Goal: Task Accomplishment & Management: Manage account settings

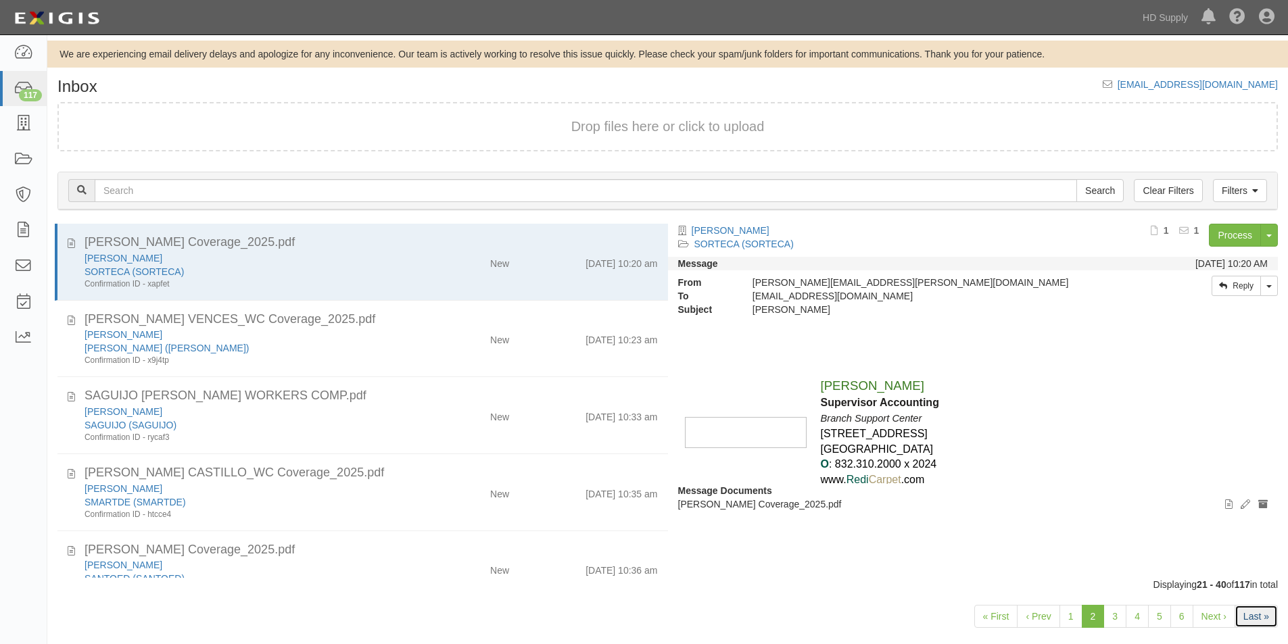
click at [1249, 622] on link "Last »" at bounding box center [1256, 616] width 43 height 23
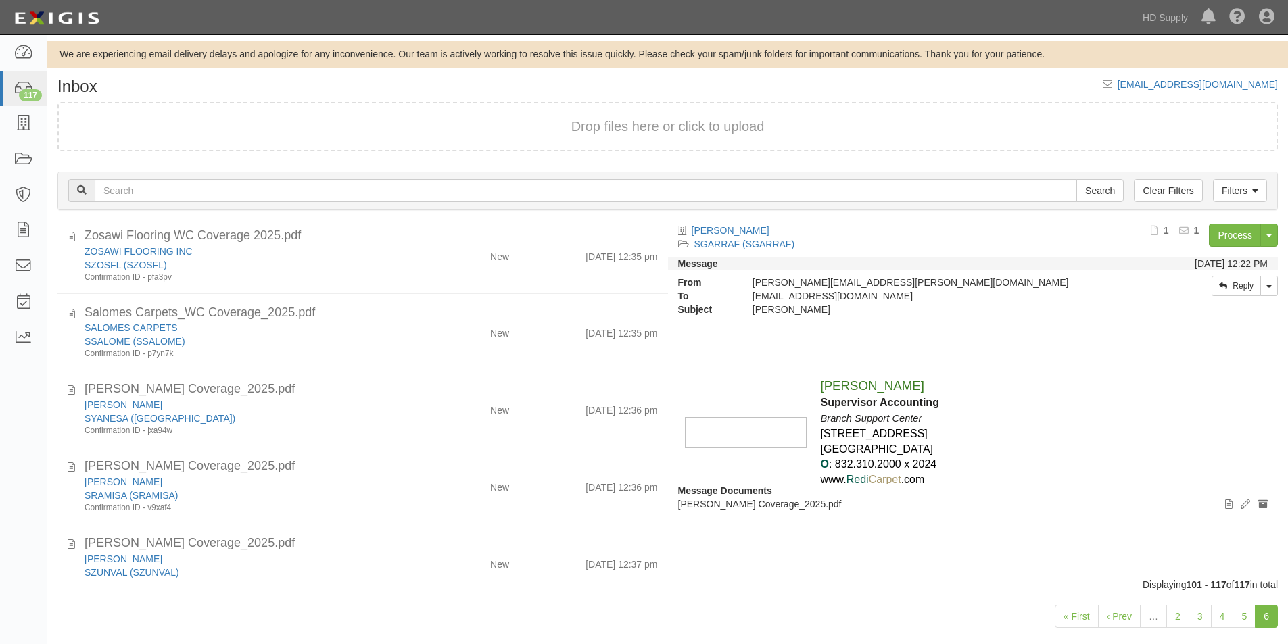
scroll to position [959, 0]
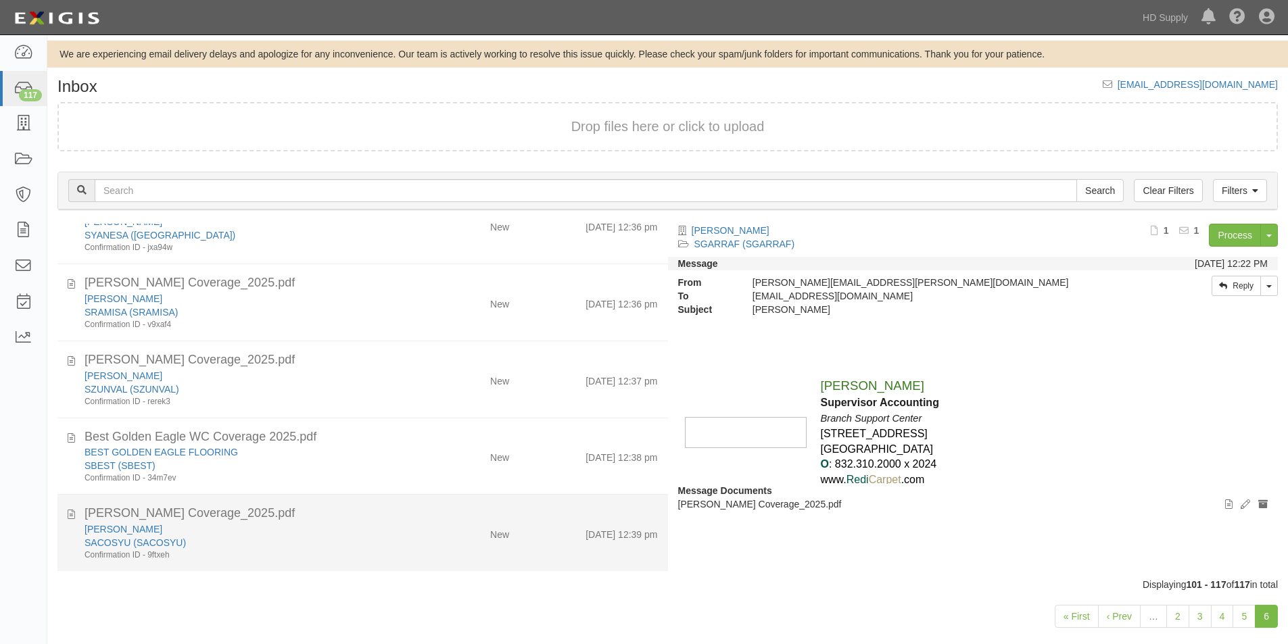
click at [295, 554] on div "Confirmation ID - 9ftxeh" at bounding box center [248, 555] width 326 height 11
click at [71, 513] on icon at bounding box center [71, 512] width 7 height 15
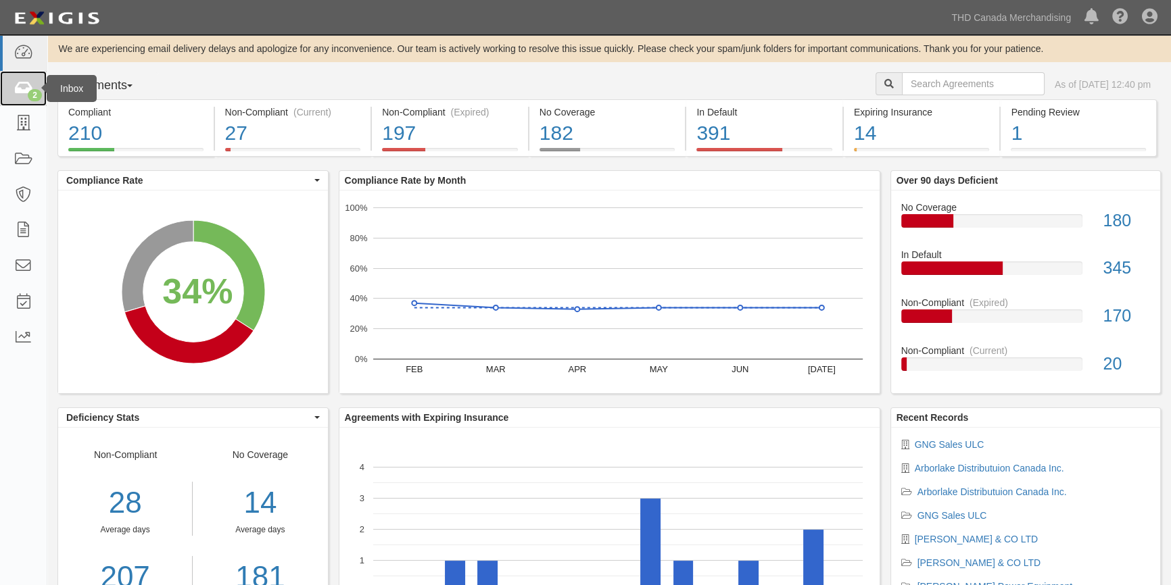
click at [17, 86] on icon at bounding box center [23, 89] width 19 height 16
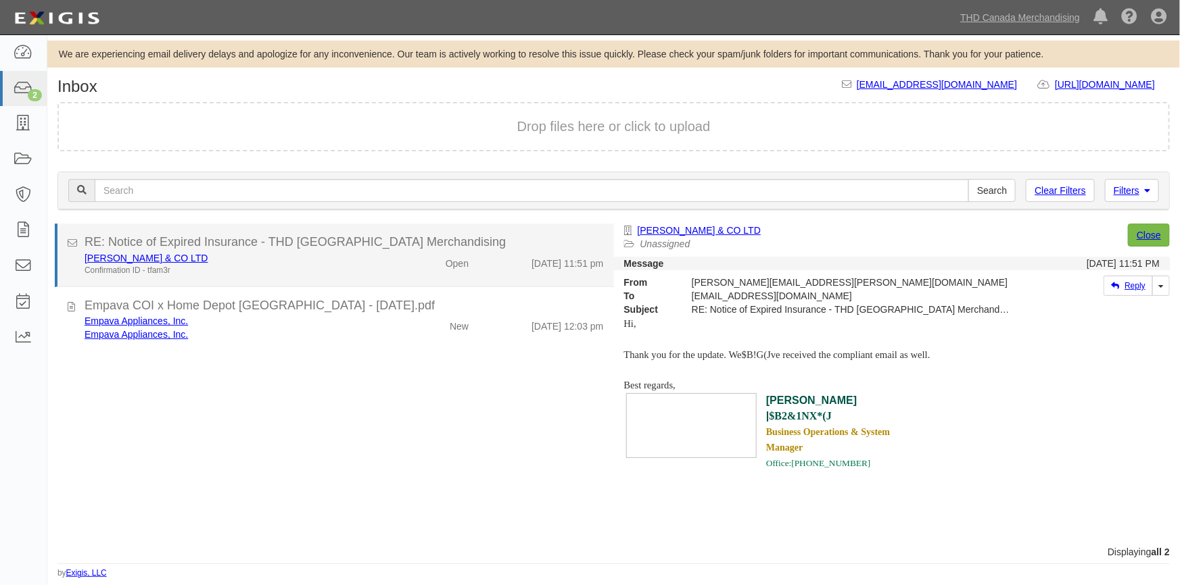
click at [253, 265] on div "Confirmation ID - tfam3r" at bounding box center [232, 270] width 294 height 11
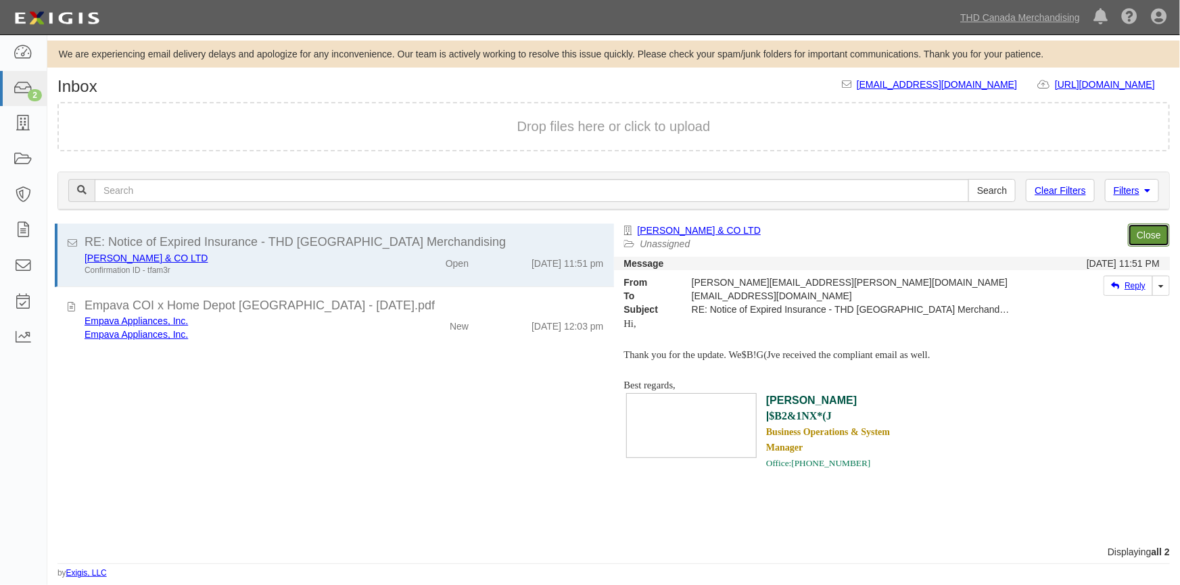
click at [1142, 235] on link "Close" at bounding box center [1149, 235] width 42 height 23
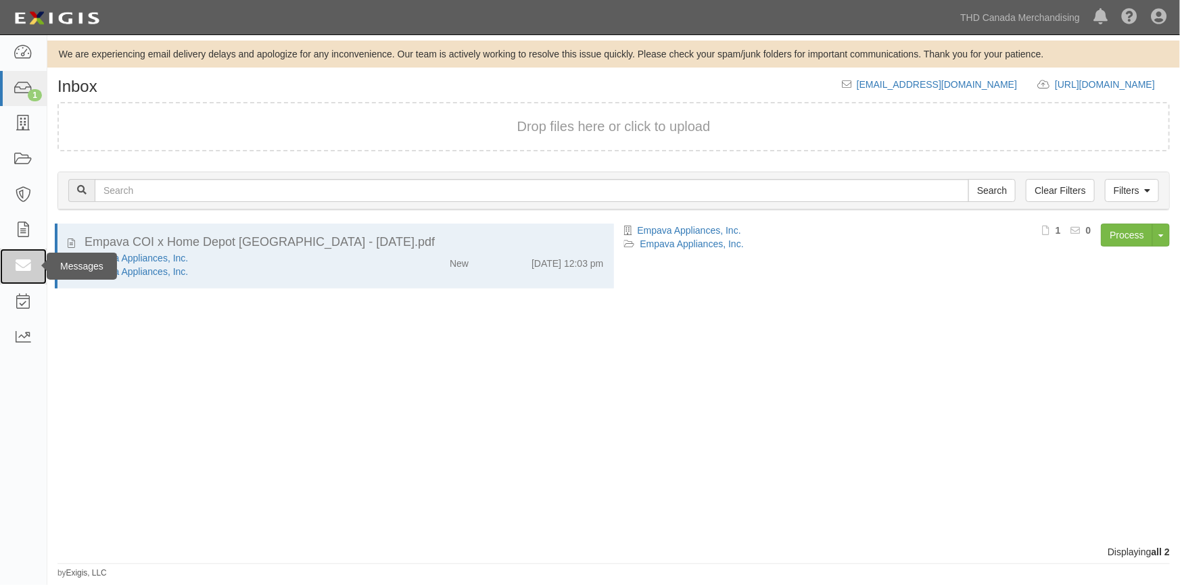
click at [32, 264] on icon at bounding box center [23, 267] width 19 height 16
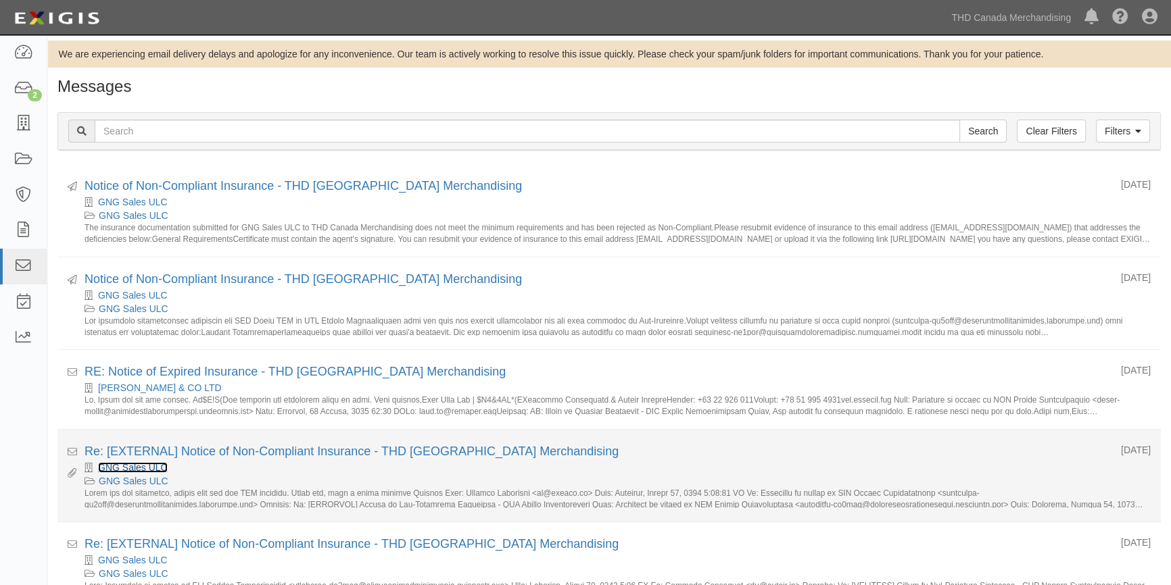
click at [121, 466] on link "GNG Sales ULC" at bounding box center [133, 467] width 70 height 11
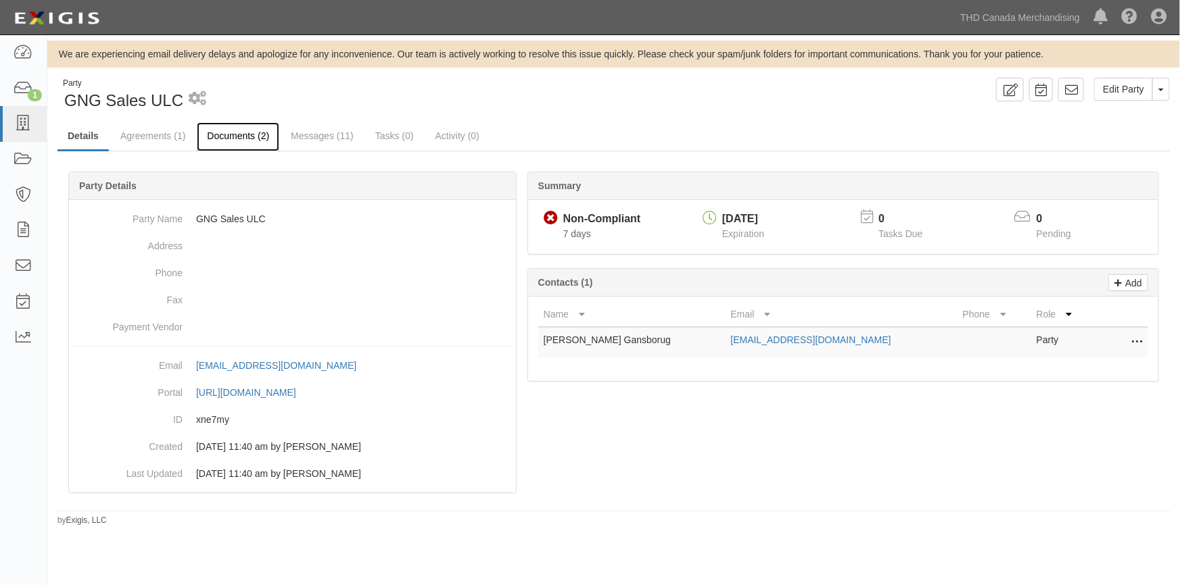
click at [231, 136] on link "Documents (2)" at bounding box center [238, 136] width 82 height 29
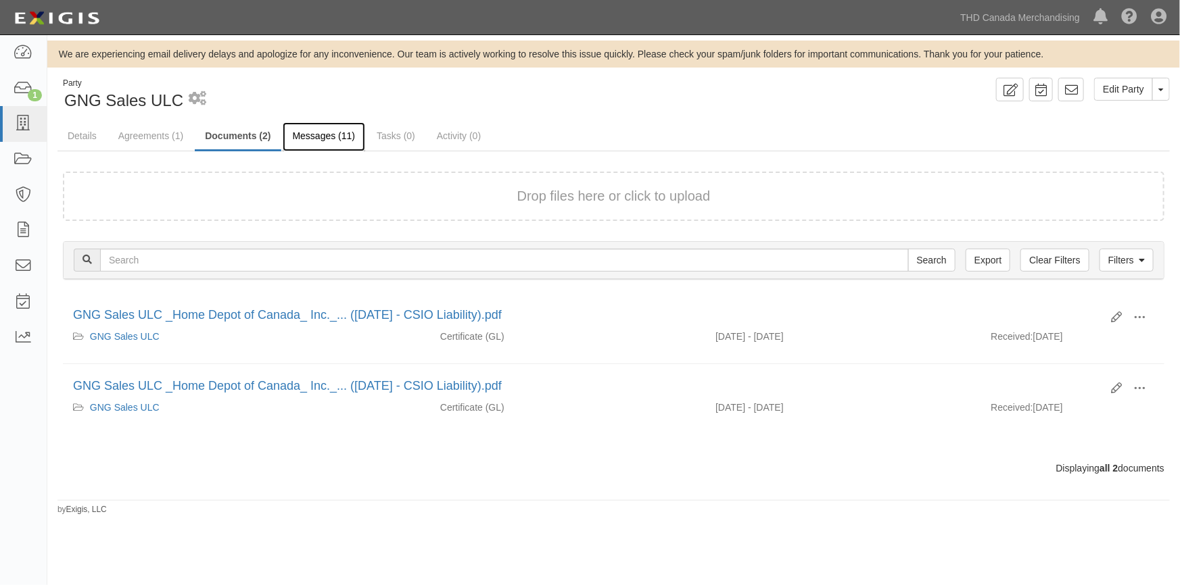
click at [310, 133] on link "Messages (11)" at bounding box center [324, 136] width 83 height 29
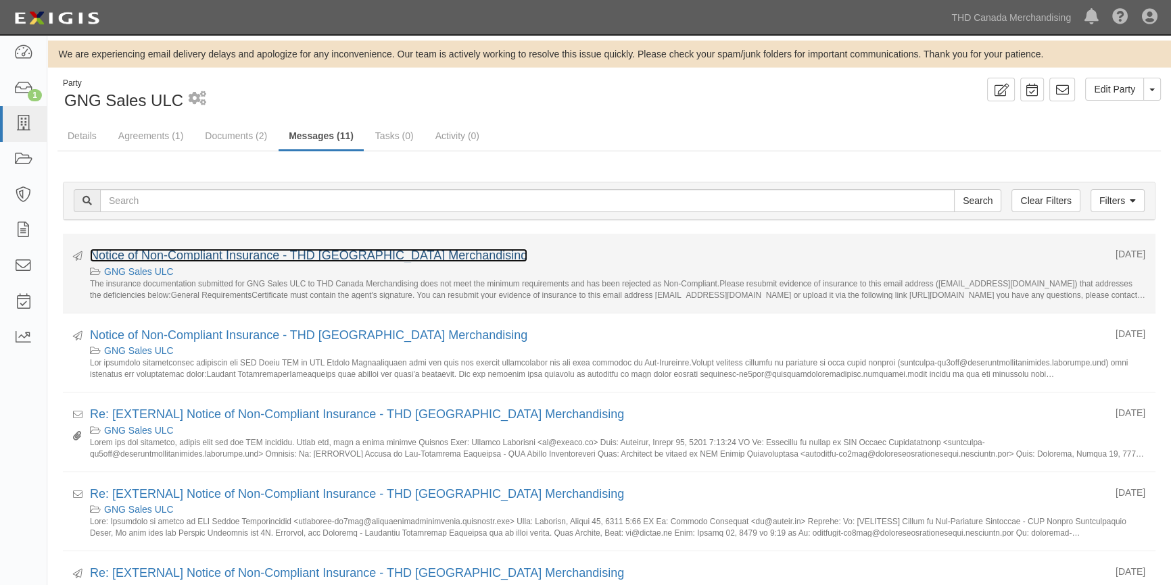
click at [239, 256] on link "Notice of Non-Compliant Insurance - THD Canada Merchandising" at bounding box center [308, 256] width 437 height 14
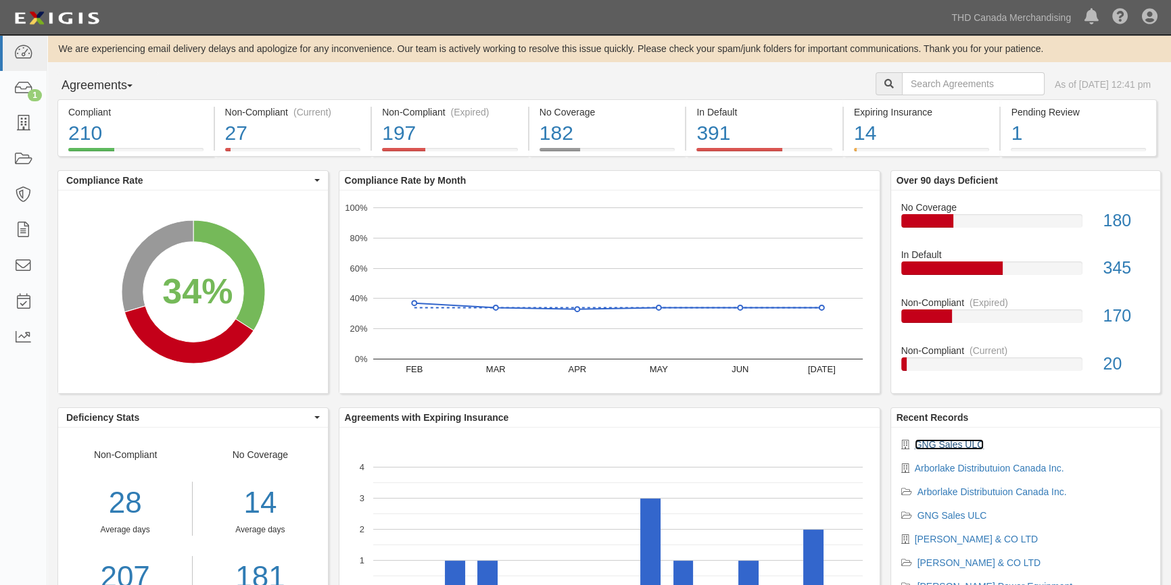
click at [927, 441] on link "GNG Sales ULC" at bounding box center [950, 444] width 70 height 11
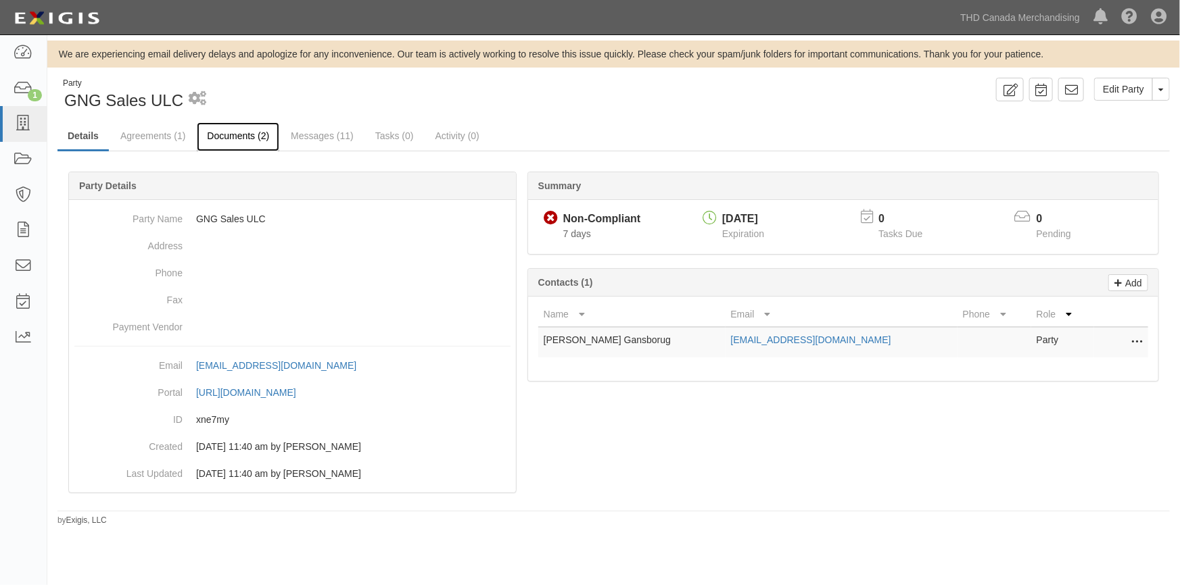
click at [230, 136] on link "Documents (2)" at bounding box center [238, 136] width 82 height 29
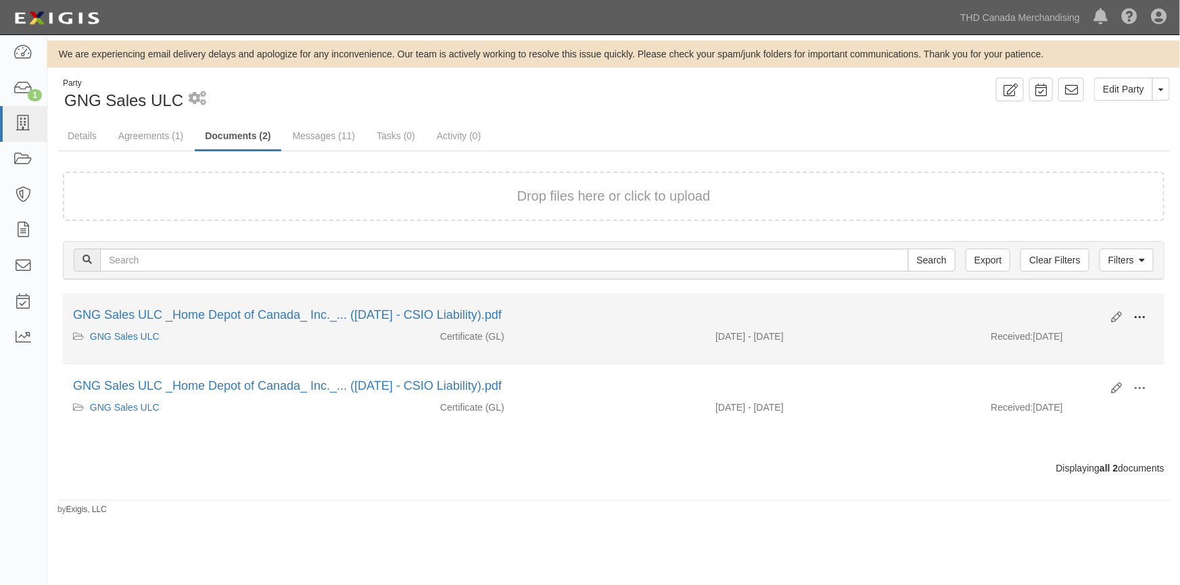
click at [1133, 316] on span at bounding box center [1139, 318] width 12 height 12
click at [1043, 341] on link "View" at bounding box center [1073, 337] width 107 height 24
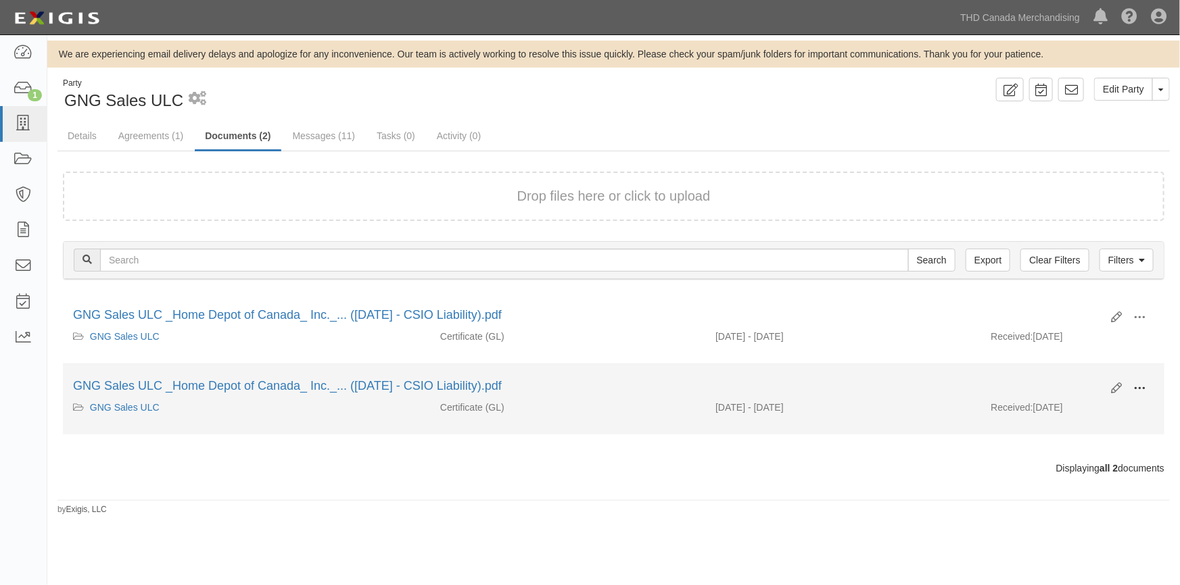
click at [1135, 385] on span at bounding box center [1139, 389] width 12 height 12
click at [1072, 410] on link "View" at bounding box center [1073, 408] width 107 height 24
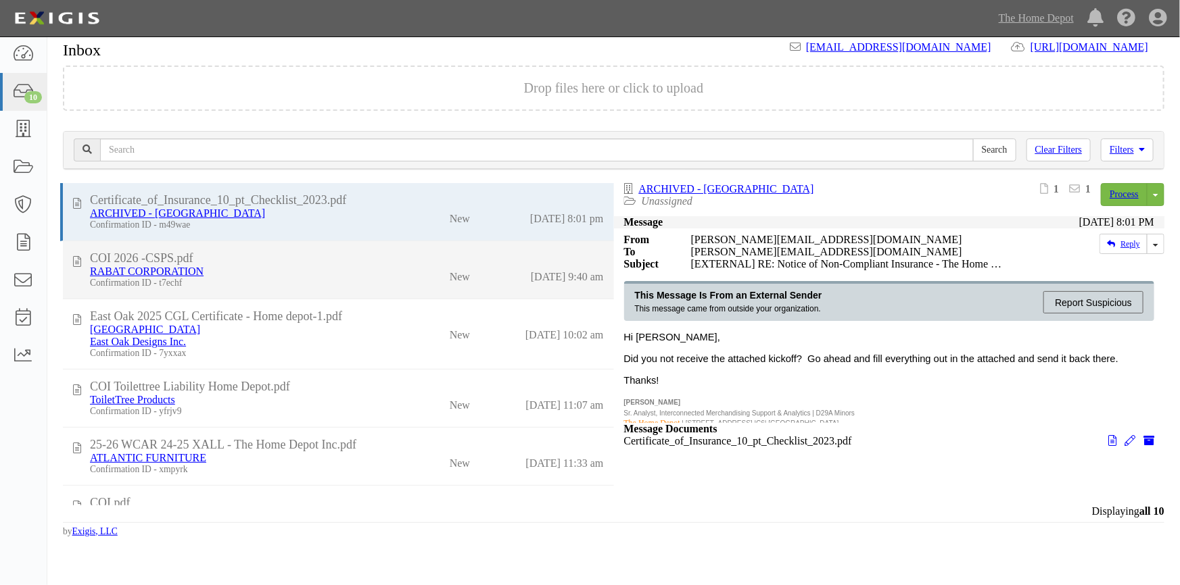
click at [394, 324] on div "New" at bounding box center [435, 333] width 89 height 18
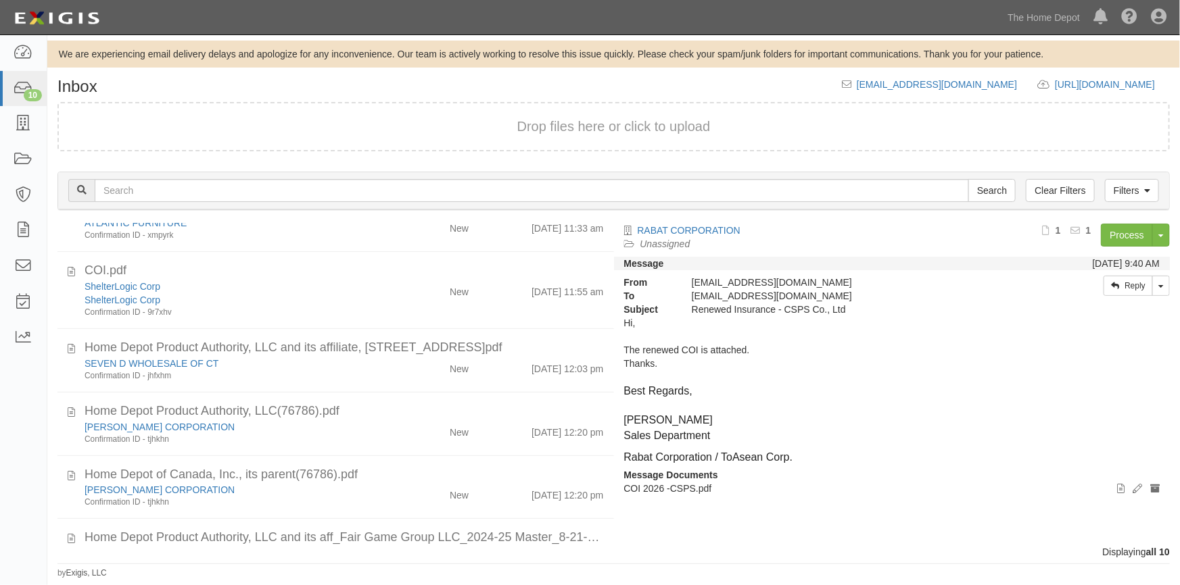
scroll to position [343, 0]
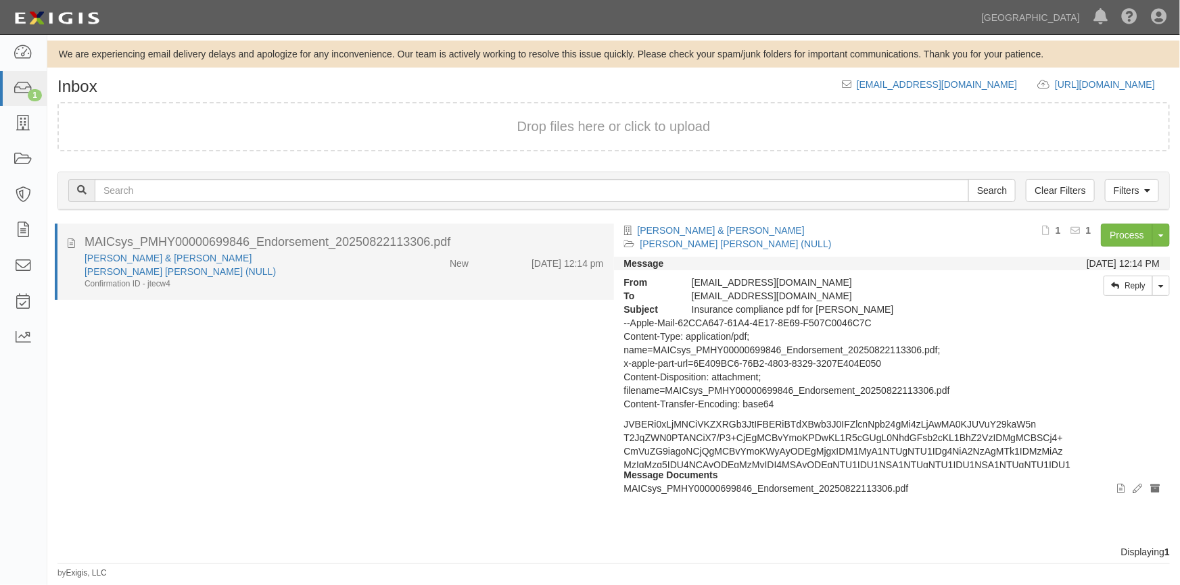
click at [255, 250] on div "MAICsys_PMHY00000699846_Endorsement_20250822113306.pdf" at bounding box center [344, 243] width 519 height 18
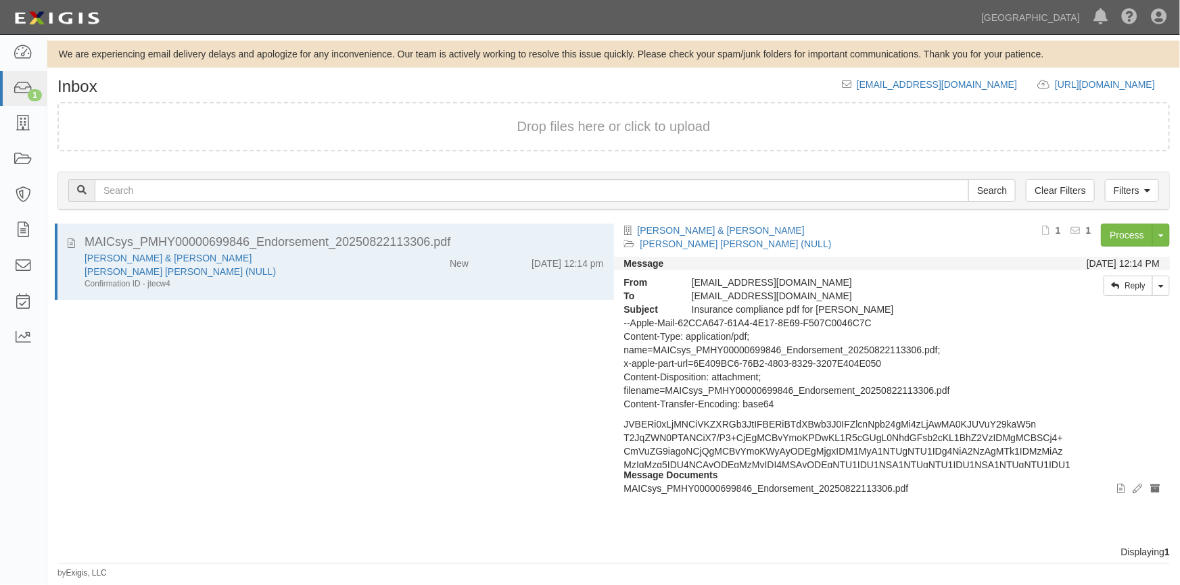
click at [153, 475] on div "MAICsys_PMHY00000699846_Endorsement_20250822113306.pdf Ian & Laurie MacLachlan …" at bounding box center [330, 385] width 567 height 322
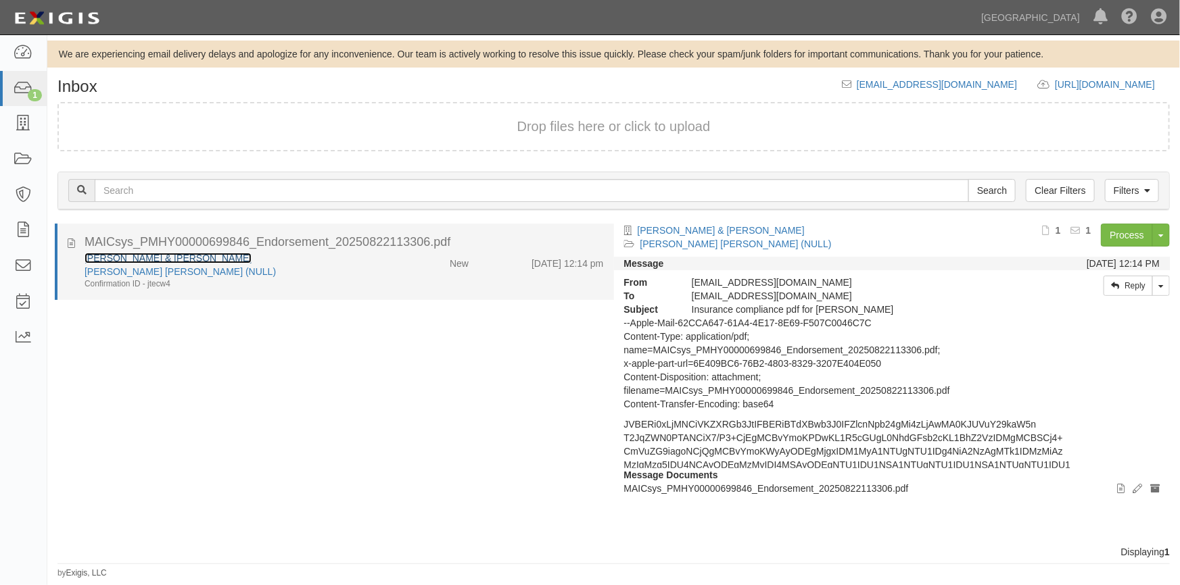
click at [148, 262] on link "[PERSON_NAME] & [PERSON_NAME]" at bounding box center [168, 258] width 167 height 11
click at [70, 245] on icon at bounding box center [71, 241] width 7 height 15
click at [122, 257] on link "[PERSON_NAME] & [PERSON_NAME]" at bounding box center [168, 258] width 167 height 11
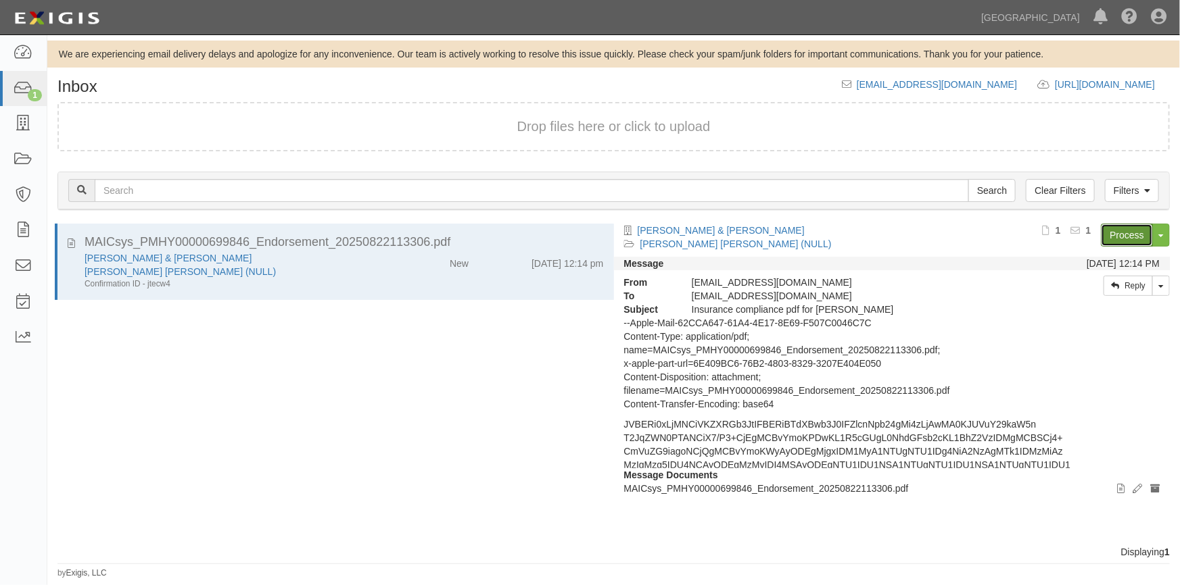
click at [1132, 227] on link "Process" at bounding box center [1127, 235] width 52 height 23
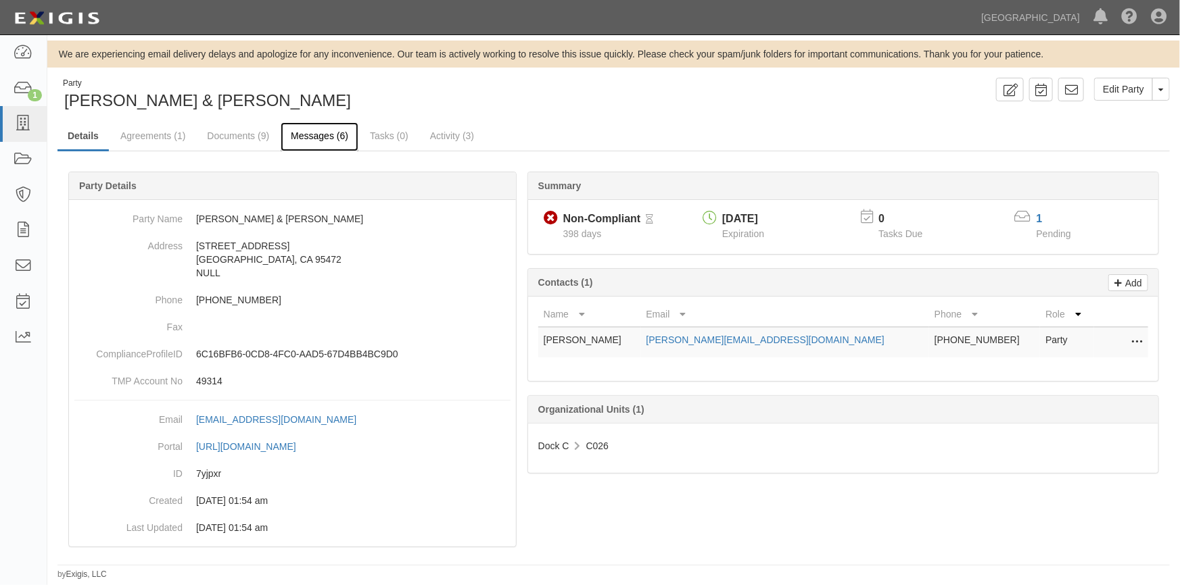
click at [327, 137] on link "Messages (6)" at bounding box center [320, 136] width 78 height 29
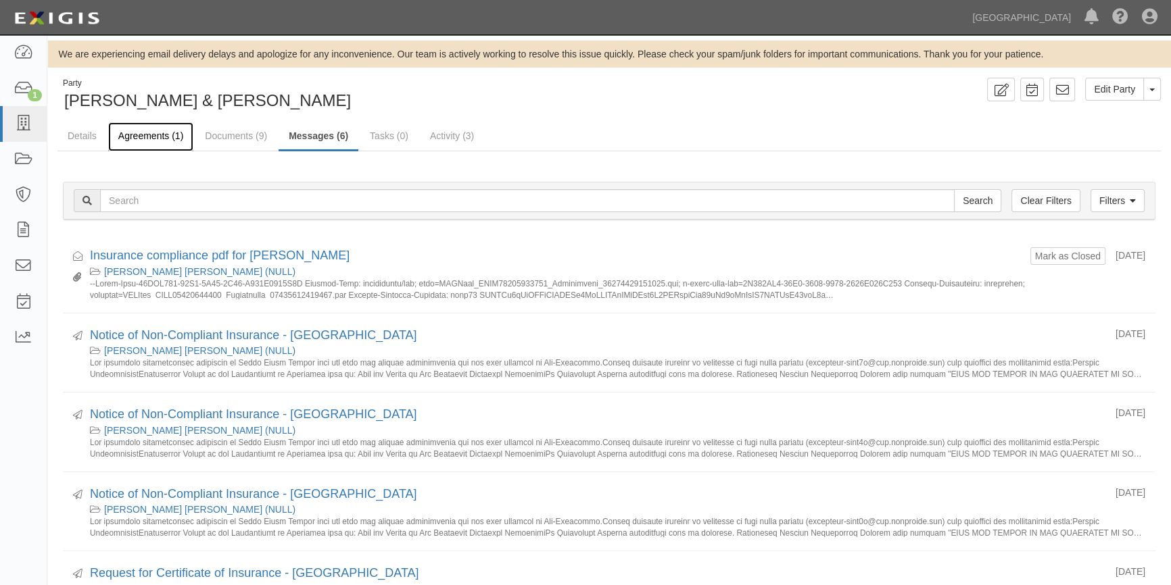
click at [164, 139] on link "Agreements (1)" at bounding box center [150, 136] width 85 height 29
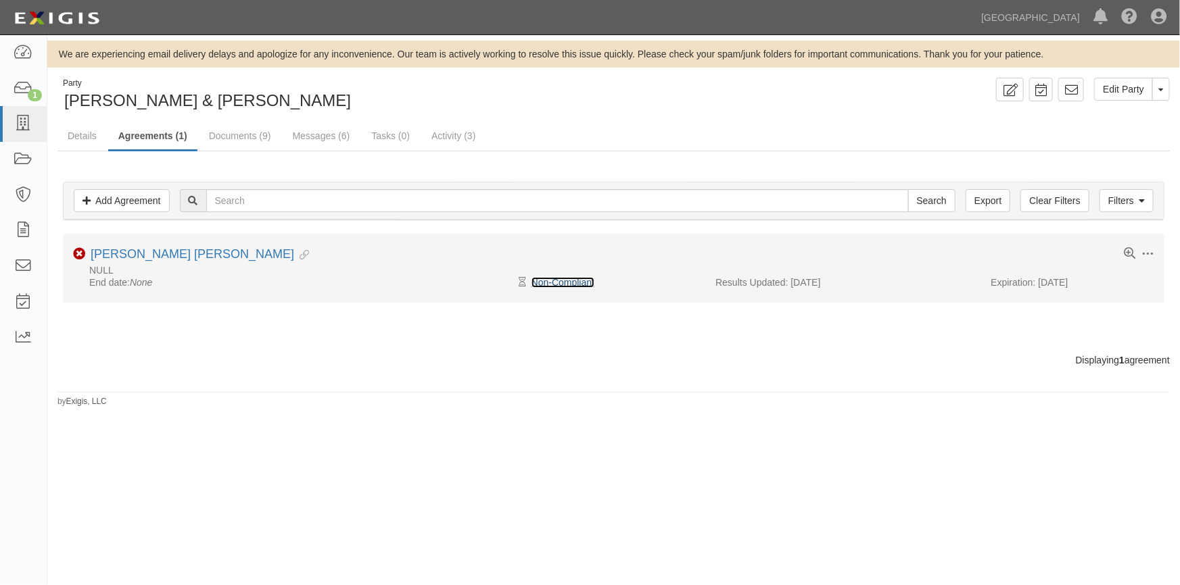
click at [561, 286] on link "Non-Compliant" at bounding box center [562, 282] width 63 height 11
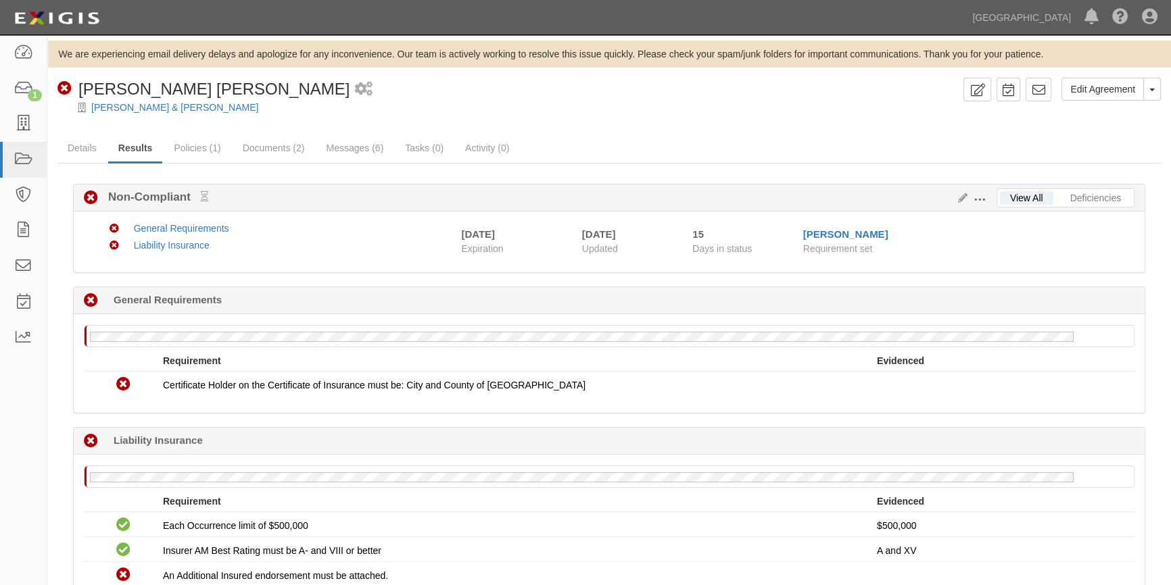
scroll to position [122, 0]
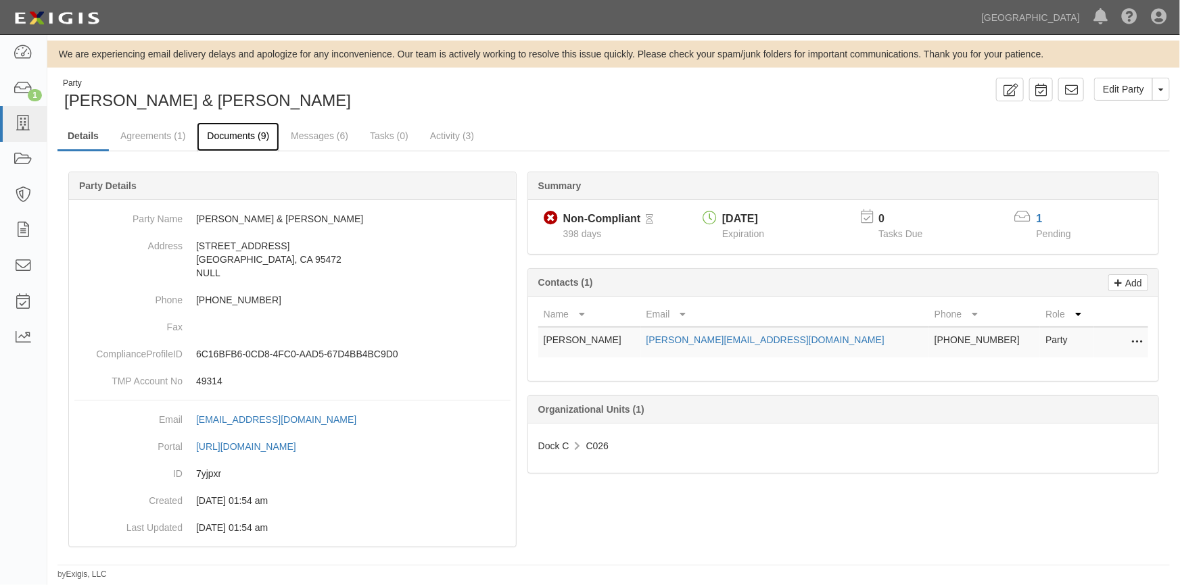
click at [235, 135] on link "Documents (9)" at bounding box center [238, 136] width 82 height 29
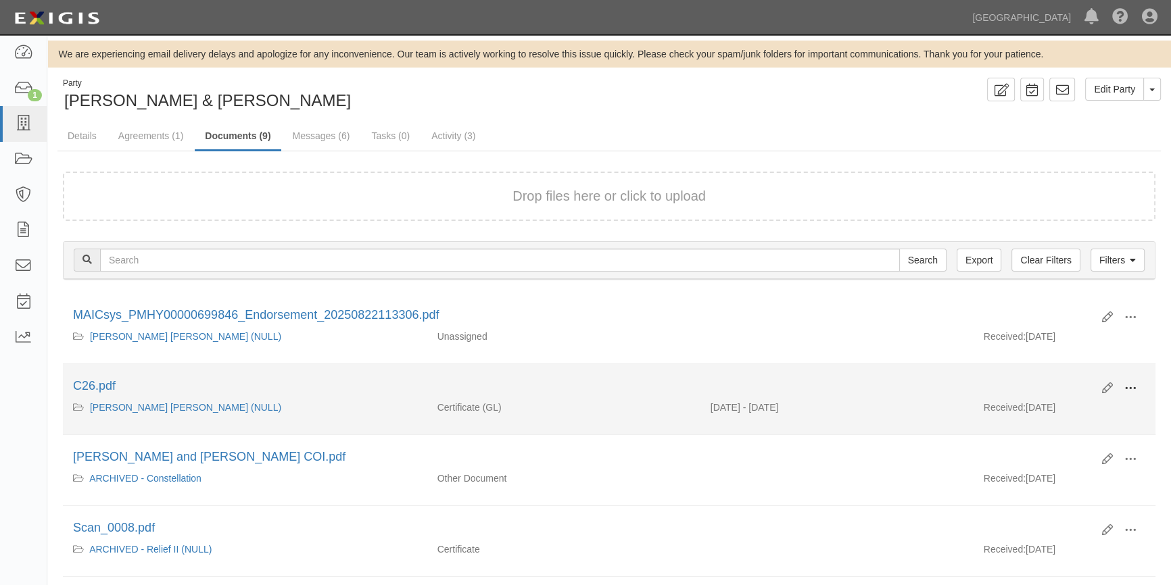
click at [1127, 386] on span at bounding box center [1130, 389] width 12 height 12
click at [1061, 412] on link "View" at bounding box center [1064, 408] width 107 height 24
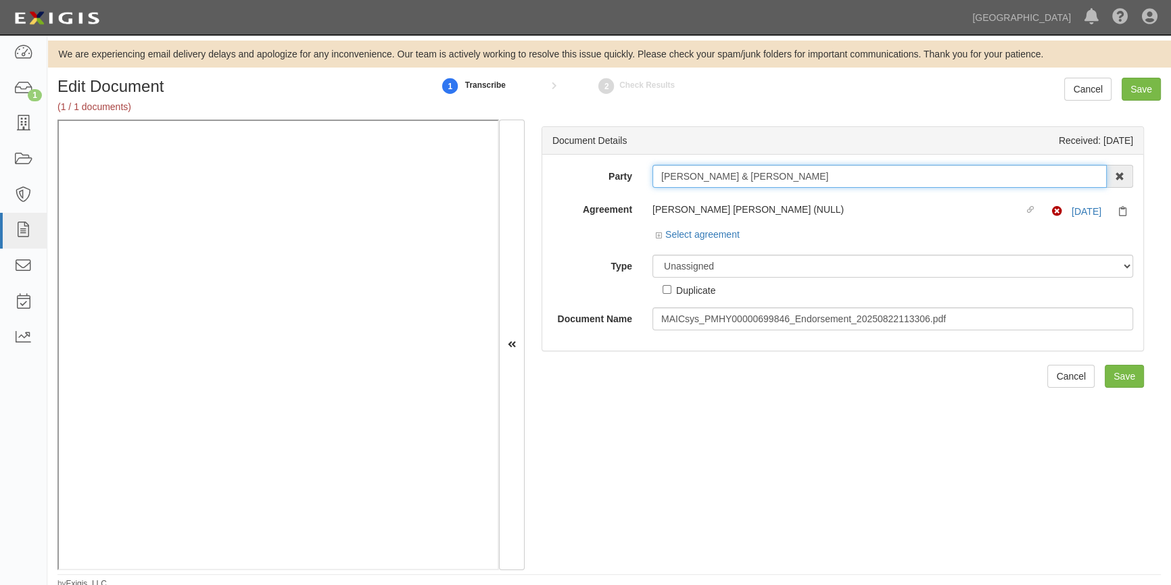
drag, startPoint x: 771, startPoint y: 181, endPoint x: 647, endPoint y: 187, distance: 123.9
click at [647, 187] on div "Ian & Laurie MacLachlan AAA Hull Diving, Alon Altman Aaron Graham Aaron Gray Ad…" at bounding box center [892, 176] width 501 height 23
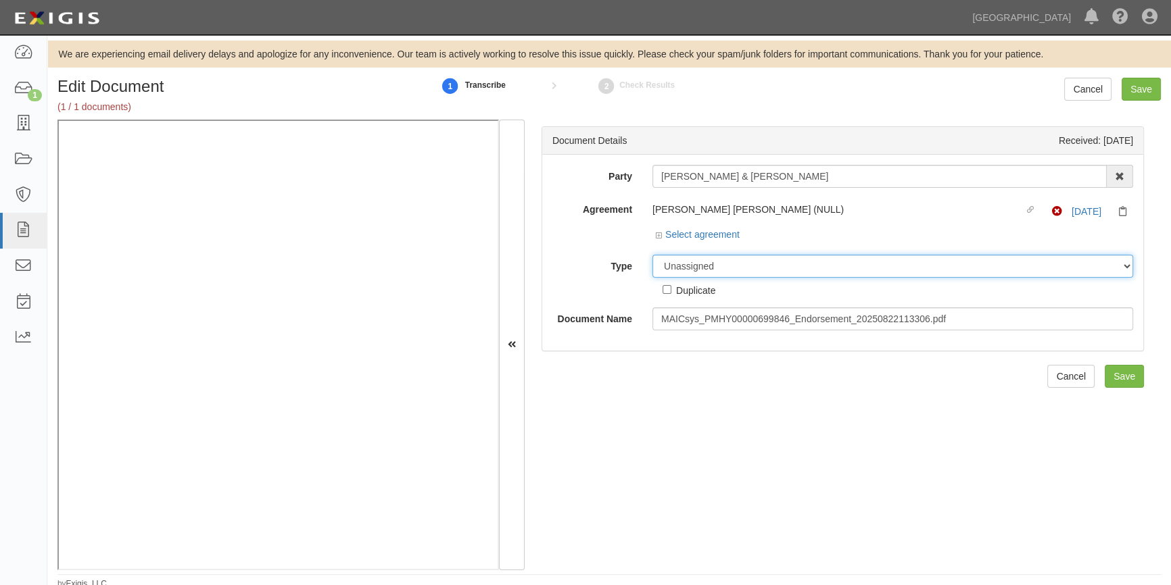
click at [752, 266] on select "Unassigned Binder Cancellation Notice Certificate Contract Endorsement Insuranc…" at bounding box center [892, 266] width 481 height 23
select select "CertificateDetail"
click at [652, 255] on select "Unassigned Binder Cancellation Notice Certificate Contract Endorsement Insuranc…" at bounding box center [892, 266] width 481 height 23
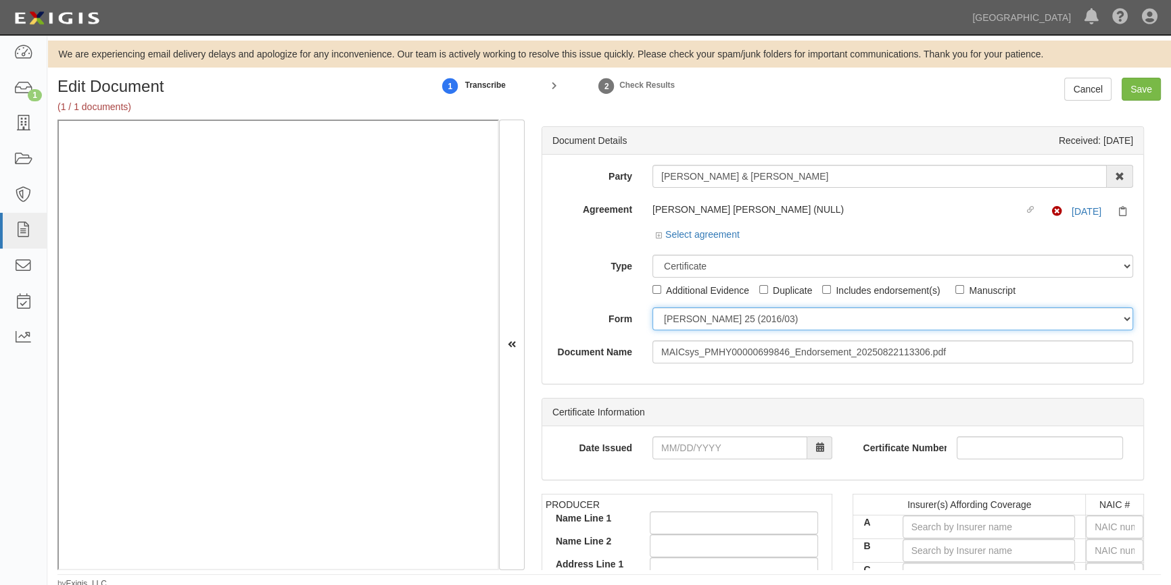
click at [690, 322] on select "ACORD 25 (2016/03) ACORD 101 ACORD 855 NY (2014/05) General" at bounding box center [892, 319] width 481 height 23
select select "GeneralFormDetail"
click at [652, 308] on select "ACORD 25 (2016/03) ACORD 101 ACORD 855 NY (2014/05) General" at bounding box center [892, 319] width 481 height 23
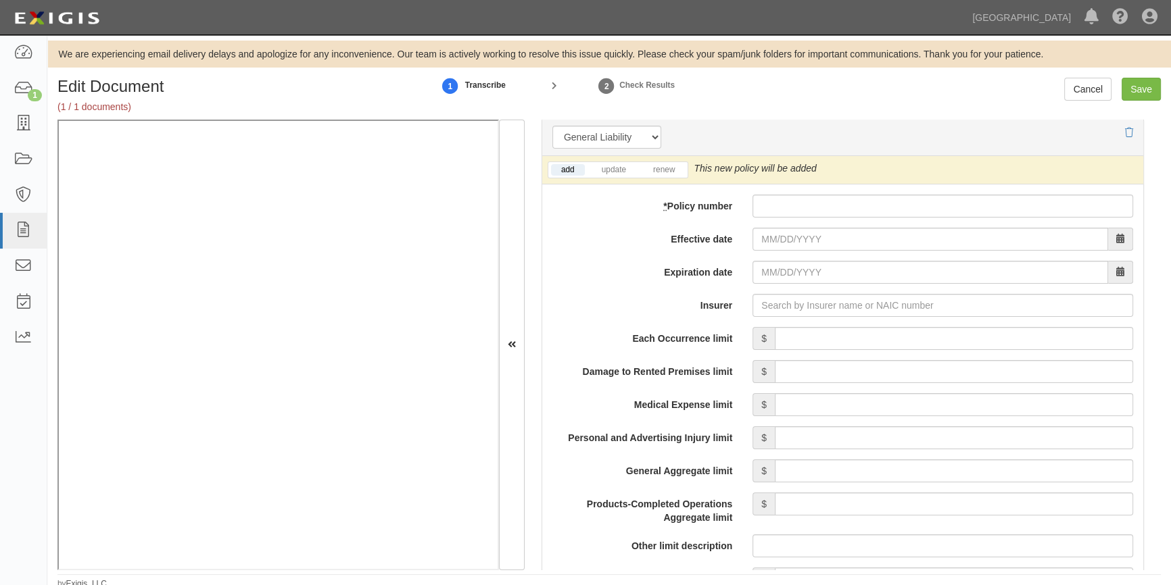
scroll to position [993, 0]
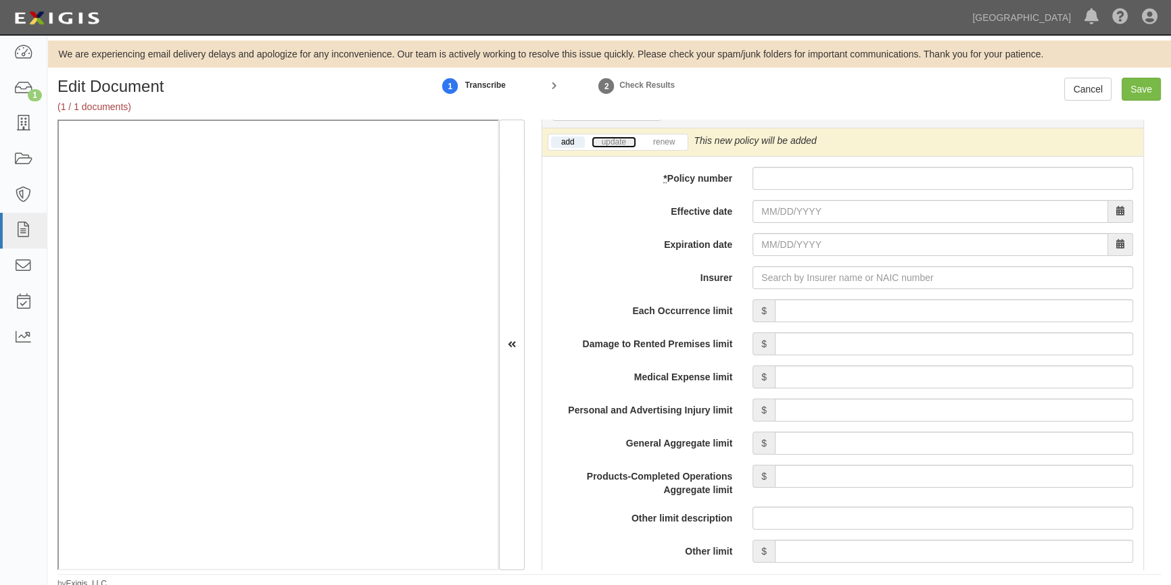
click at [612, 143] on link "update" at bounding box center [614, 142] width 45 height 11
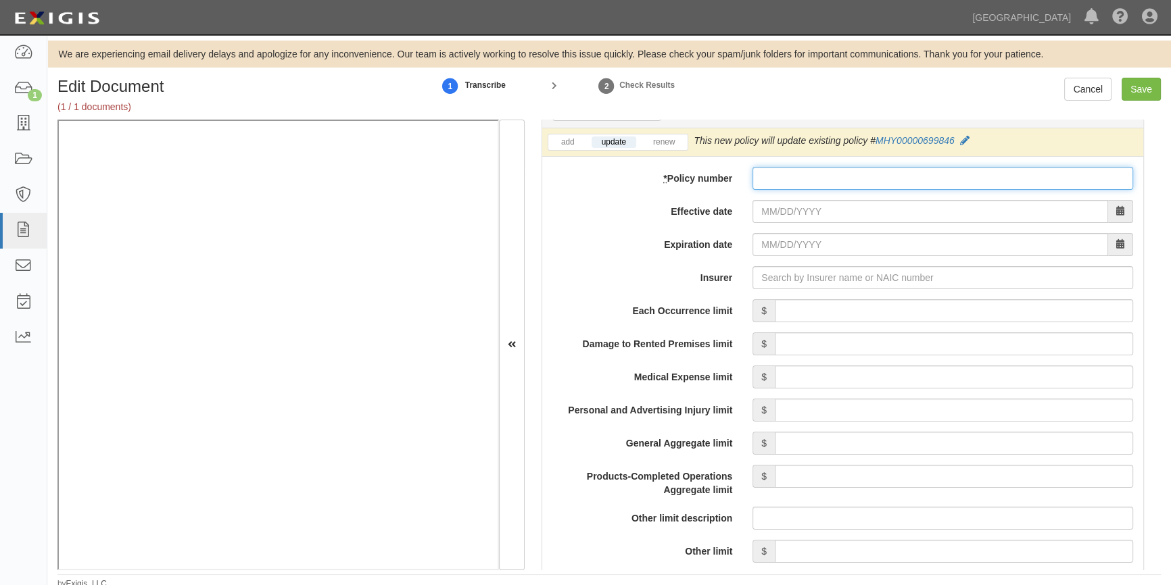
click at [763, 175] on input "* Policy number" at bounding box center [942, 178] width 381 height 23
paste input "MHY00000699846"
type input "MHY00000699846"
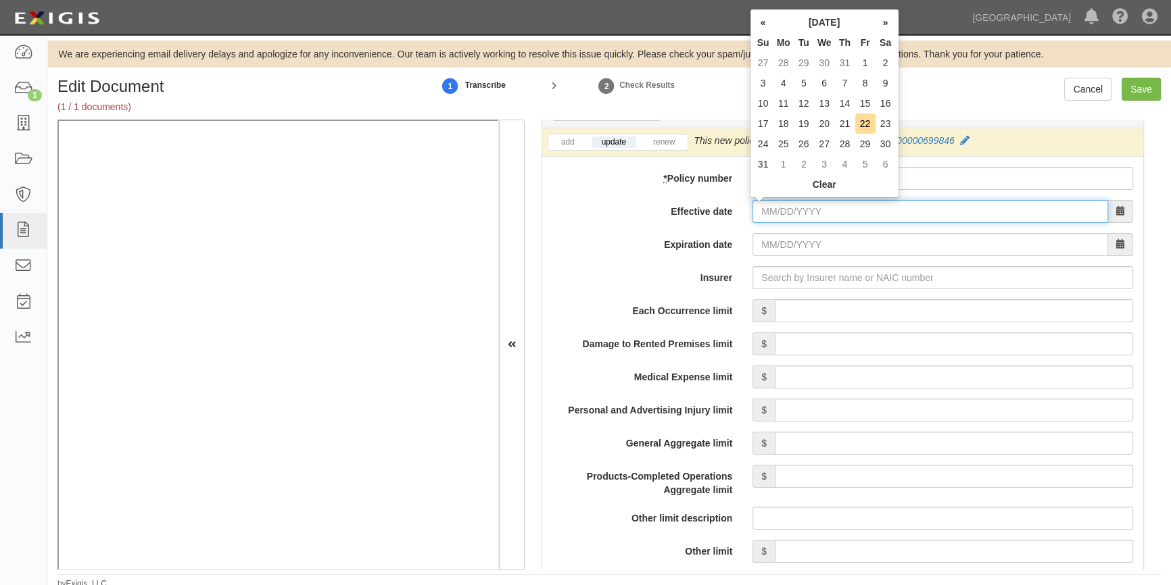
click at [805, 215] on input "Effective date" at bounding box center [930, 211] width 356 height 23
click at [865, 118] on td "22" at bounding box center [865, 124] width 20 height 20
type input "08/22/2025"
type input "08/22/2026"
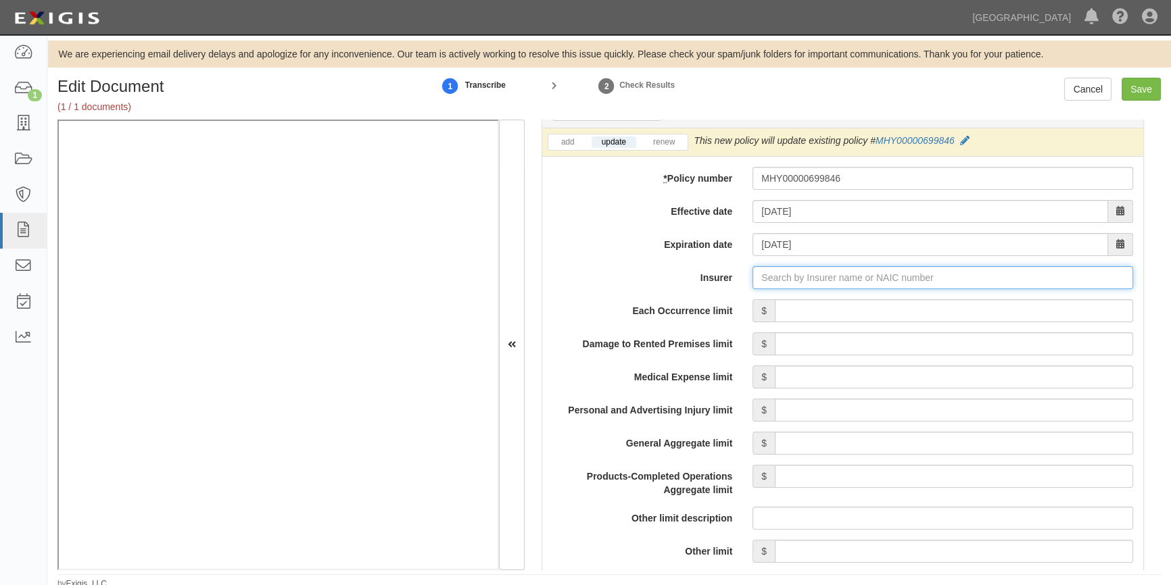
click at [775, 279] on input "Insurer" at bounding box center [942, 277] width 381 height 23
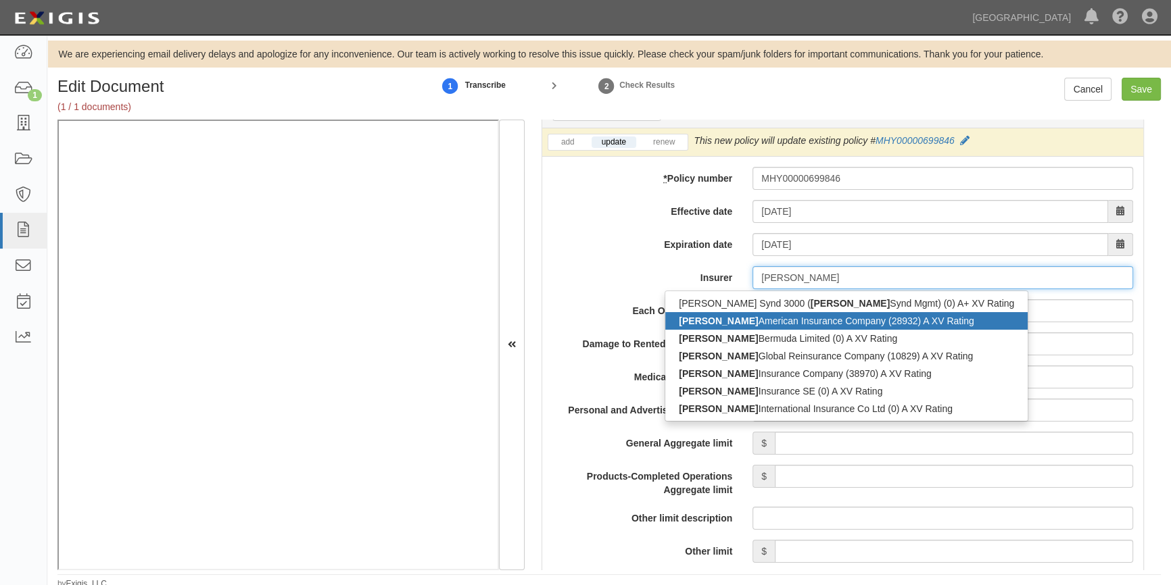
click at [761, 319] on div "Markel American Insurance Company (28932) A XV Rating" at bounding box center [846, 321] width 362 height 18
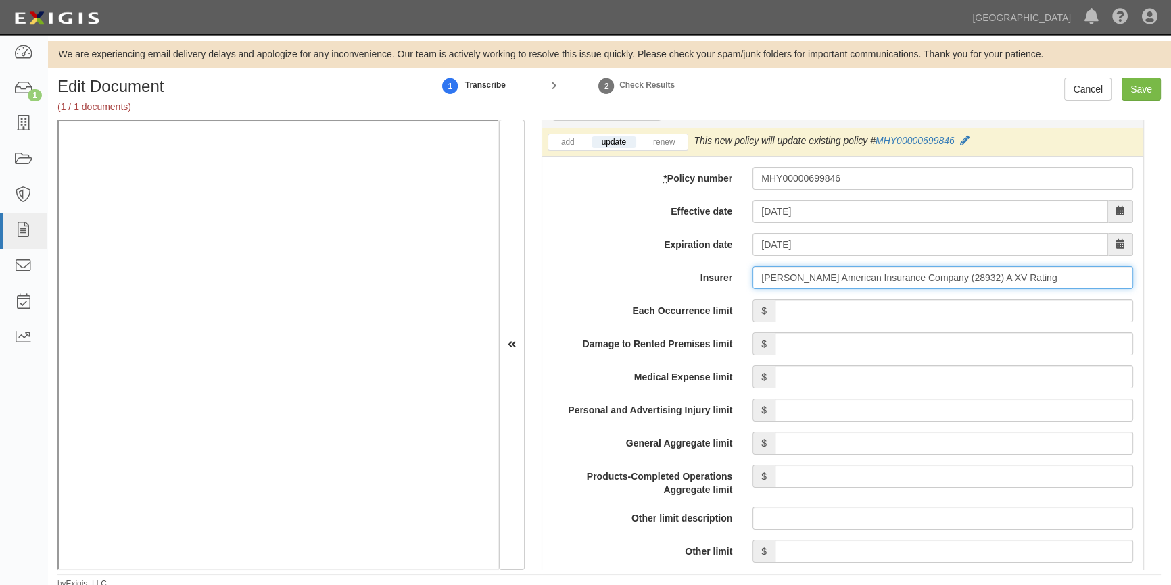
type input "Markel American Insurance Company (28932) A XV Rating"
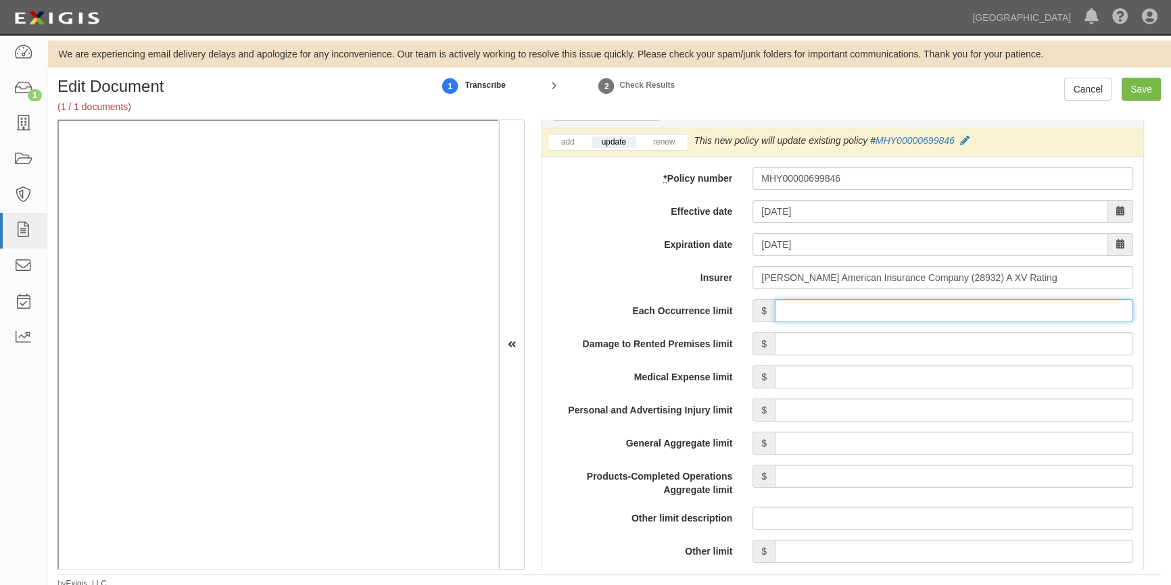
click at [840, 321] on input "Each Occurrence limit" at bounding box center [954, 311] width 358 height 23
click at [1137, 86] on input "Save" at bounding box center [1141, 89] width 39 height 23
type input "500000"
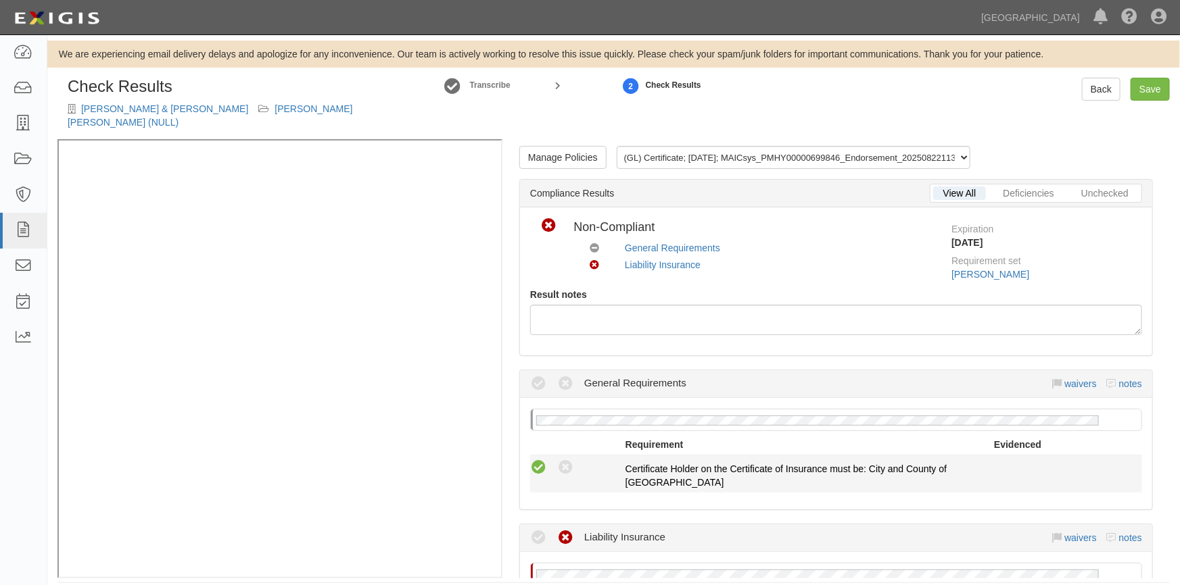
click at [535, 460] on icon at bounding box center [538, 468] width 17 height 17
radio input "true"
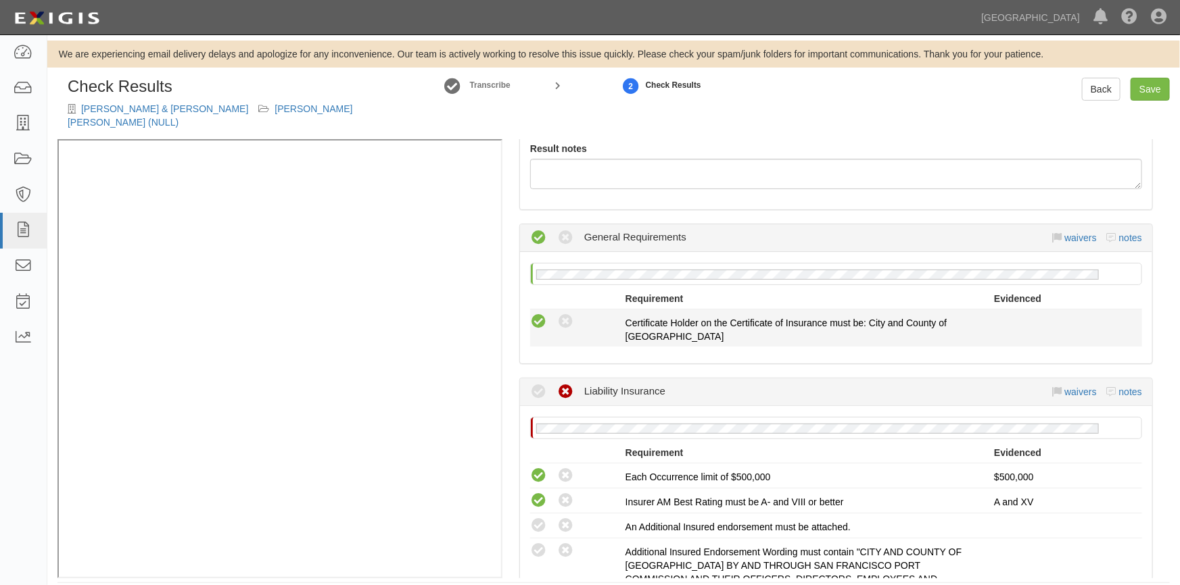
scroll to position [245, 0]
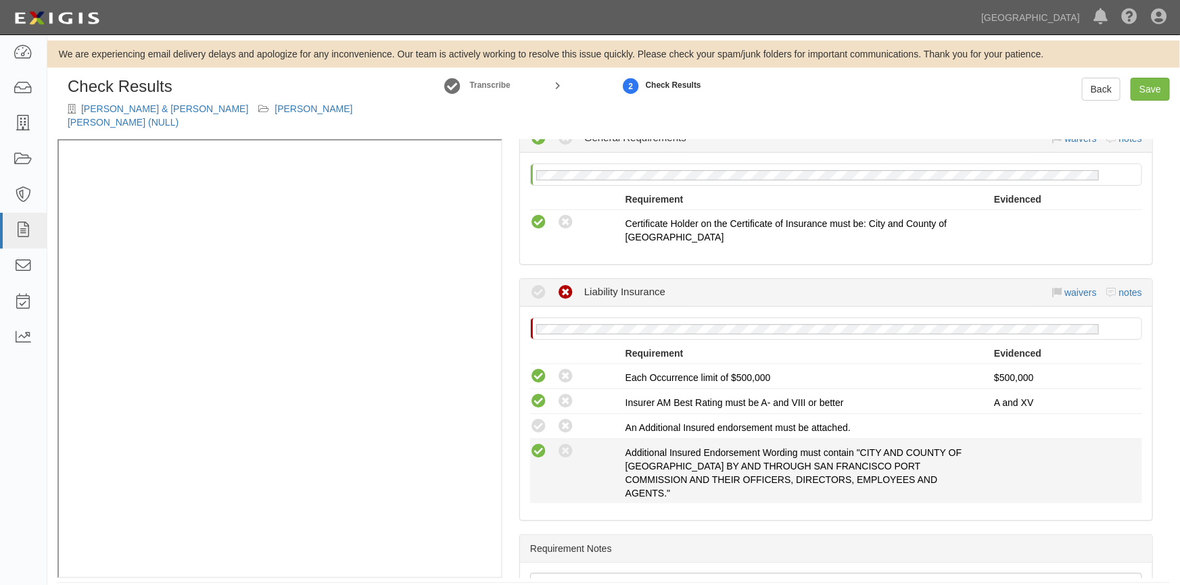
click at [536, 444] on icon at bounding box center [538, 452] width 17 height 17
radio input "true"
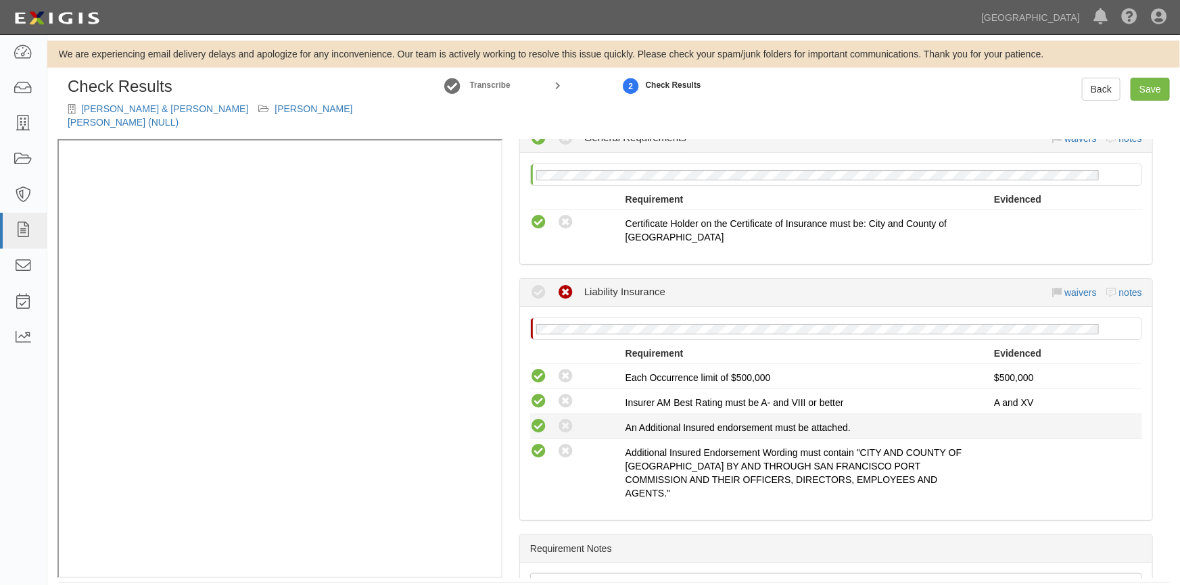
click at [533, 419] on icon at bounding box center [538, 427] width 17 height 17
radio input "true"
click at [1148, 90] on link "Save" at bounding box center [1149, 89] width 39 height 23
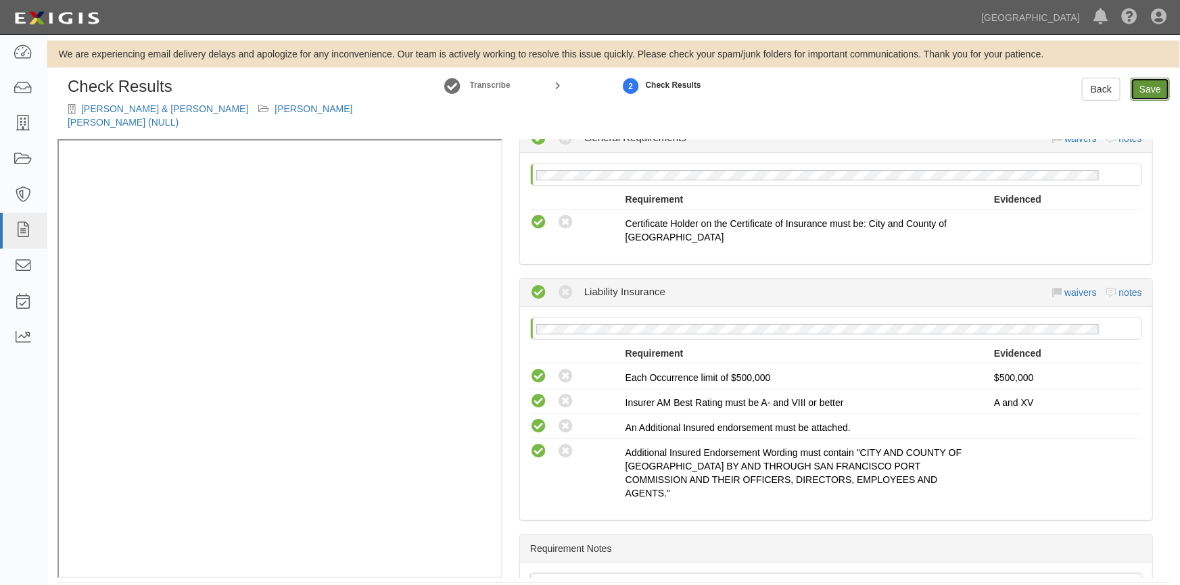
radio input "true"
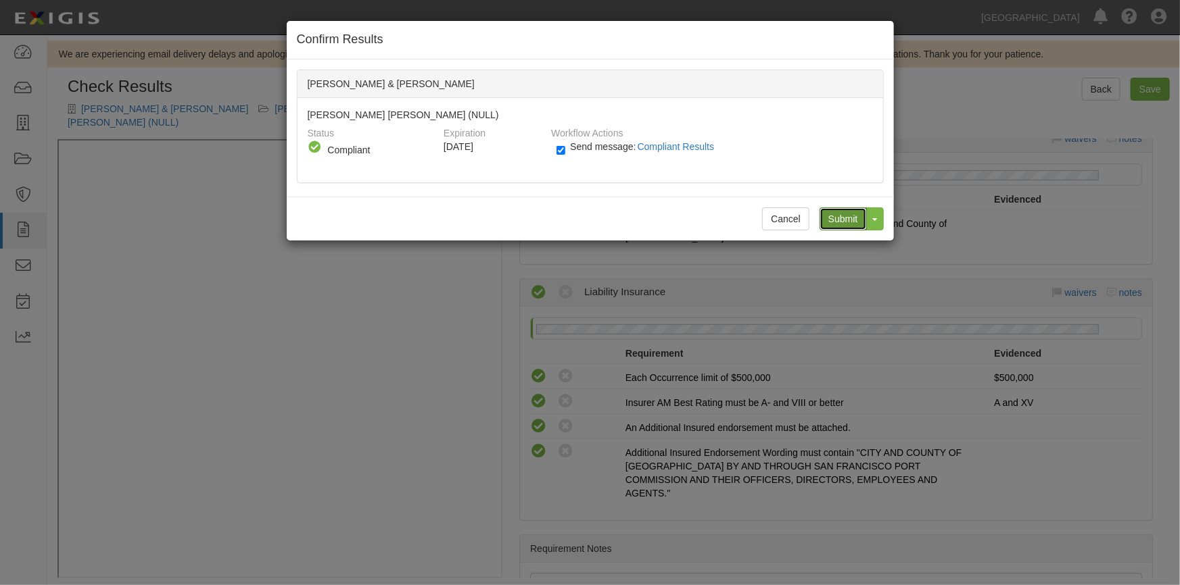
click at [845, 217] on input "Submit" at bounding box center [842, 219] width 47 height 23
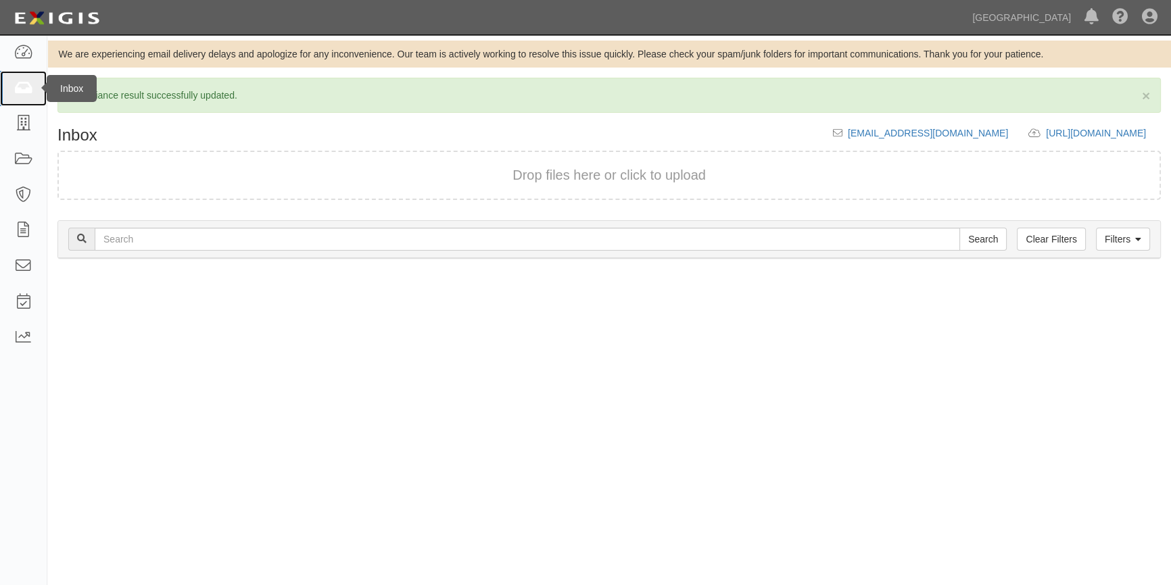
click at [22, 91] on icon at bounding box center [23, 89] width 19 height 16
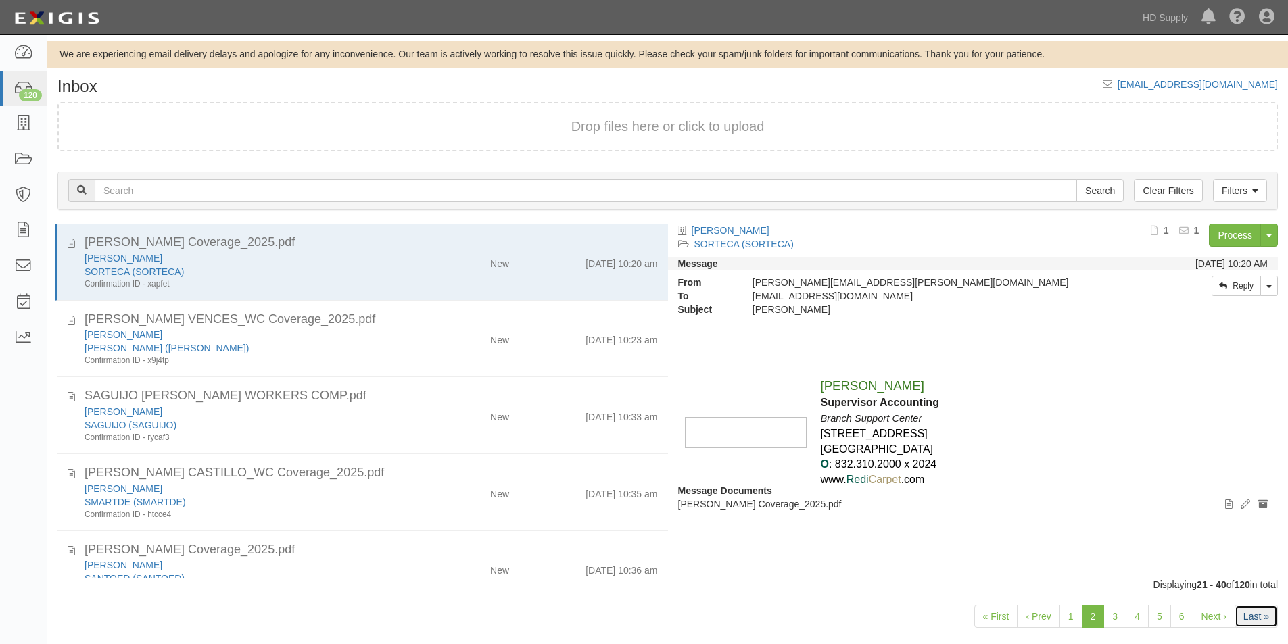
click at [1249, 613] on link "Last »" at bounding box center [1256, 616] width 43 height 23
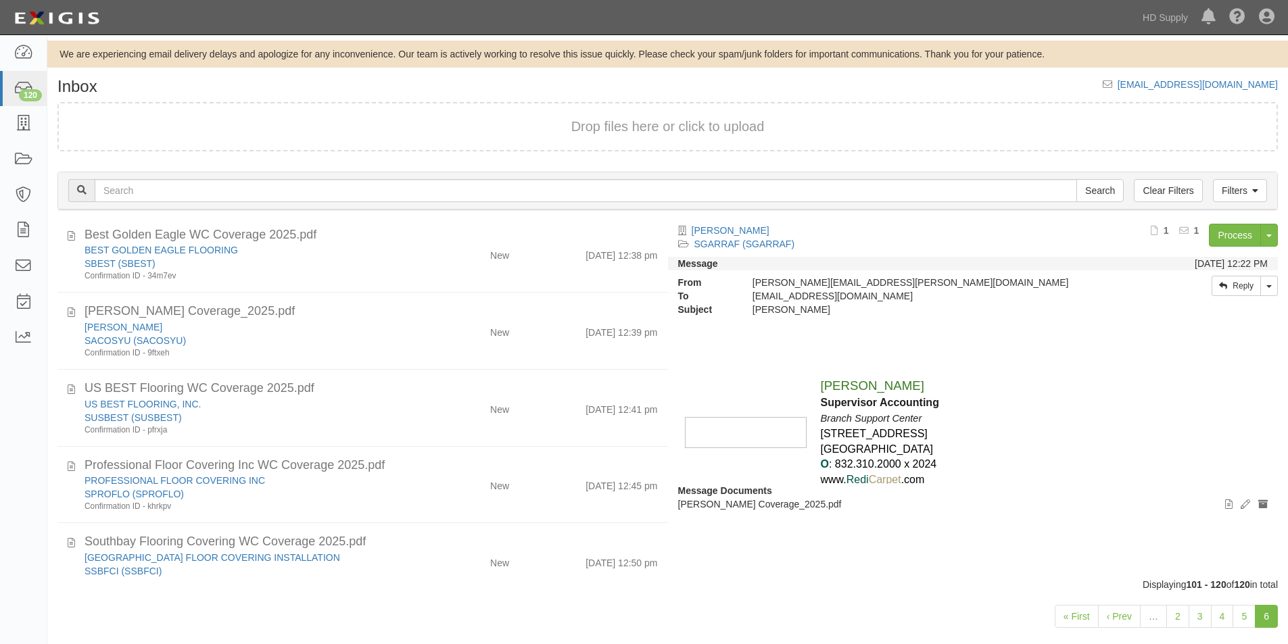
scroll to position [1189, 0]
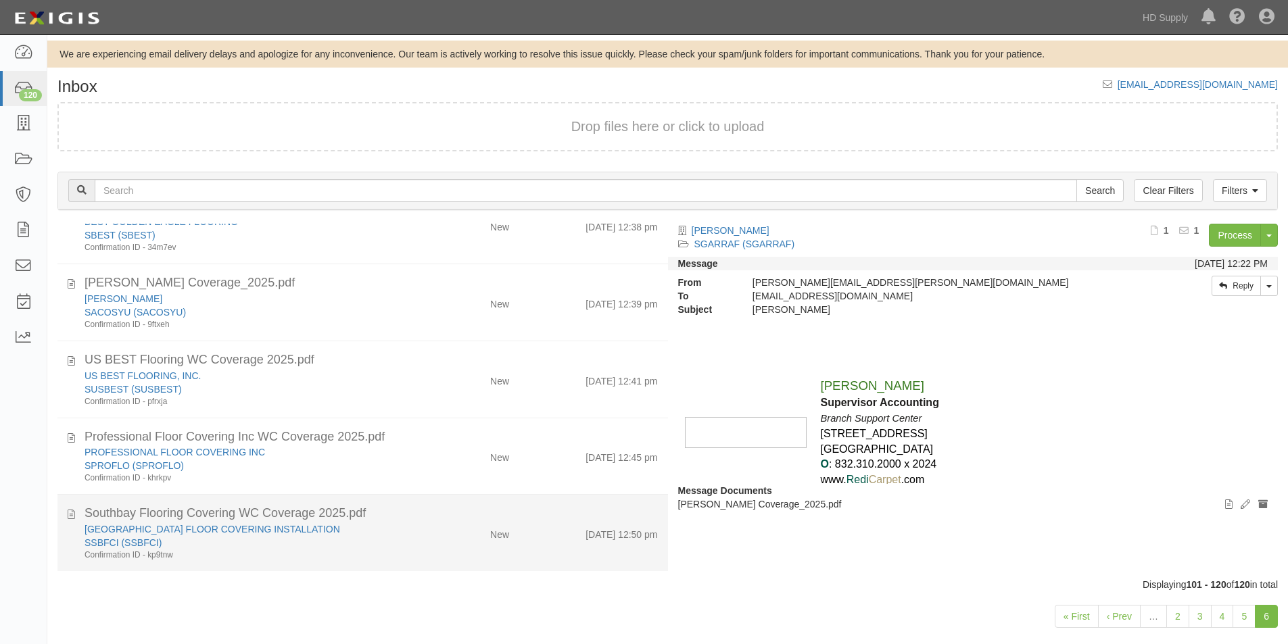
click at [402, 563] on li "Southbay Flooring Covering WC Coverage 2025.pdf [GEOGRAPHIC_DATA] FLOOR COVERIN…" at bounding box center [362, 533] width 611 height 76
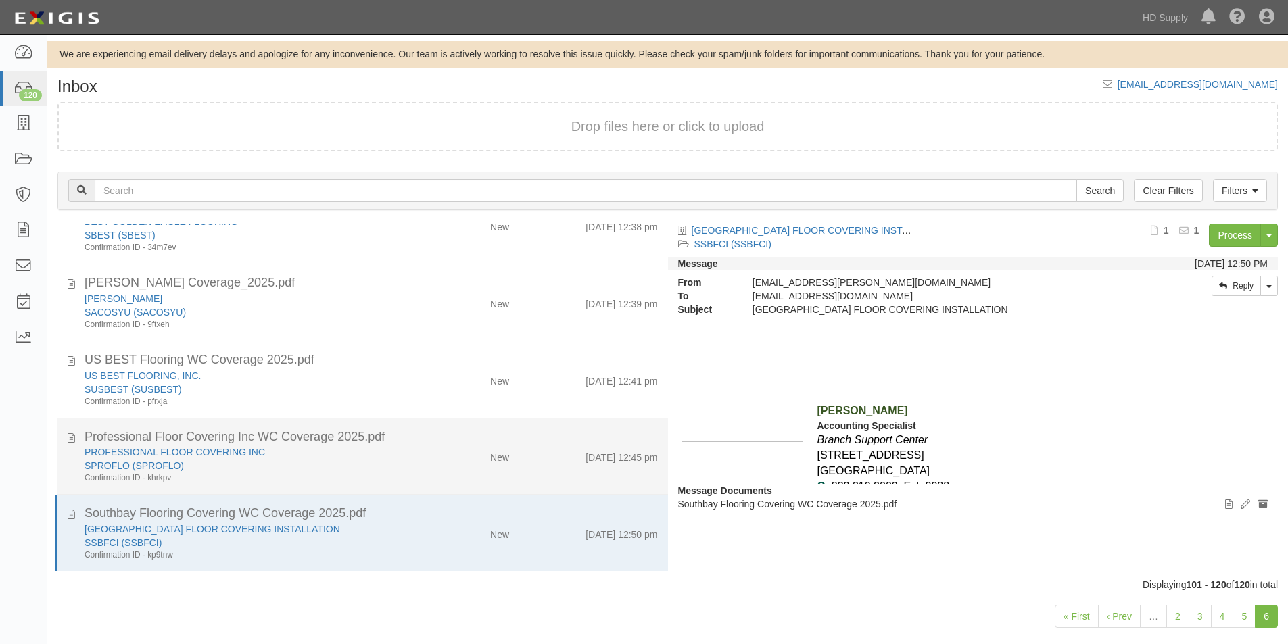
click at [348, 473] on div "Confirmation ID - khrkpv" at bounding box center [248, 478] width 326 height 11
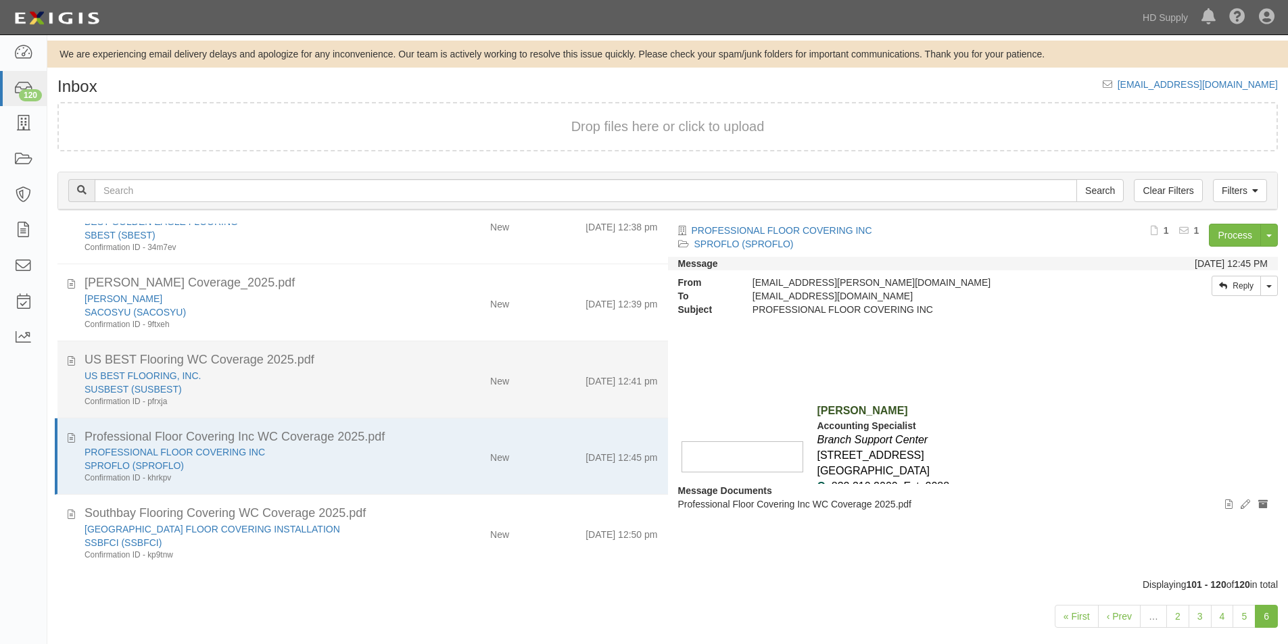
click at [348, 392] on div "SUSBEST (SUSBEST)" at bounding box center [248, 390] width 326 height 14
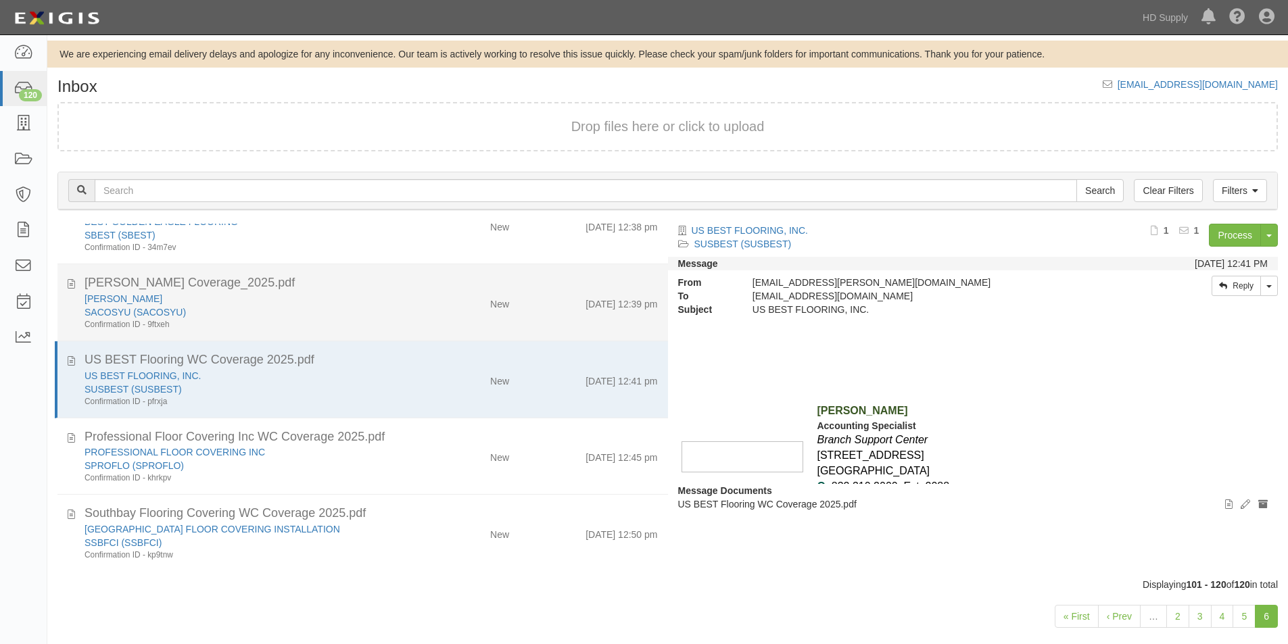
click at [390, 310] on div "SACOSYU (SACOSYU)" at bounding box center [248, 313] width 326 height 14
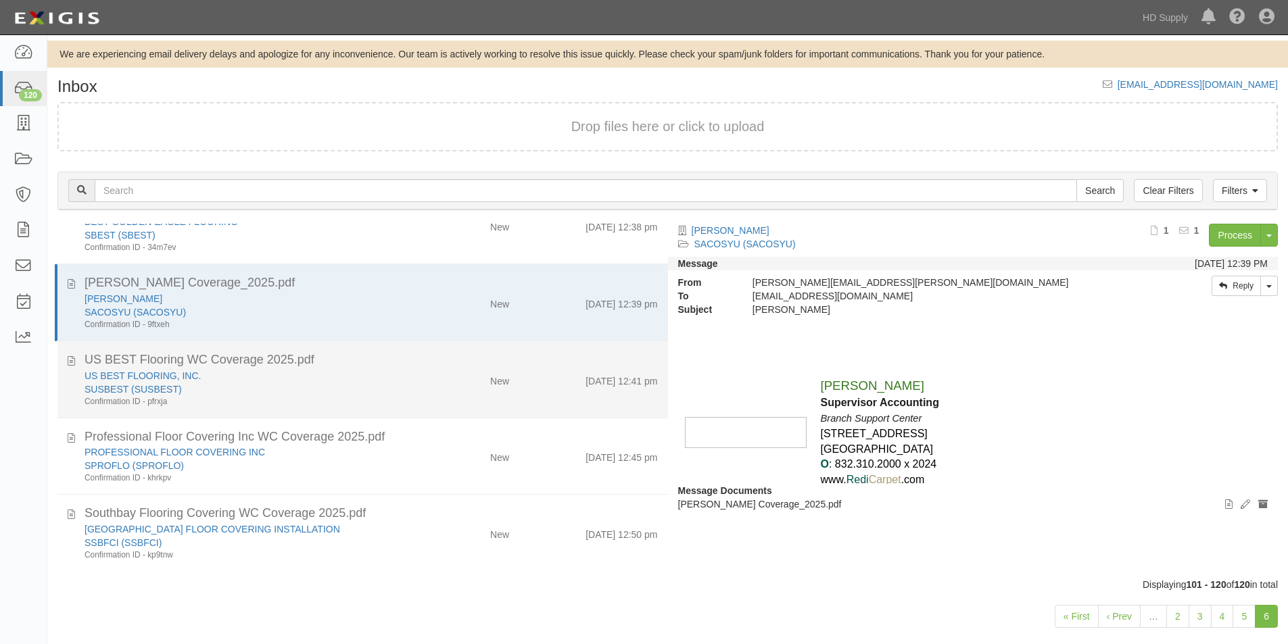
click at [369, 398] on div "Confirmation ID - pfrxja" at bounding box center [248, 401] width 326 height 11
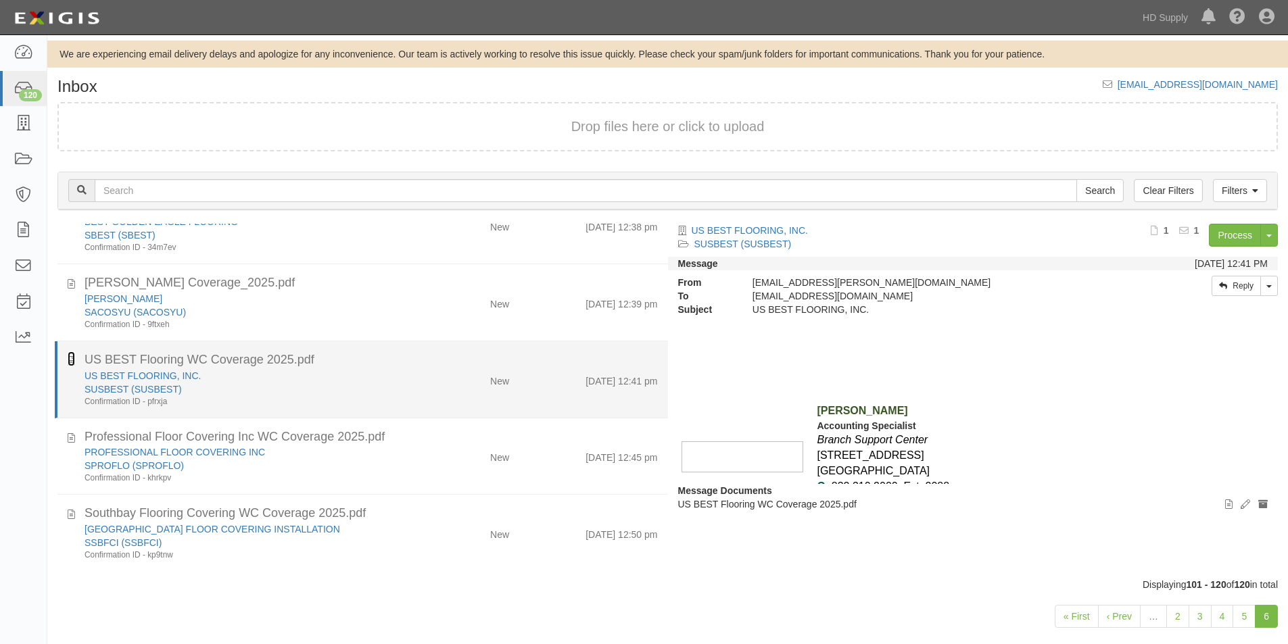
click at [72, 360] on icon at bounding box center [71, 359] width 7 height 15
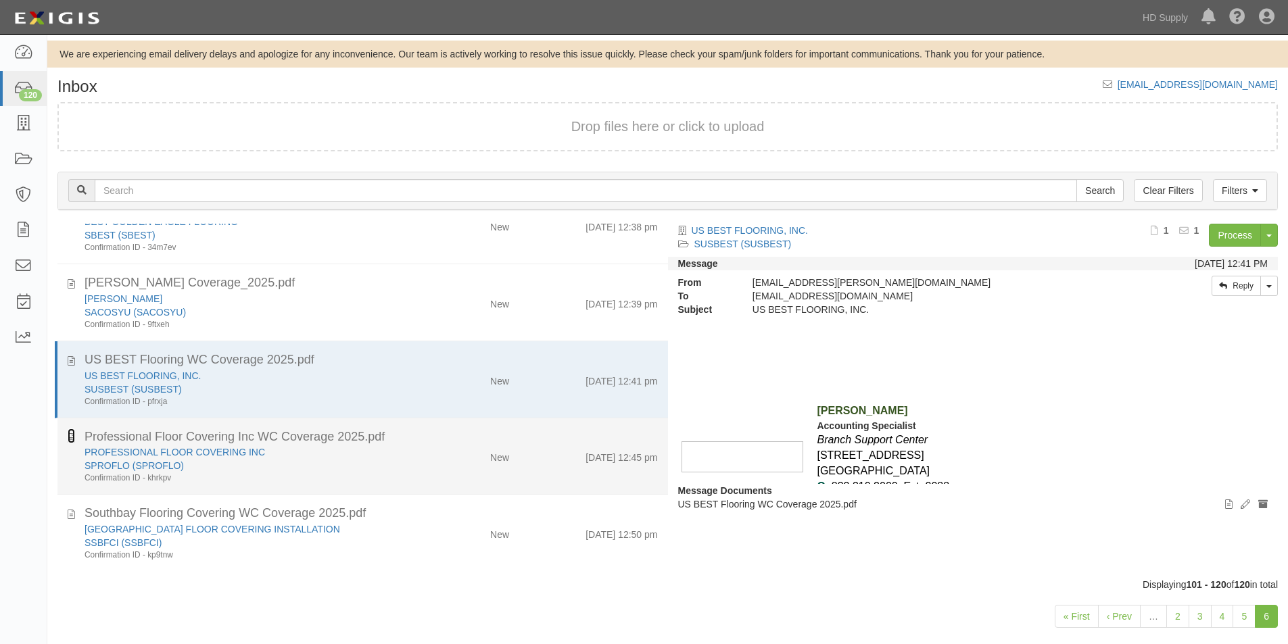
click at [68, 442] on icon at bounding box center [71, 436] width 7 height 15
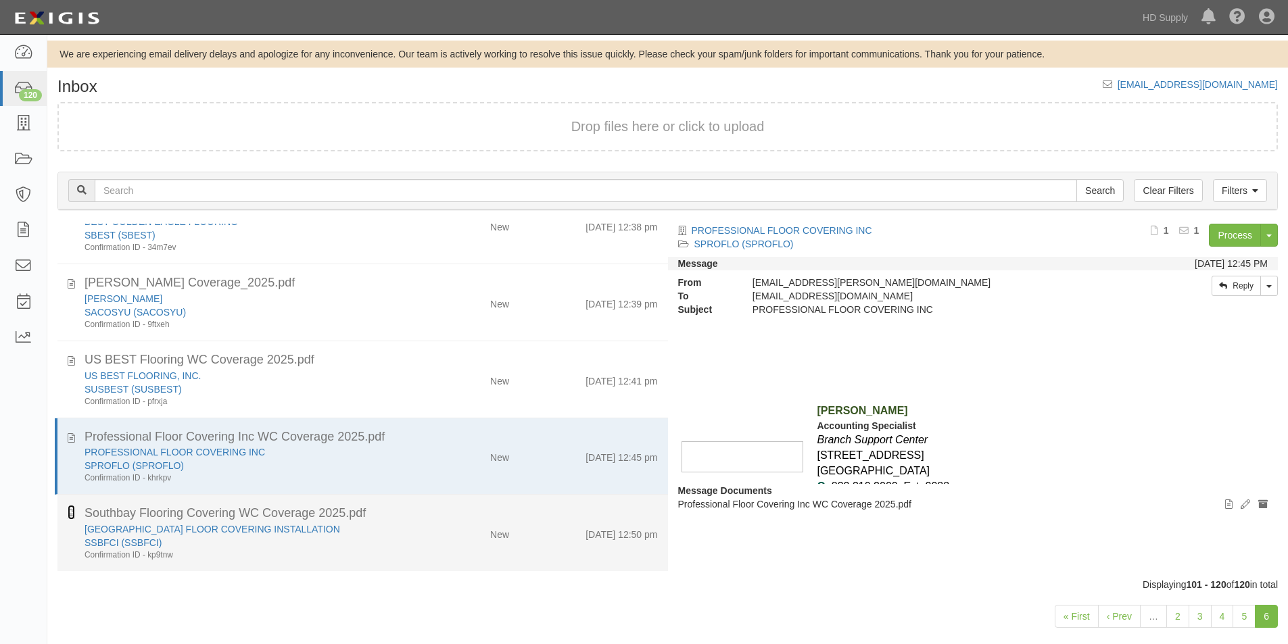
click at [68, 515] on icon at bounding box center [71, 512] width 7 height 15
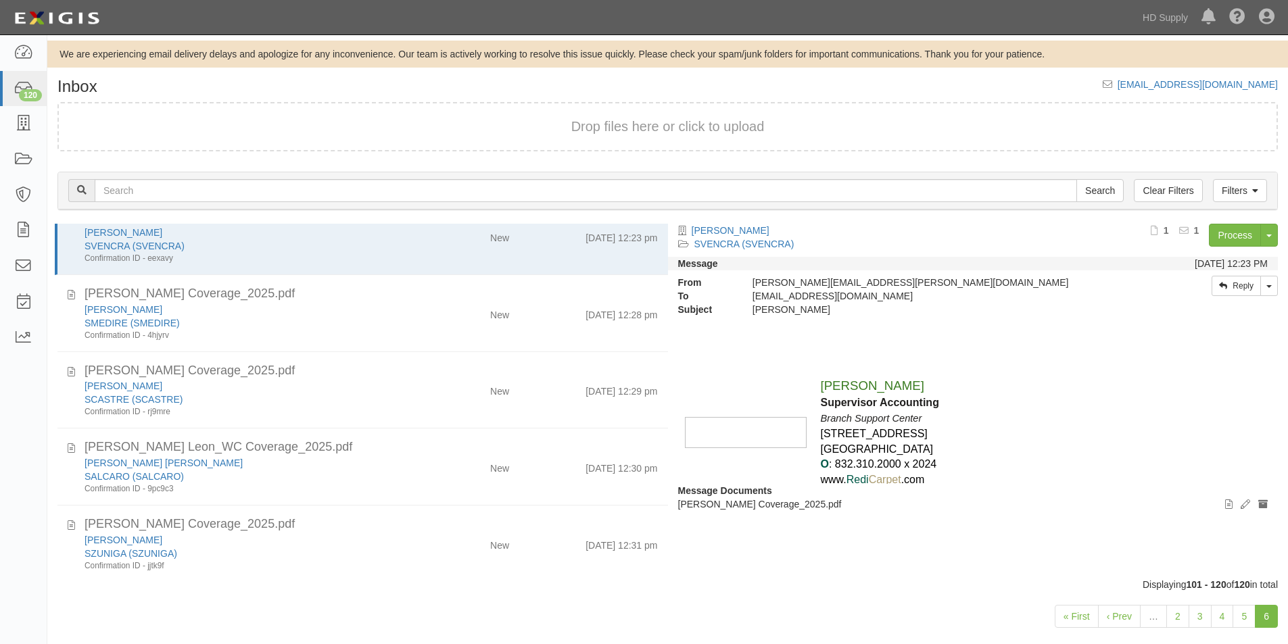
scroll to position [67, 0]
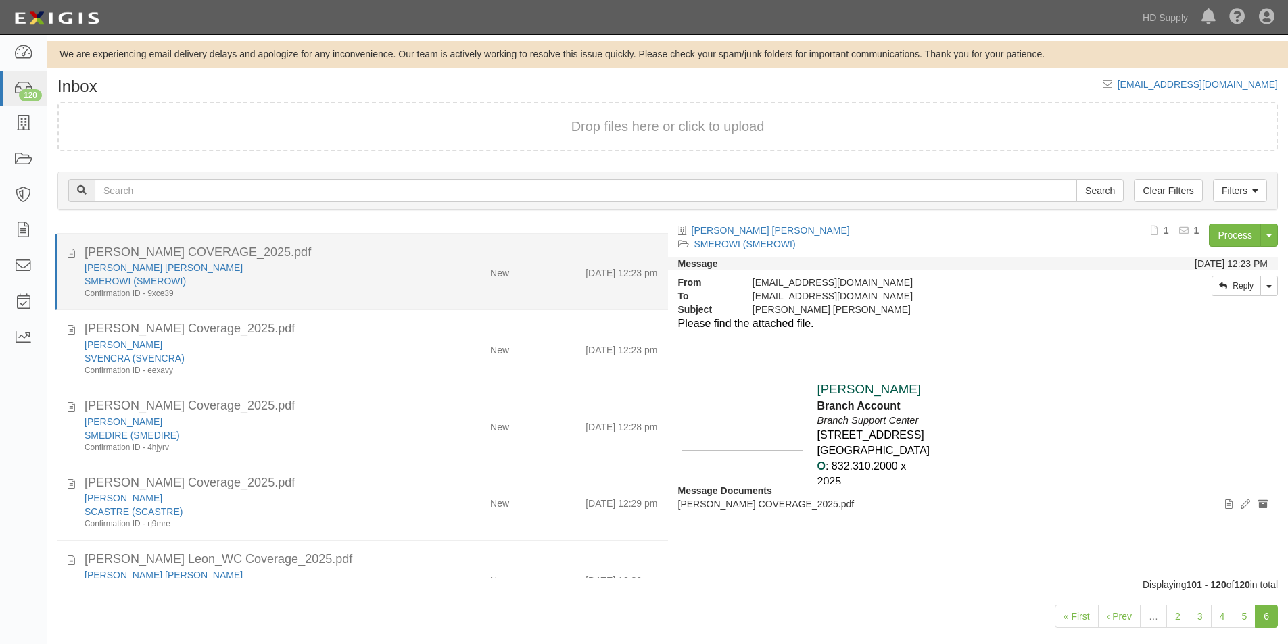
click at [76, 256] on div "[PERSON_NAME] COVERAGE_2025.pdf" at bounding box center [371, 253] width 594 height 18
click at [70, 249] on icon at bounding box center [71, 251] width 7 height 15
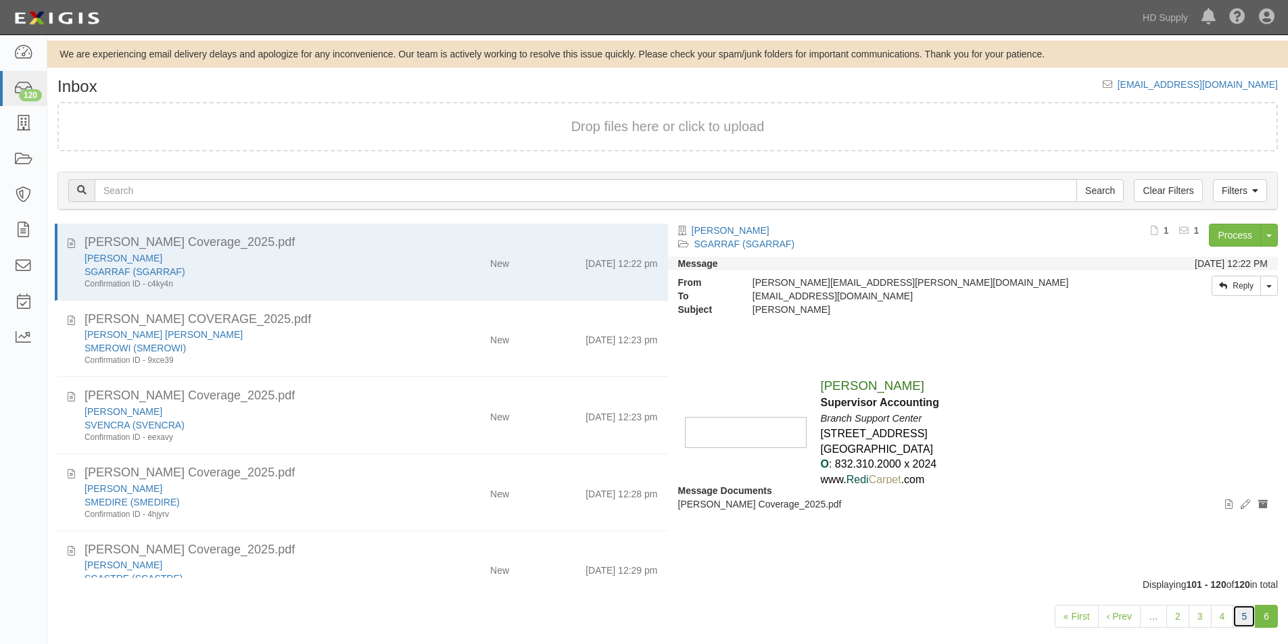
click at [1239, 622] on link "5" at bounding box center [1244, 616] width 23 height 23
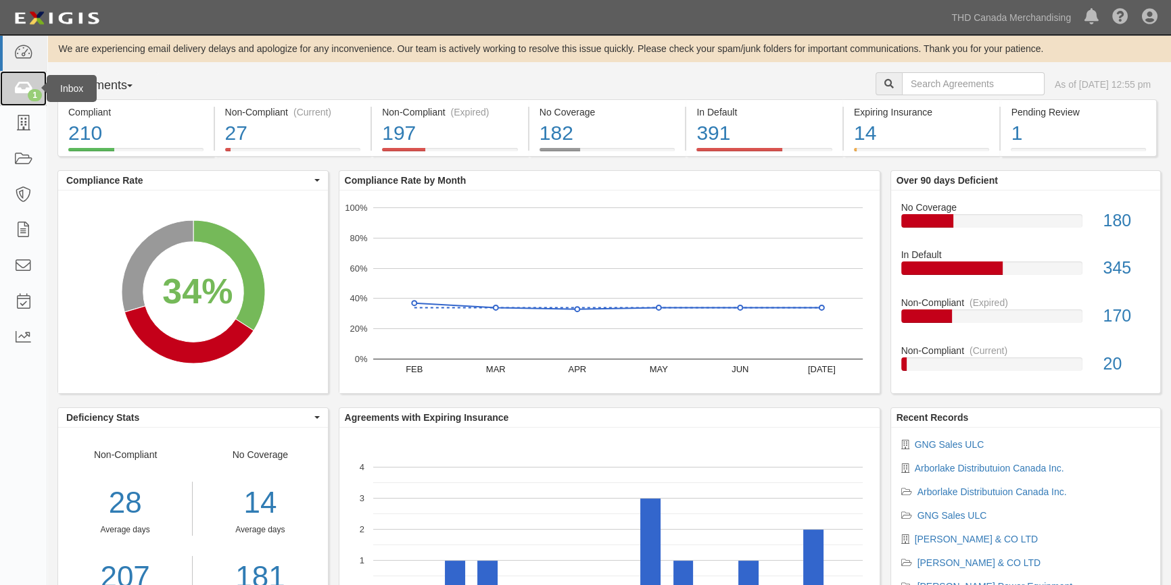
click at [24, 95] on icon at bounding box center [23, 89] width 19 height 16
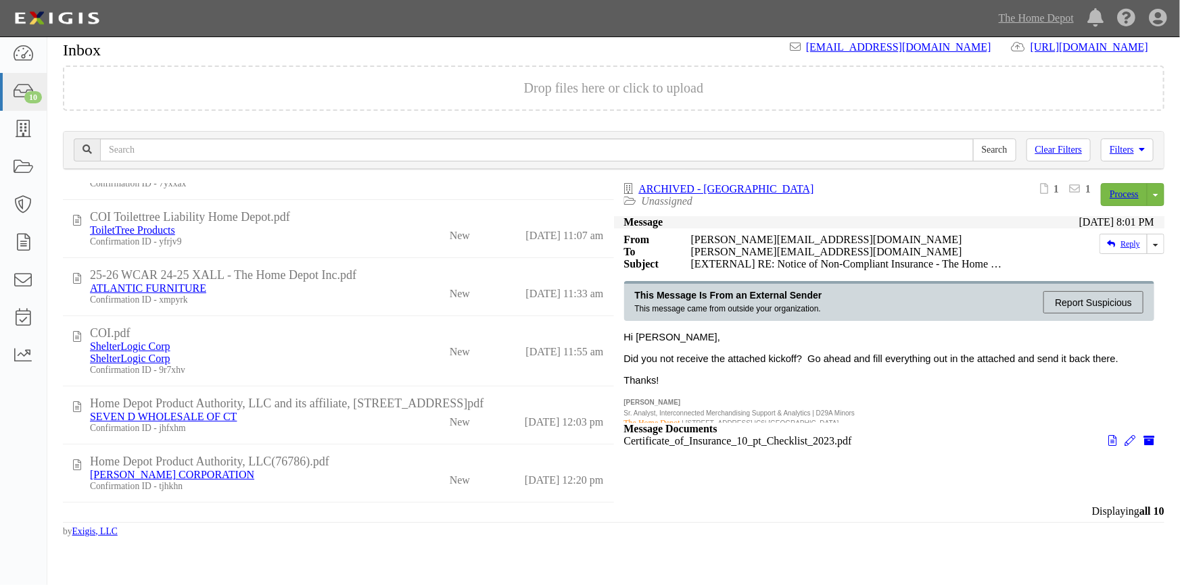
scroll to position [293, 0]
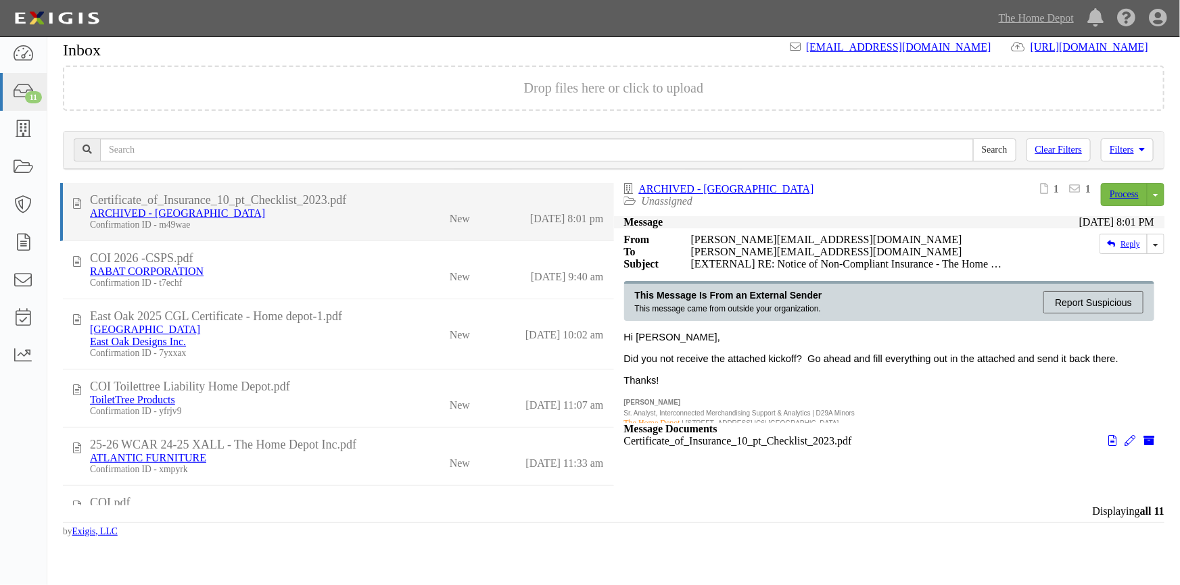
click at [304, 237] on li "Certificate_of_Insurance_10_pt_Checklist_2023.pdf ARCHIVED - [GEOGRAPHIC_DATA] …" at bounding box center [337, 212] width 554 height 58
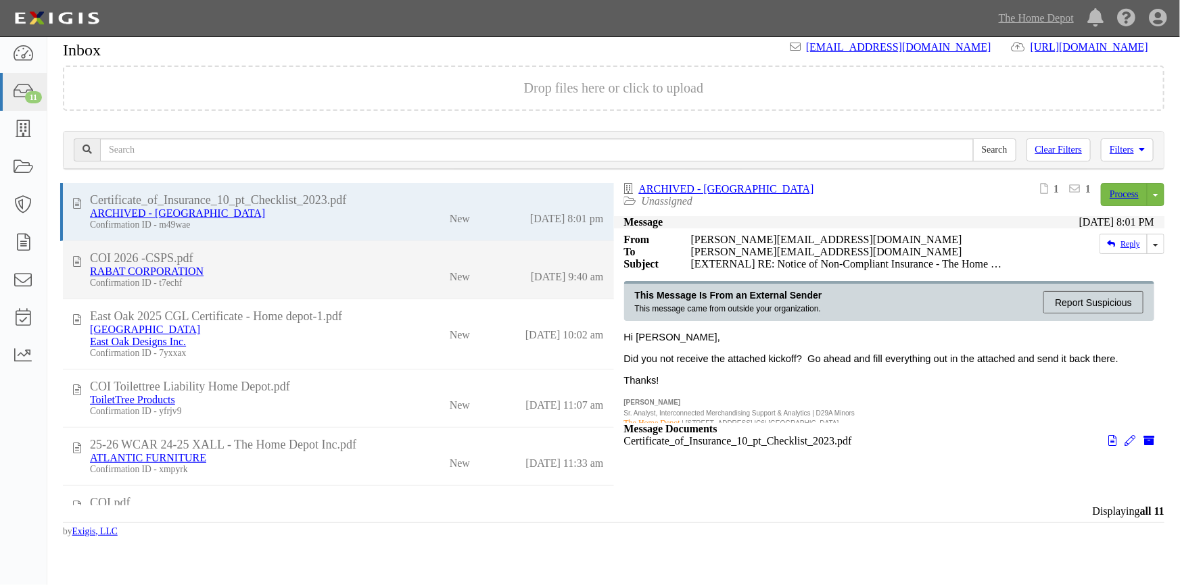
click at [309, 279] on div "Confirmation ID - t7echf" at bounding box center [235, 283] width 291 height 11
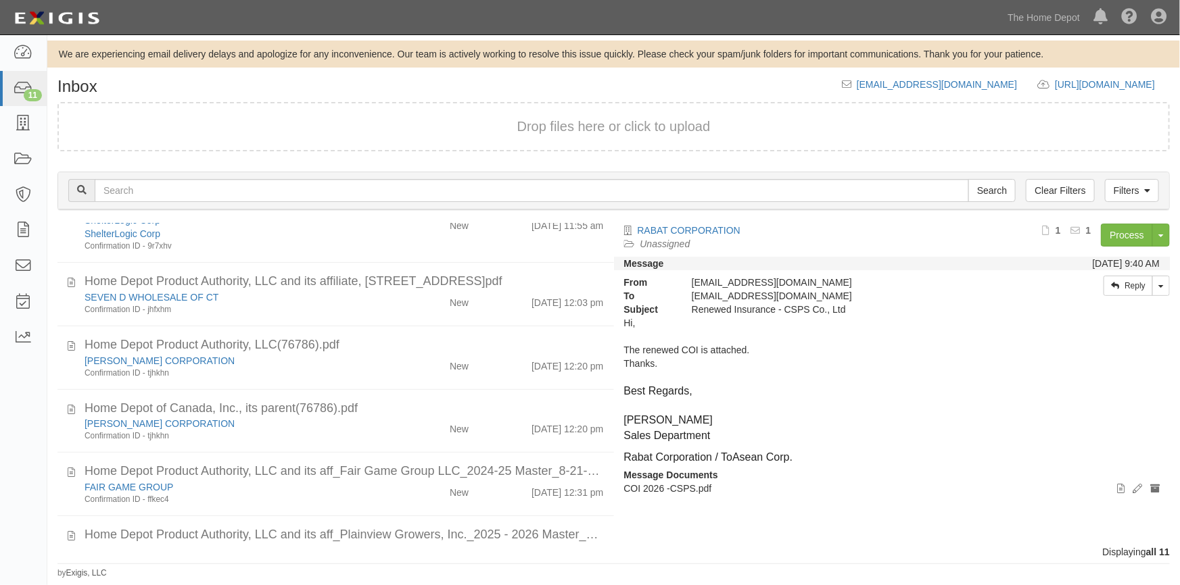
scroll to position [406, 0]
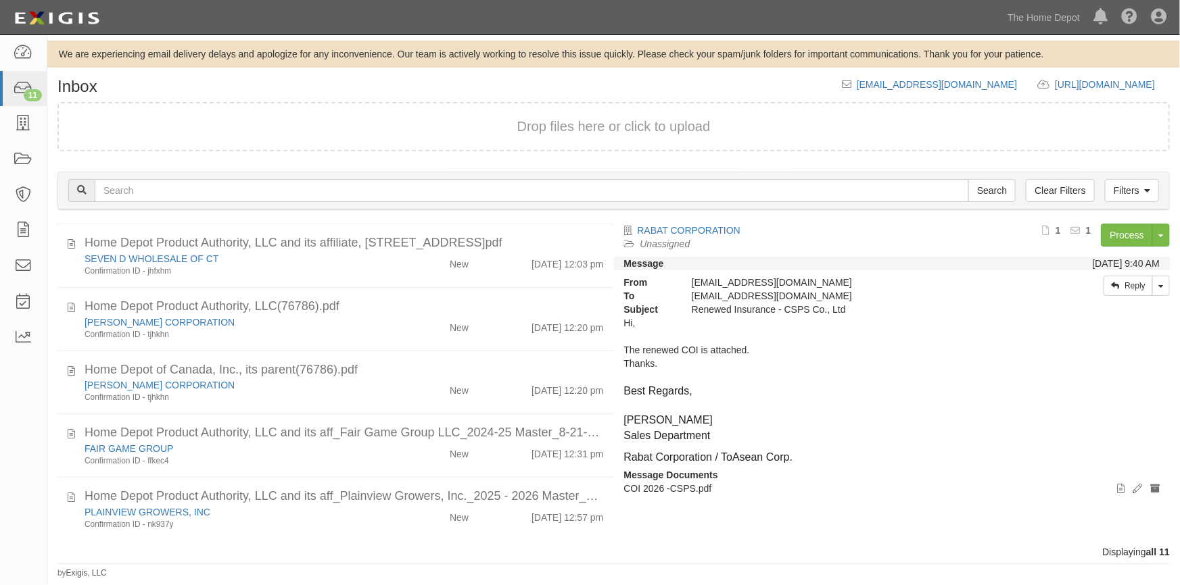
click at [30, 446] on div "Dashboard 11 Inbox Parties Agreements Coverages Documents Messages Tasks Reports" at bounding box center [23, 310] width 47 height 550
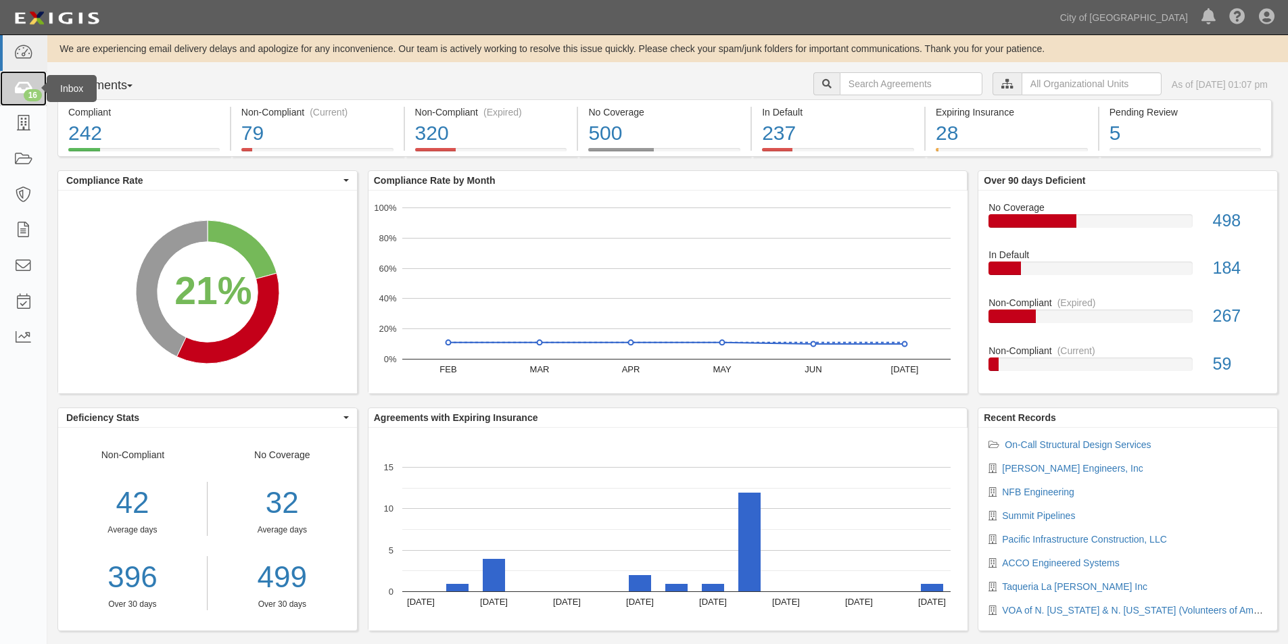
click at [13, 87] on link "16" at bounding box center [23, 89] width 47 height 36
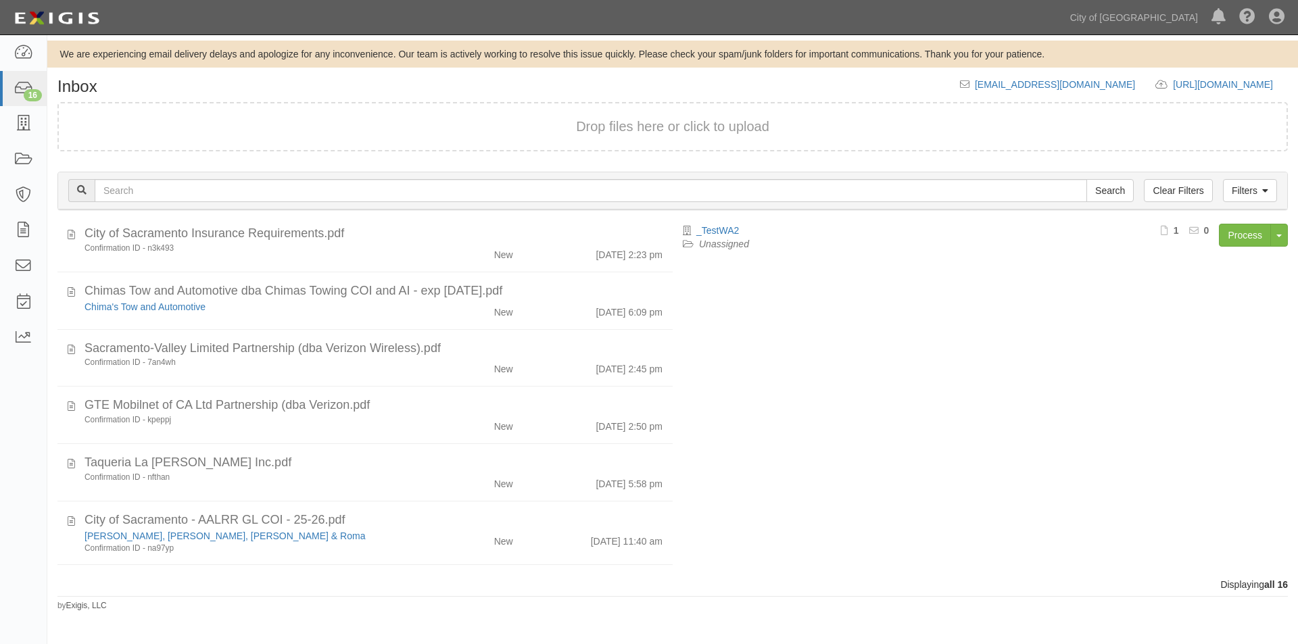
scroll to position [617, 0]
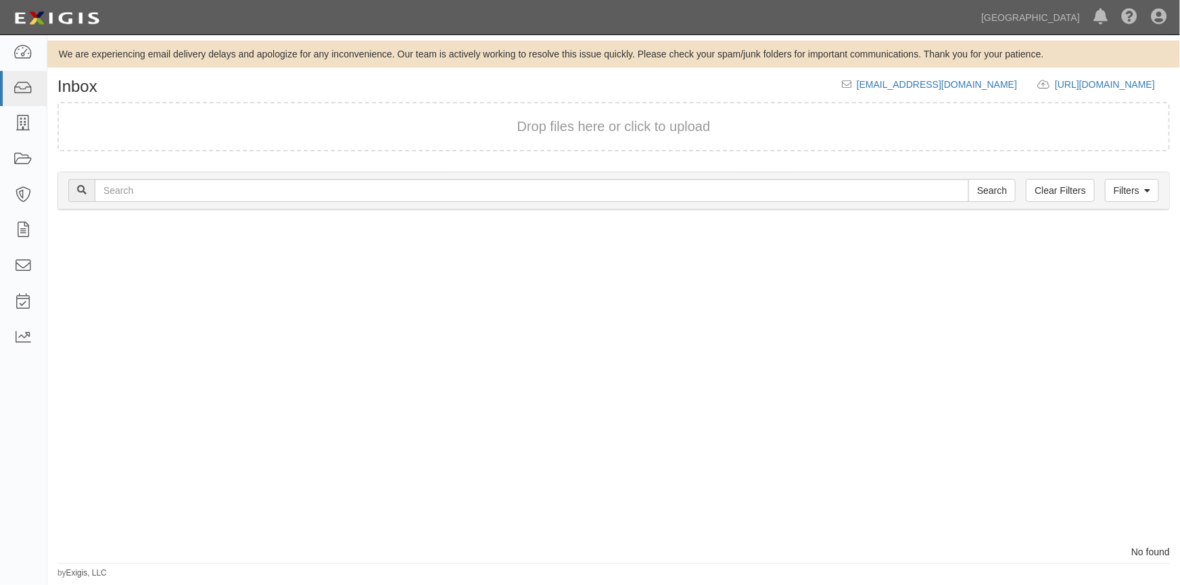
click at [798, 374] on div "Process Toggle Document Dropdown Archive Document Close Mark as Done Toggle Tas…" at bounding box center [613, 385] width 1132 height 322
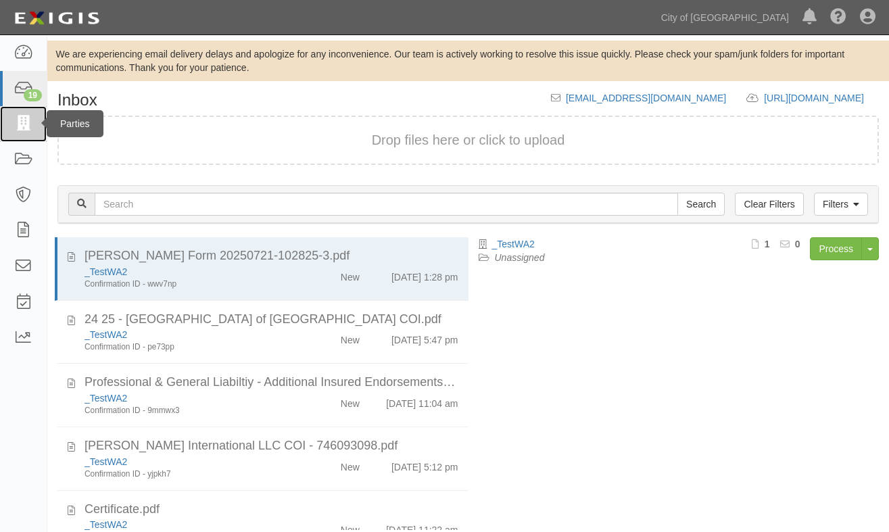
click at [12, 116] on link at bounding box center [23, 124] width 47 height 36
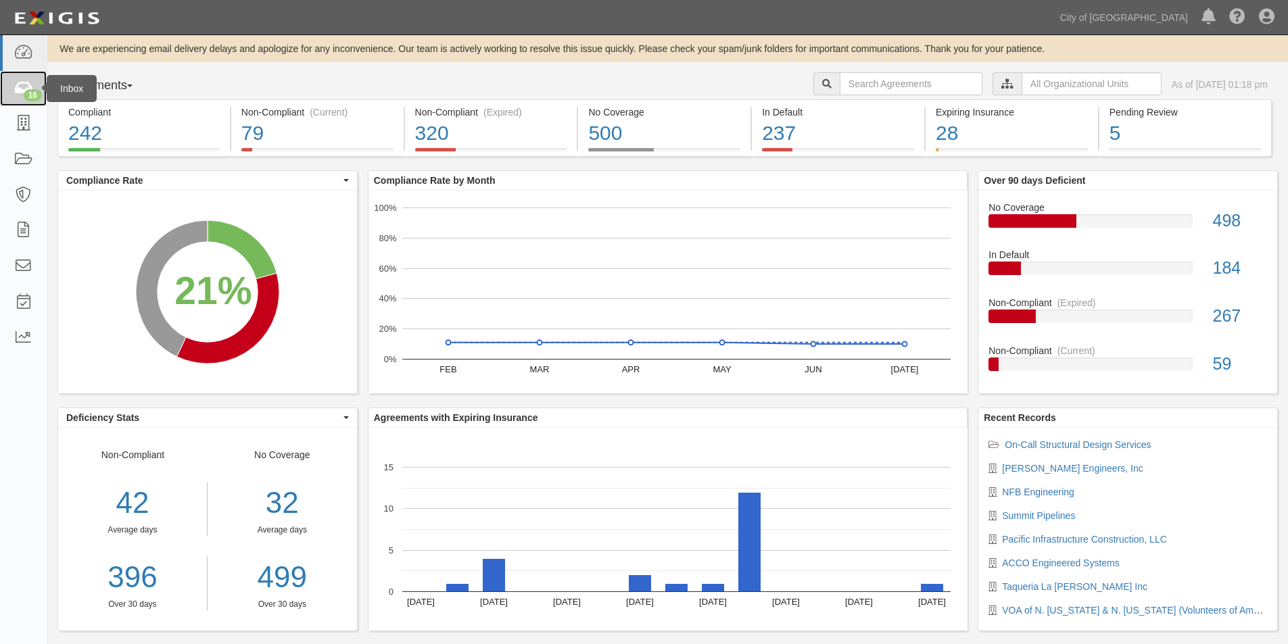
click at [19, 99] on link "16" at bounding box center [23, 89] width 47 height 36
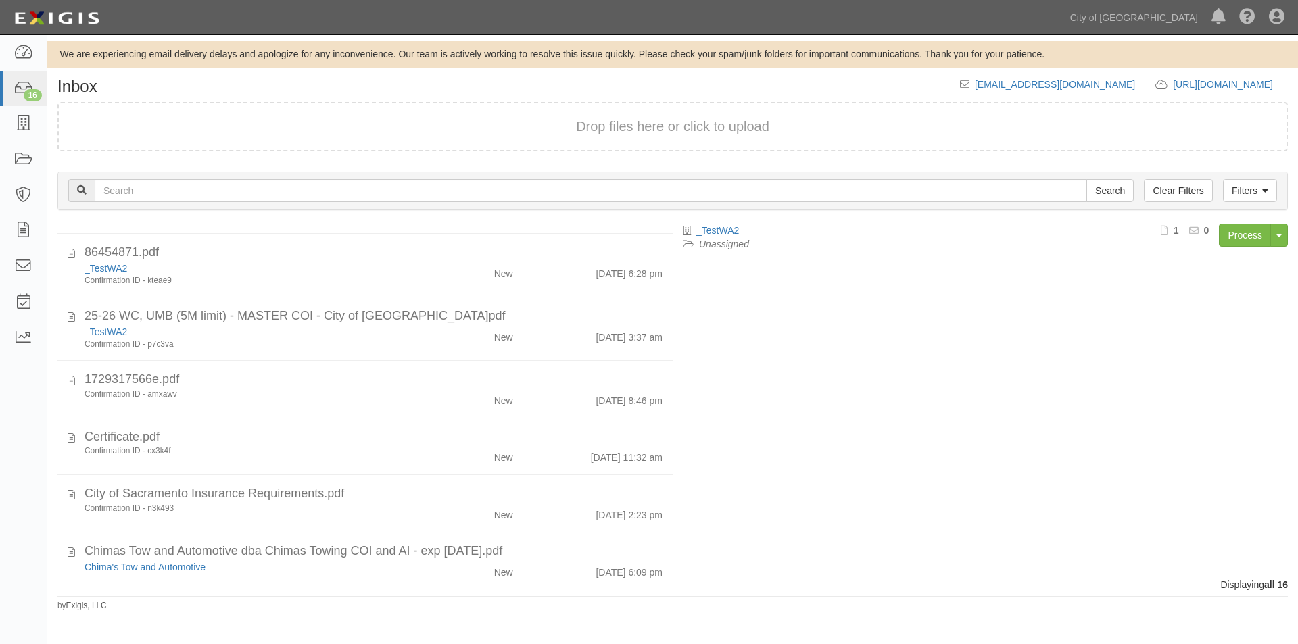
scroll to position [330, 0]
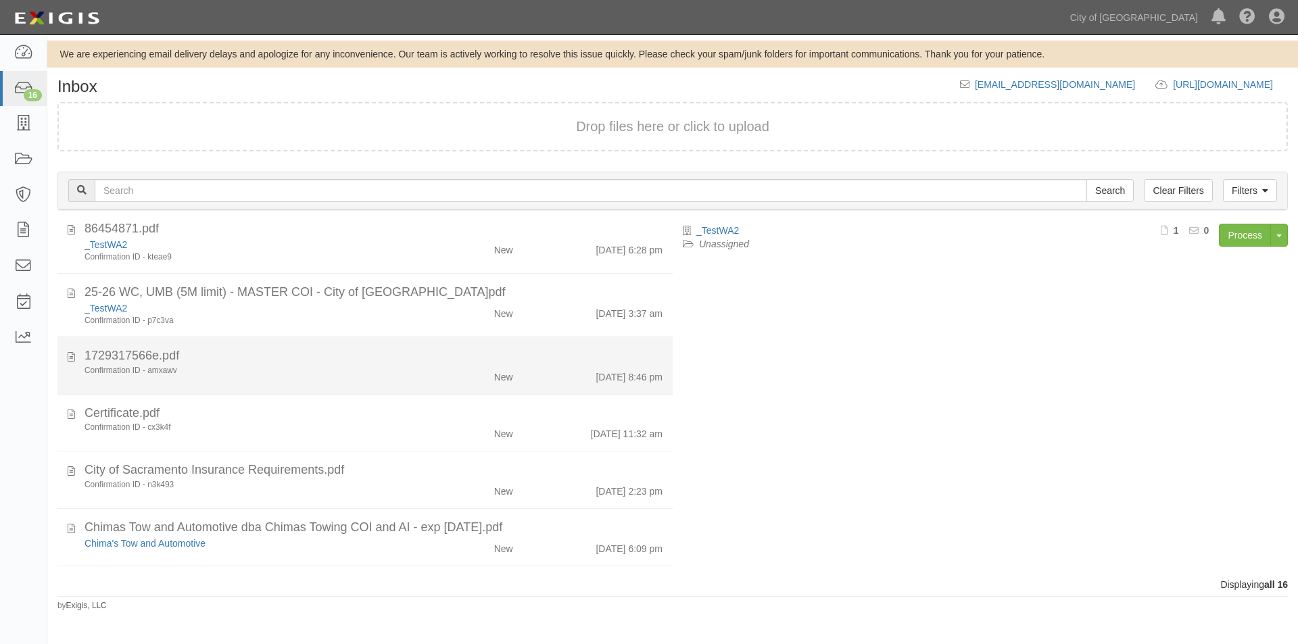
click at [352, 370] on div "Confirmation ID - amxawv" at bounding box center [249, 370] width 329 height 11
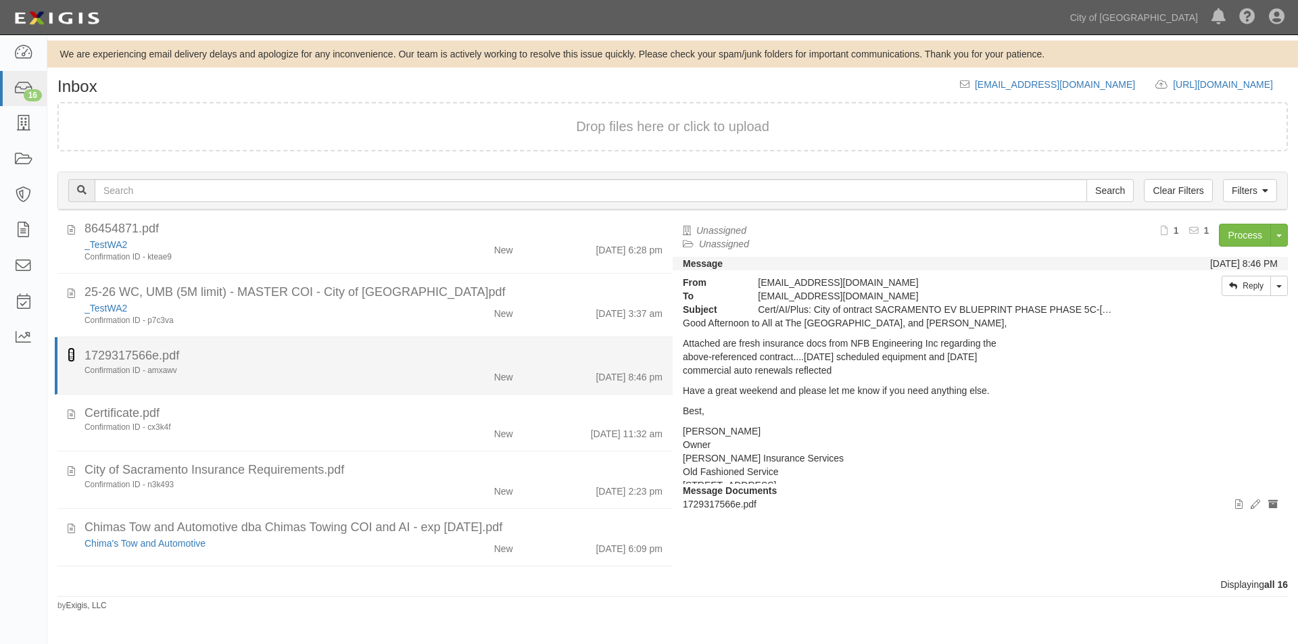
click at [69, 356] on icon at bounding box center [71, 355] width 7 height 15
click at [295, 370] on div "Confirmation ID - amxawv" at bounding box center [249, 370] width 329 height 11
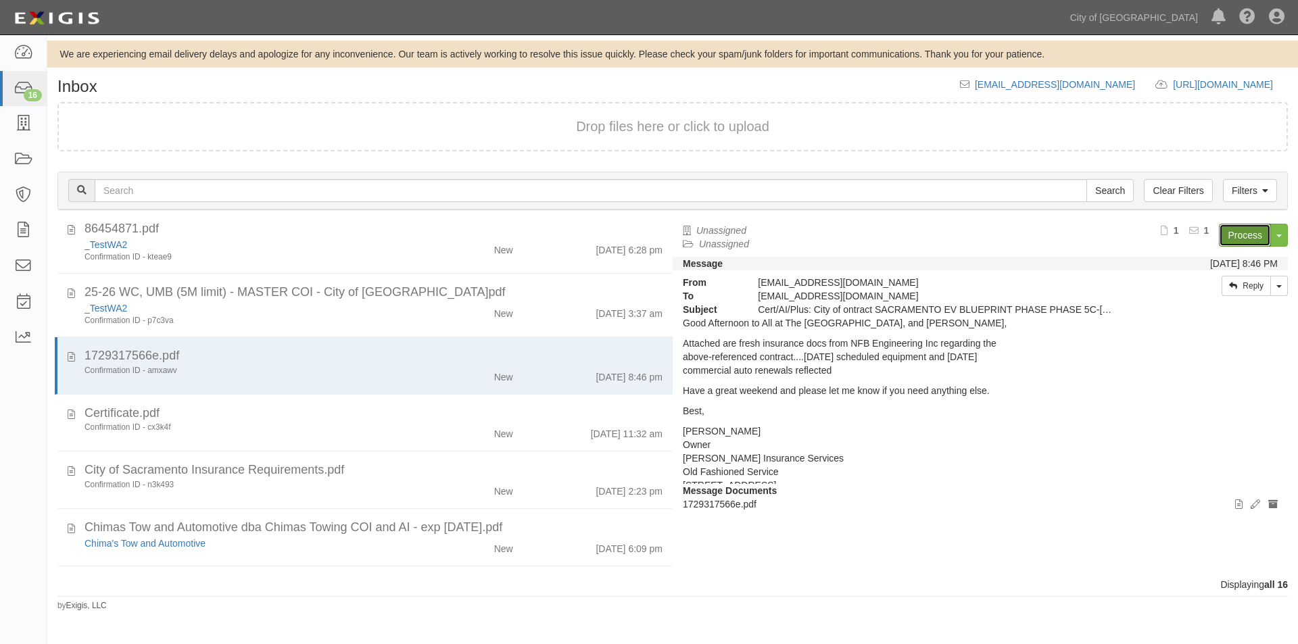
click at [1233, 235] on link "Process" at bounding box center [1245, 235] width 52 height 23
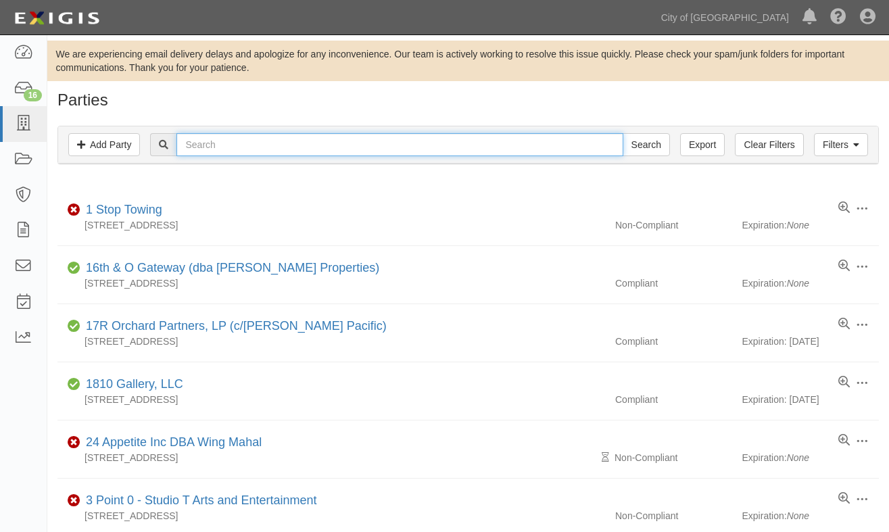
click at [195, 149] on input "text" at bounding box center [399, 144] width 446 height 23
type input "nfb"
click at [623, 133] on input "Search" at bounding box center [646, 144] width 47 height 23
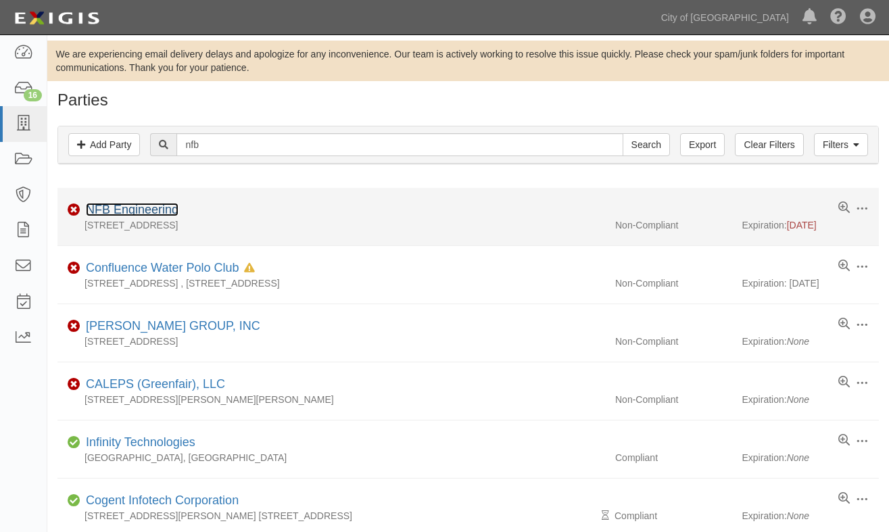
click at [141, 205] on link "NFB Engineering" at bounding box center [132, 210] width 93 height 14
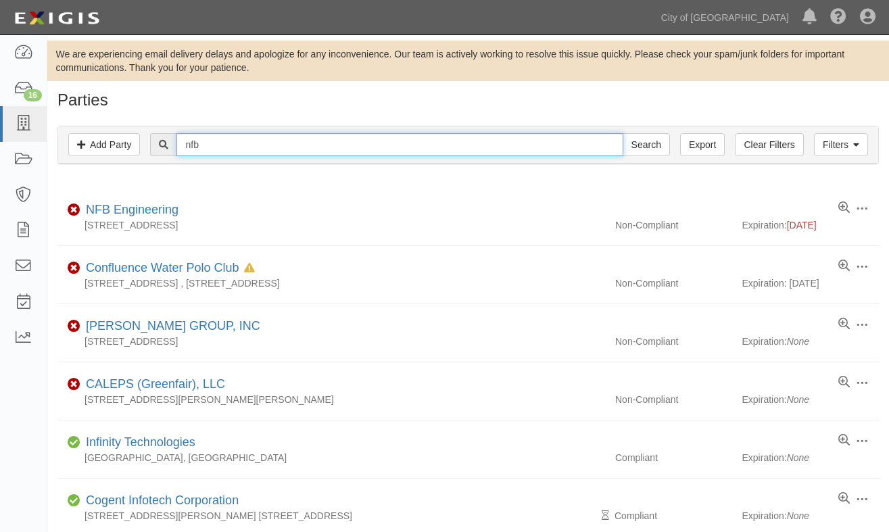
drag, startPoint x: 224, startPoint y: 144, endPoint x: 151, endPoint y: 150, distance: 73.9
click at [151, 150] on div "nfb Search" at bounding box center [468, 144] width 800 height 23
type input "degen"
click at [623, 133] on input "Search" at bounding box center [646, 144] width 47 height 23
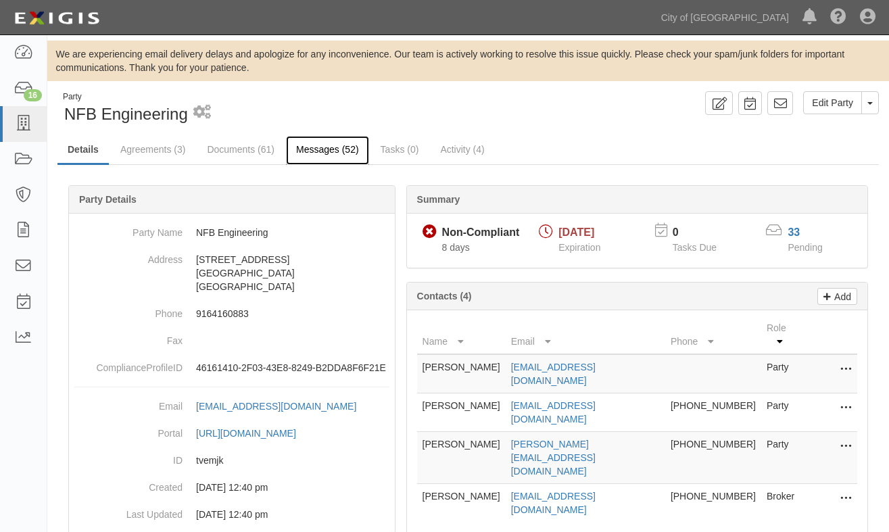
click at [320, 147] on link "Messages (52)" at bounding box center [327, 150] width 83 height 29
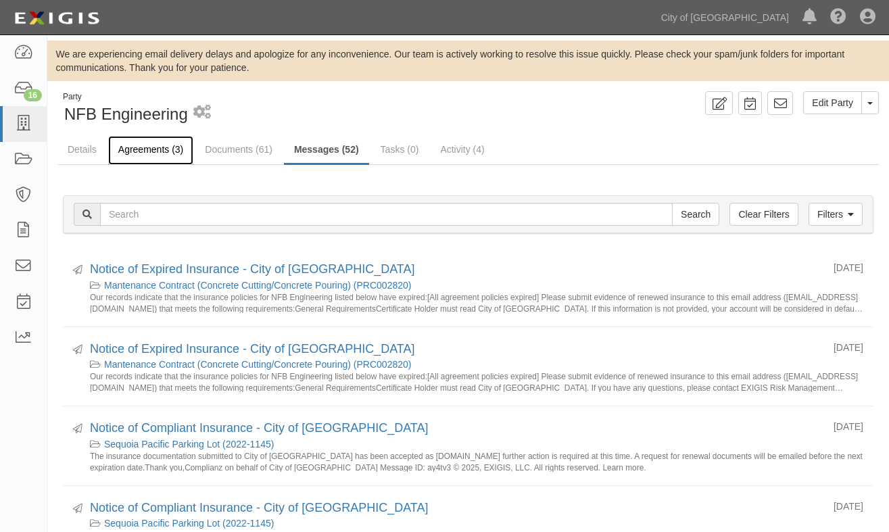
click at [160, 151] on link "Agreements (3)" at bounding box center [150, 150] width 85 height 29
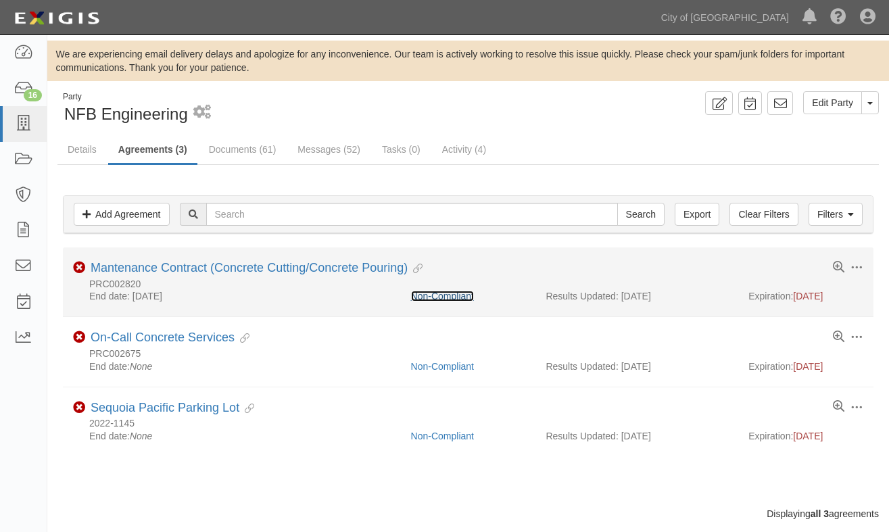
click at [444, 294] on link "Non-Compliant" at bounding box center [442, 296] width 63 height 11
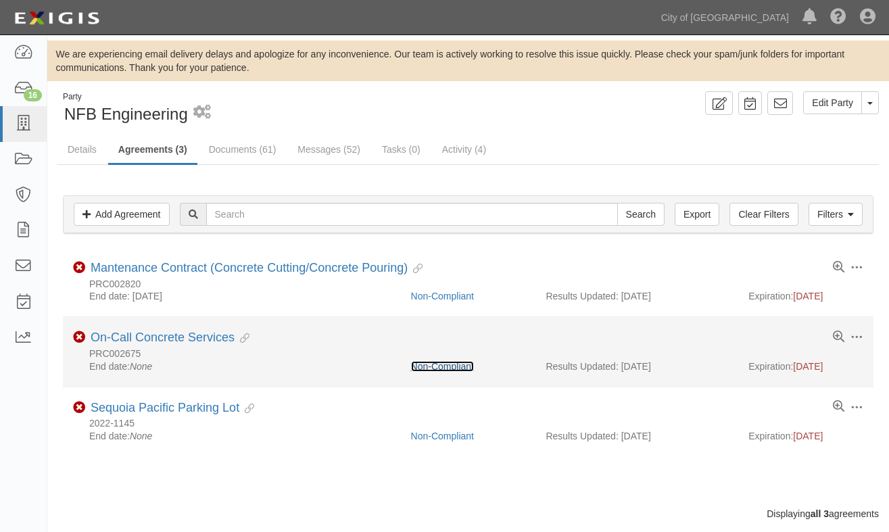
click at [432, 369] on link "Non-Compliant" at bounding box center [442, 366] width 63 height 11
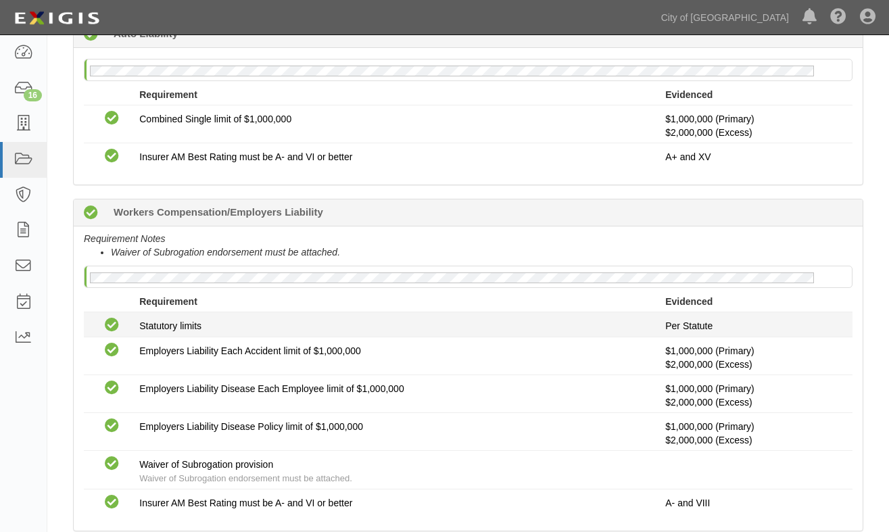
scroll to position [473, 0]
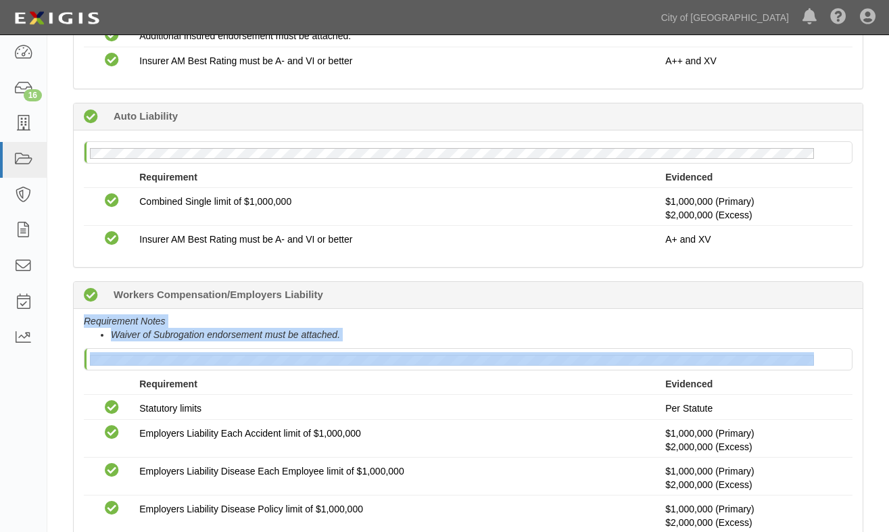
drag, startPoint x: 888, startPoint y: 353, endPoint x: 882, endPoint y: 270, distance: 83.4
click at [882, 270] on div "Edit Agreement Toggle Agreement Dropdown View Audit Trail Archive Agreement Del…" at bounding box center [468, 312] width 842 height 1387
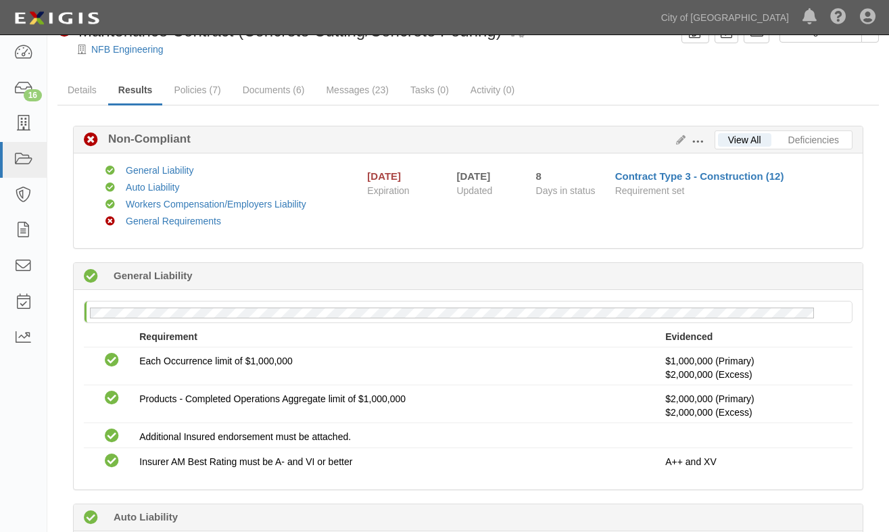
scroll to position [68, 0]
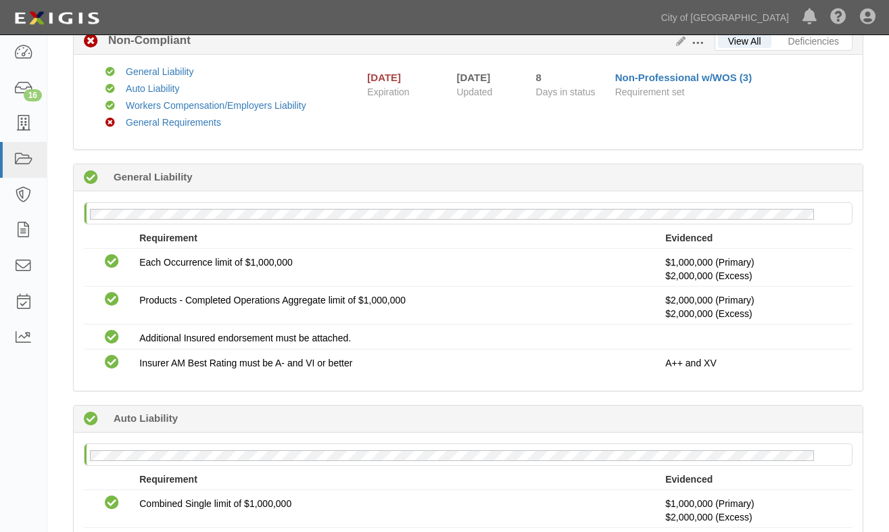
scroll to position [26, 0]
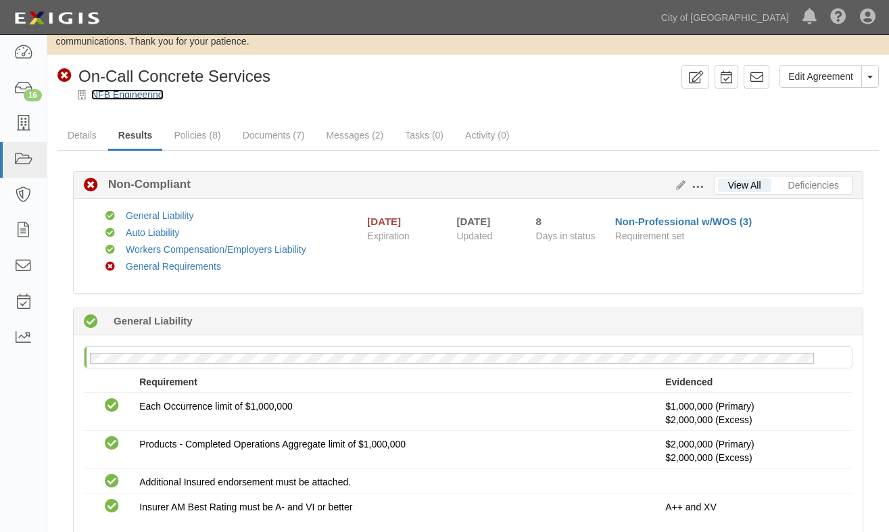
click at [152, 94] on link "NFB Engineering" at bounding box center [127, 94] width 72 height 11
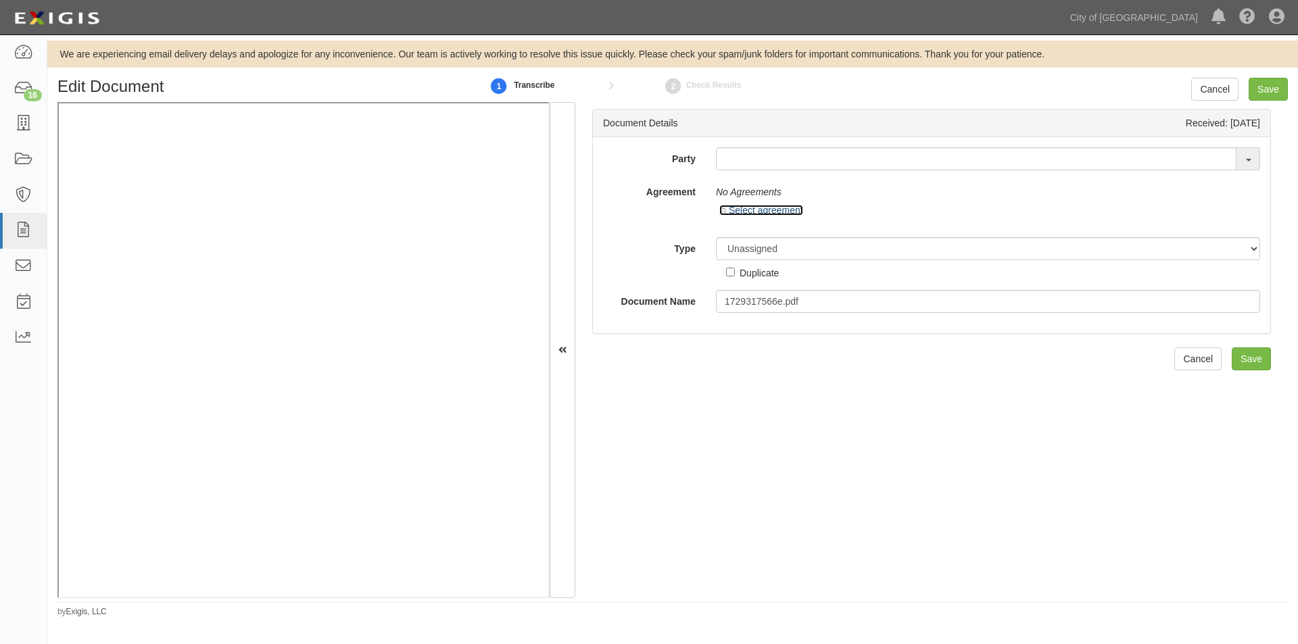
click at [731, 210] on link "Select agreement" at bounding box center [761, 210] width 84 height 11
click at [740, 210] on link "Select agreement" at bounding box center [761, 210] width 84 height 11
click at [751, 158] on input "text" at bounding box center [976, 158] width 521 height 23
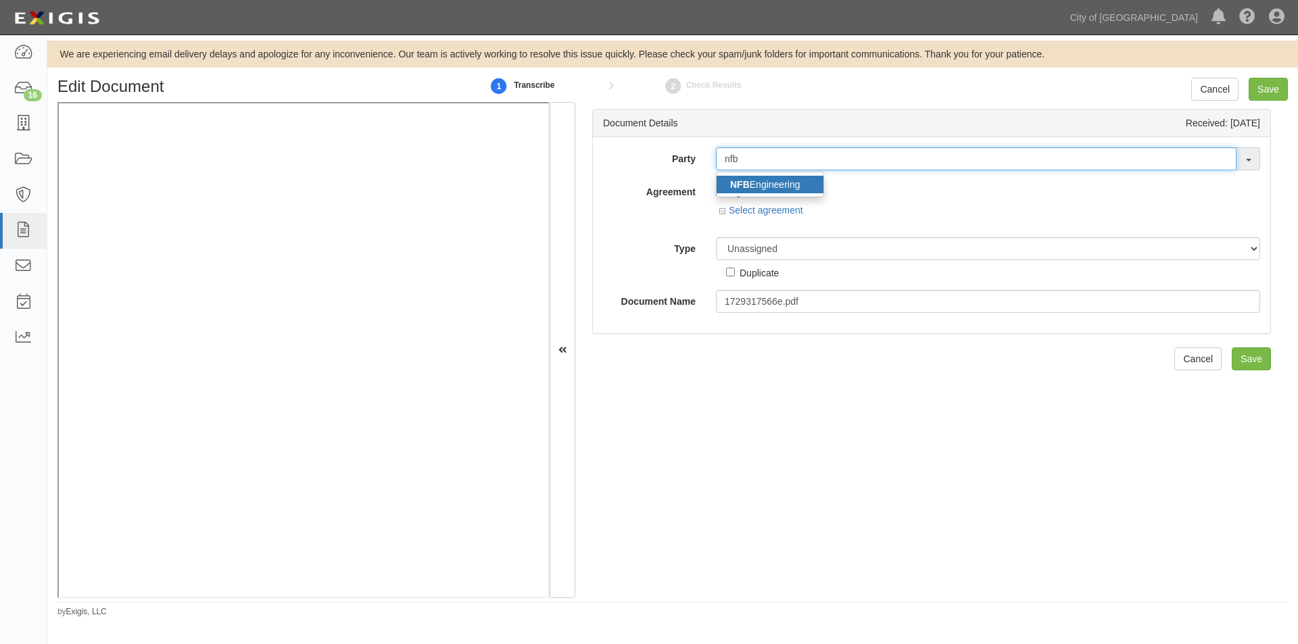
type input "nfb"
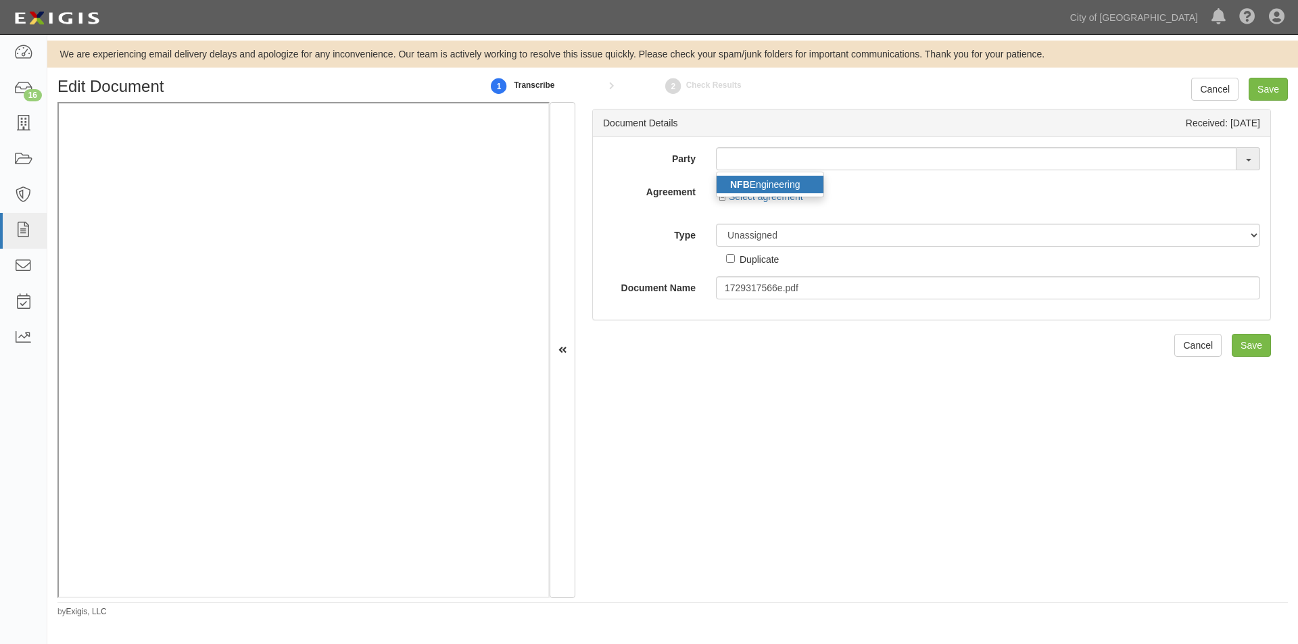
click at [763, 185] on link "NFB Engineering" at bounding box center [770, 185] width 107 height 18
type input "NFB Engineering"
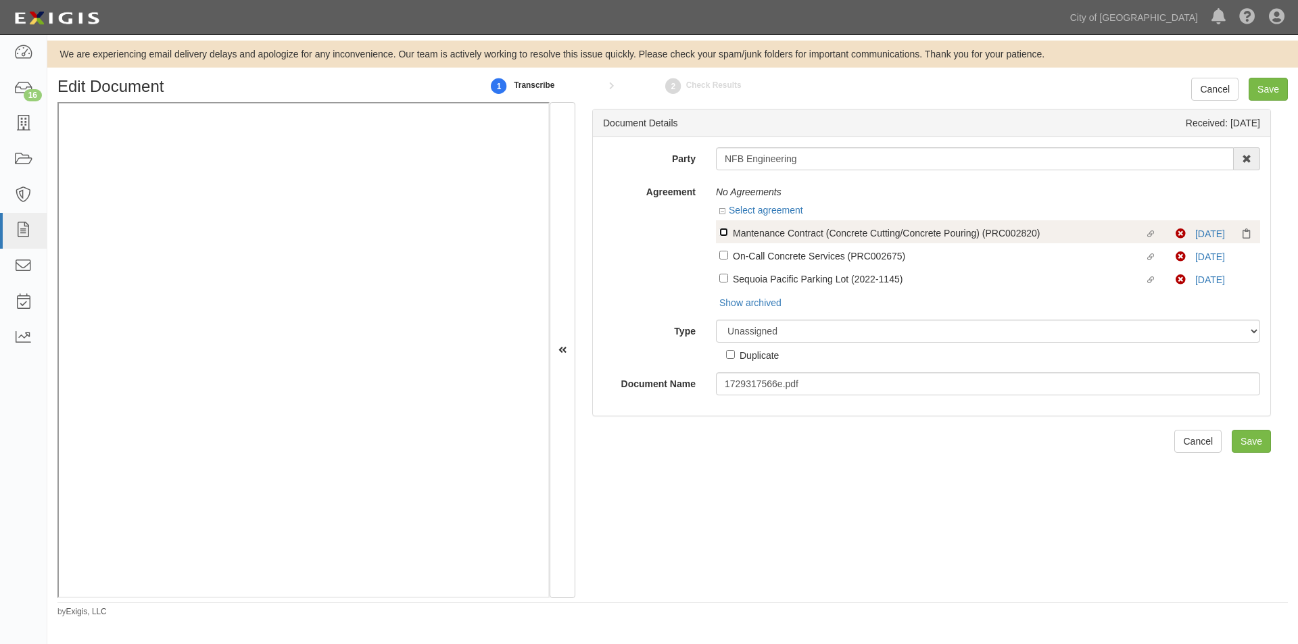
click at [722, 233] on input "Linked agreement Mantenance Contract (Concrete Cutting/Concrete Pouring) (PRC00…" at bounding box center [723, 232] width 9 height 9
checkbox input "true"
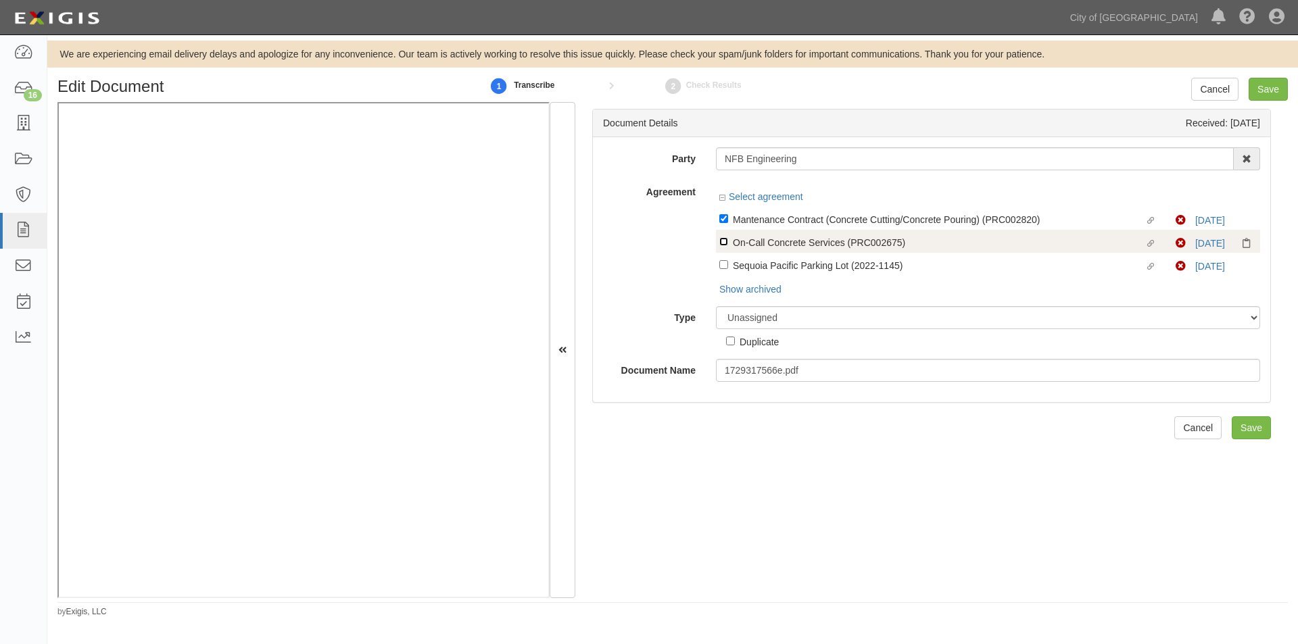
click at [720, 223] on input "Linked agreement On-Call Concrete Services (PRC002675) Linked agreement" at bounding box center [723, 218] width 9 height 9
checkbox input "true"
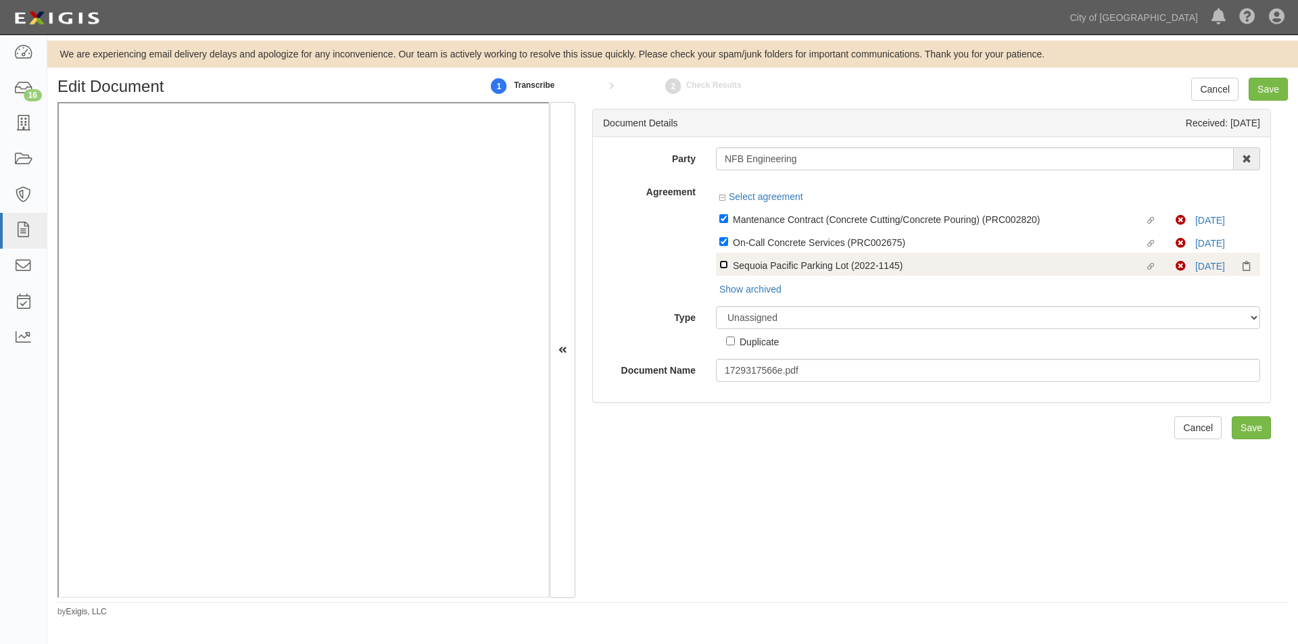
click at [722, 223] on input "Linked agreement Sequoia Pacific Parking Lot (2022-1145) Linked agreement" at bounding box center [723, 218] width 9 height 9
checkbox input "true"
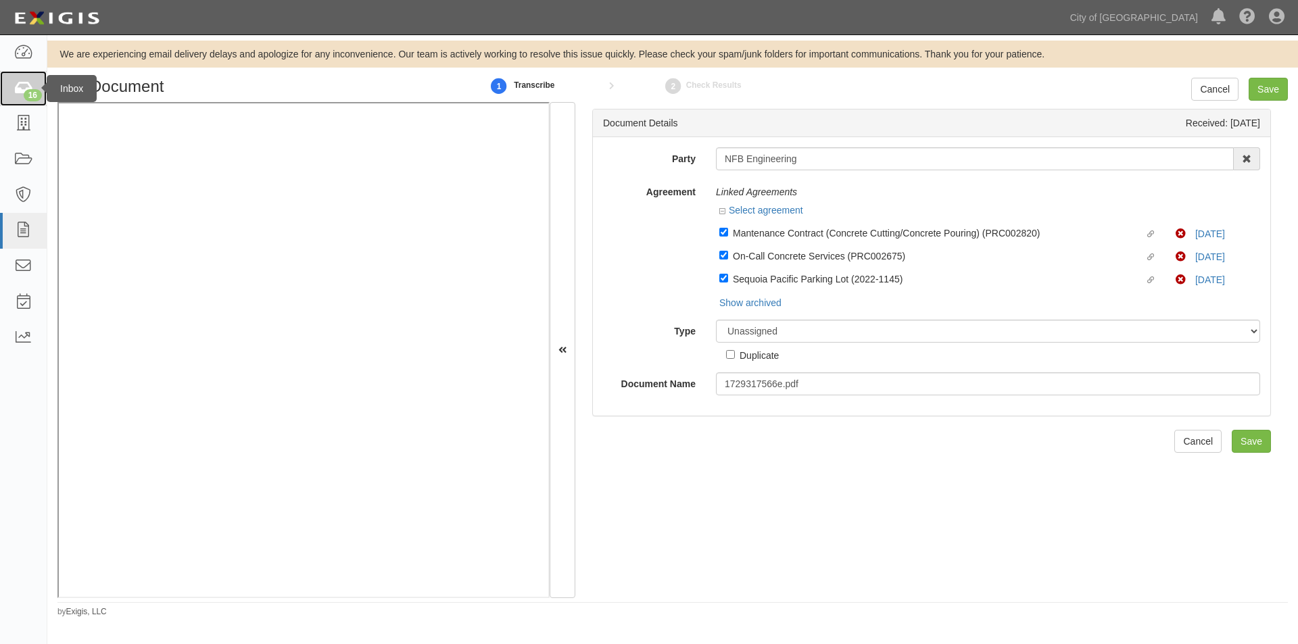
click at [29, 94] on div "16" at bounding box center [33, 95] width 18 height 12
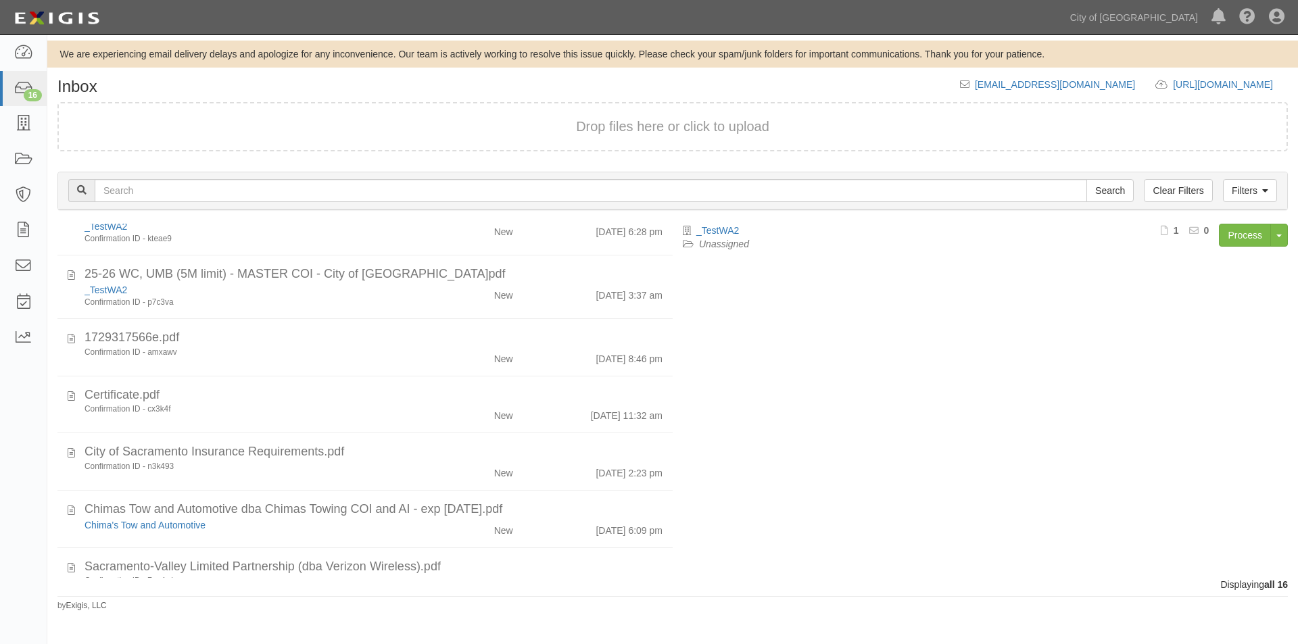
scroll to position [360, 0]
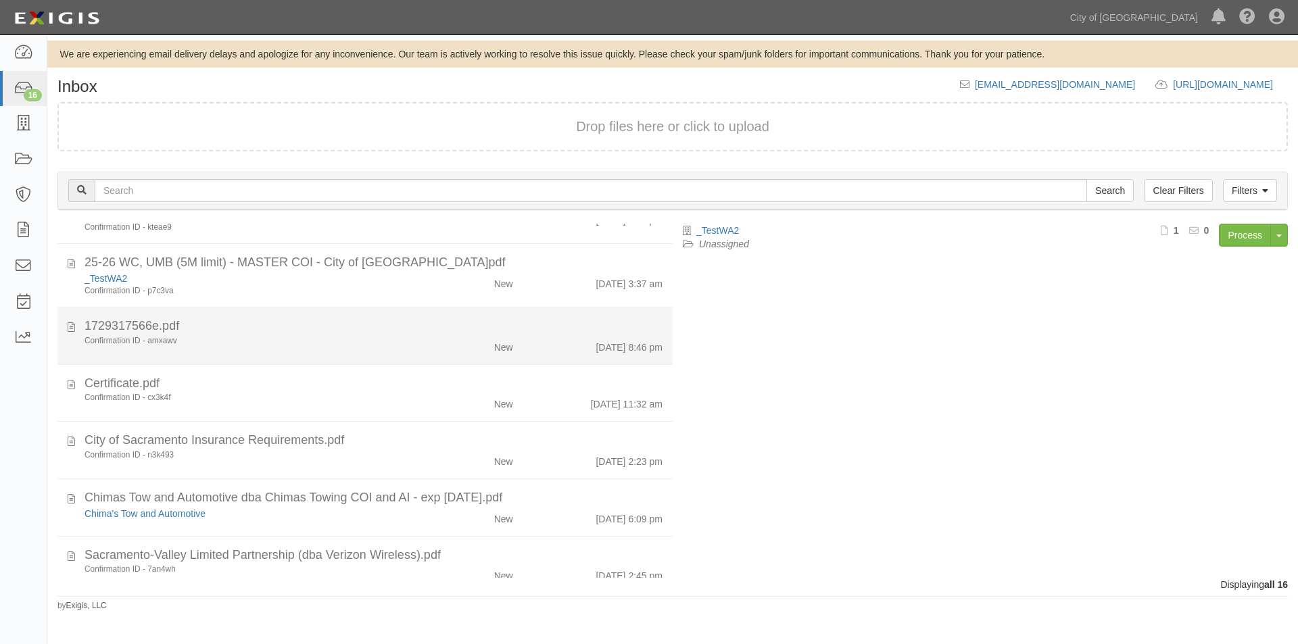
click at [429, 344] on div "New" at bounding box center [472, 344] width 99 height 19
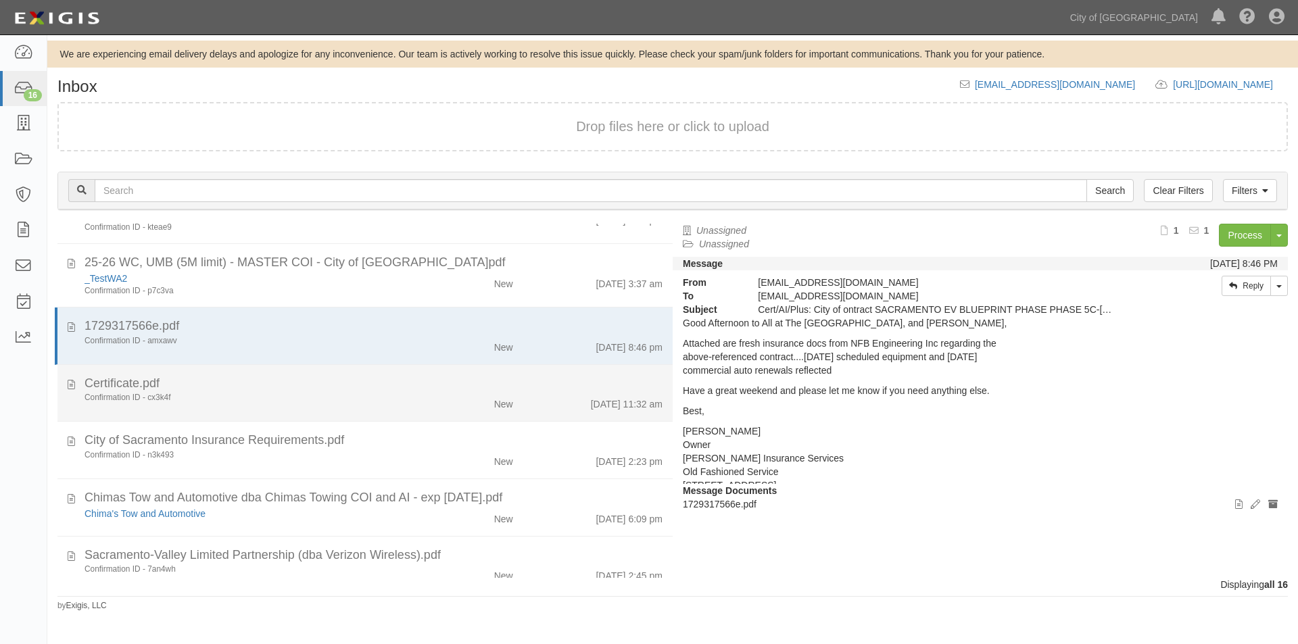
click at [358, 395] on div "Confirmation ID - cx3k4f" at bounding box center [249, 397] width 329 height 11
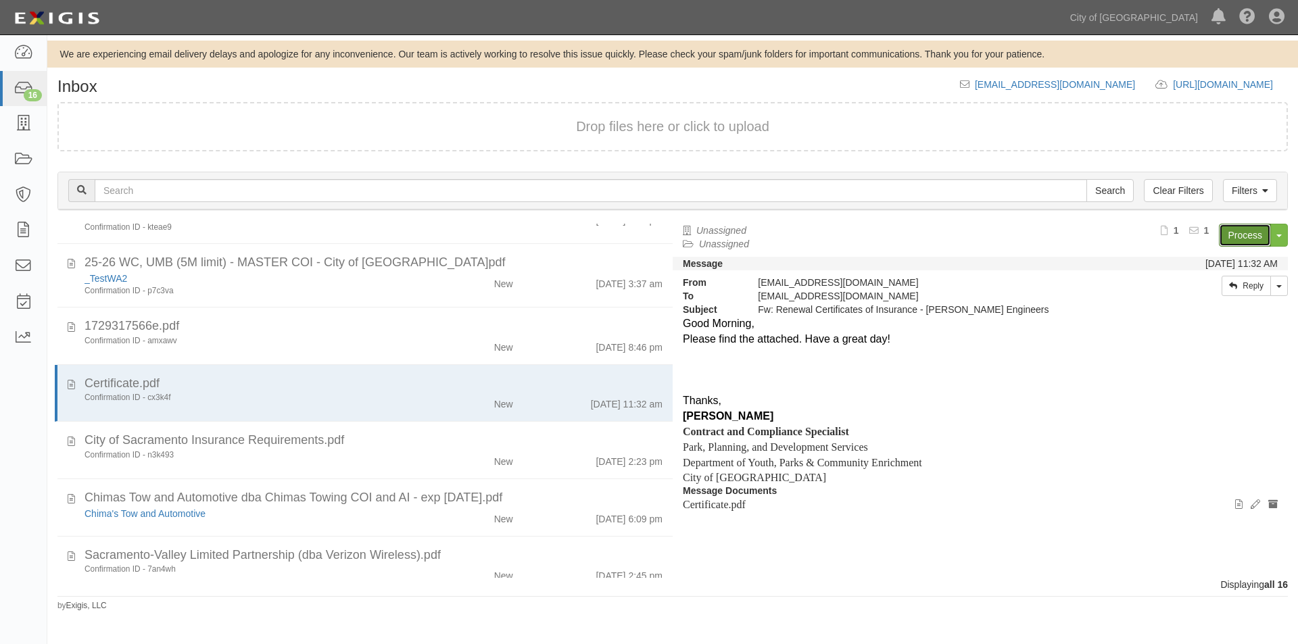
click at [1237, 235] on link "Process" at bounding box center [1245, 235] width 52 height 23
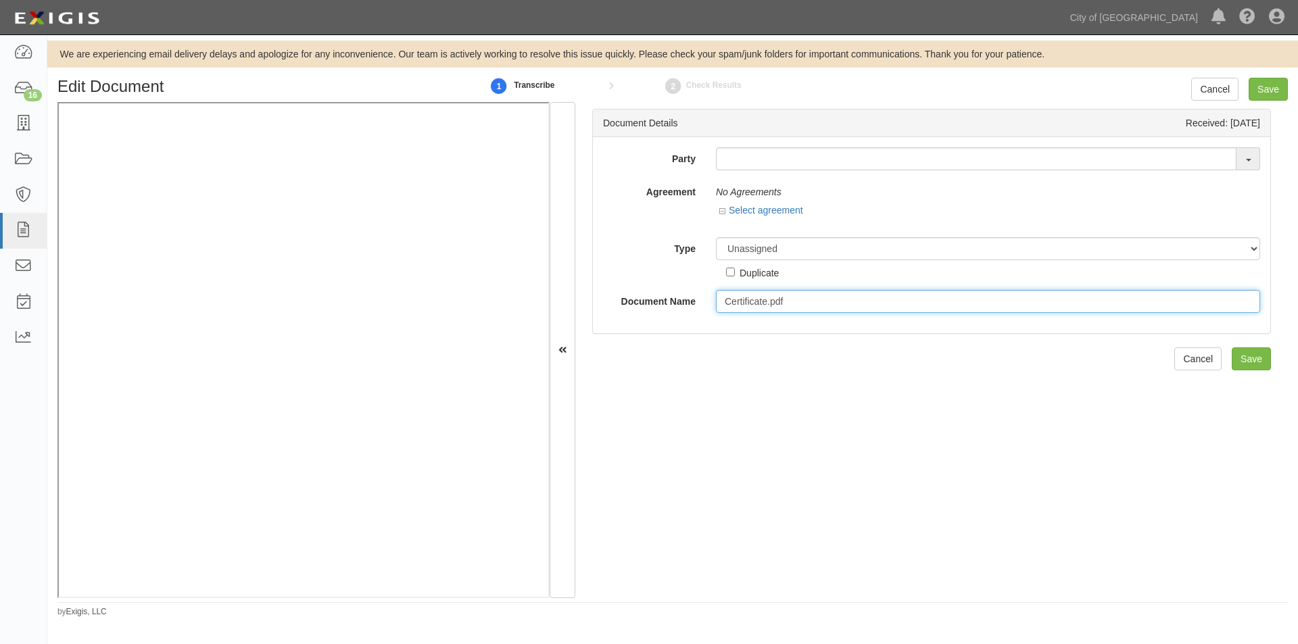
click at [786, 304] on input "Certificate.pdf" at bounding box center [988, 301] width 544 height 23
type input "Certificate.pdf123"
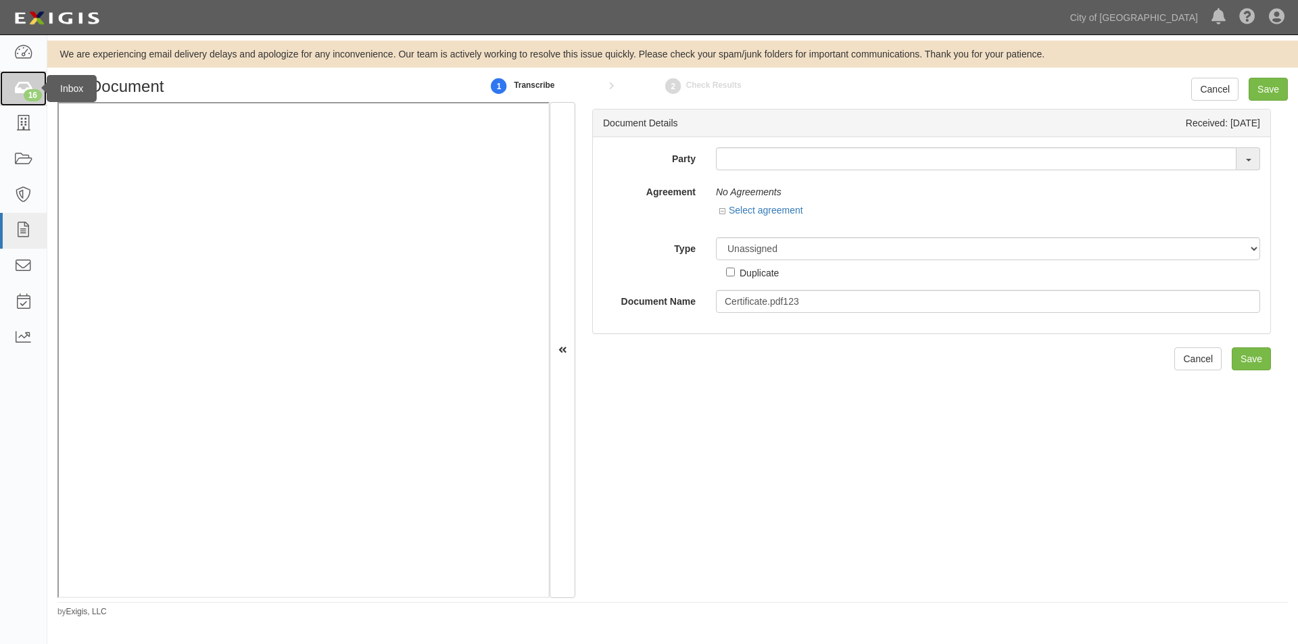
click at [21, 91] on icon at bounding box center [23, 89] width 19 height 16
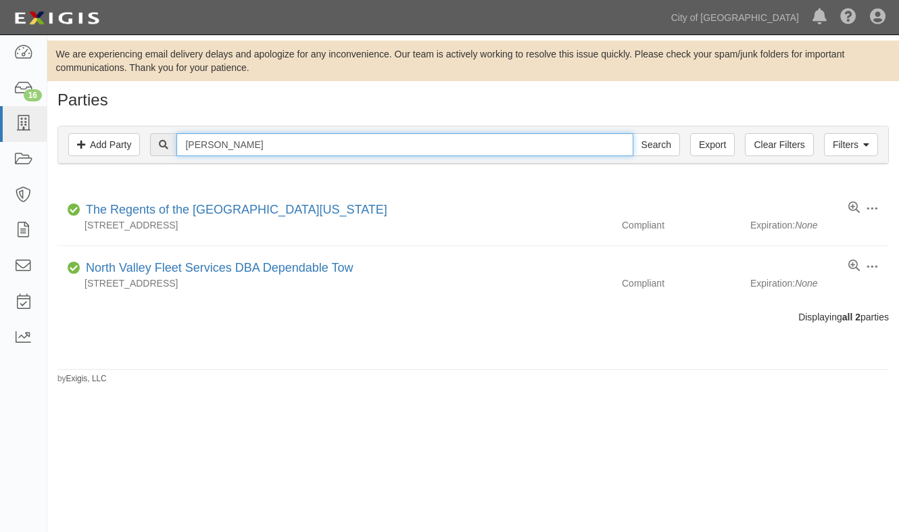
click at [224, 151] on input "degen" at bounding box center [404, 144] width 456 height 23
type input "degenkolb"
click at [633, 133] on input "Search" at bounding box center [656, 144] width 47 height 23
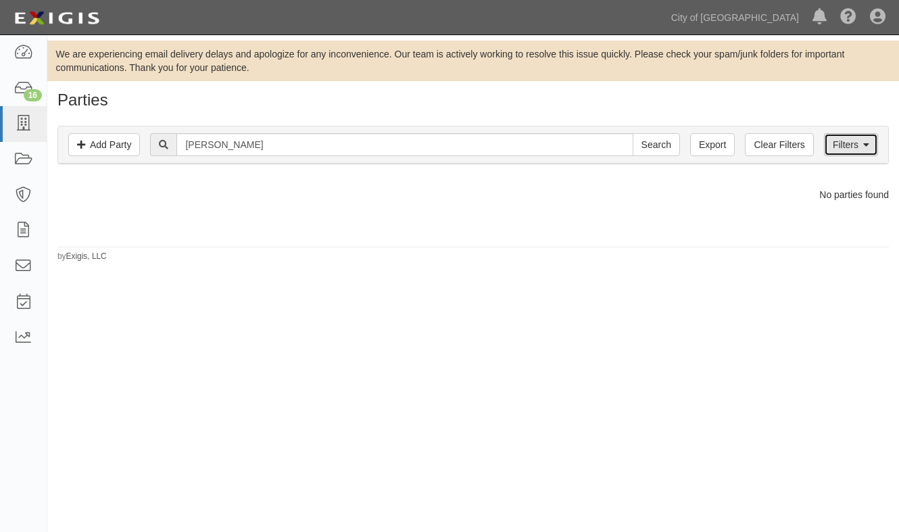
click at [868, 145] on icon at bounding box center [866, 145] width 6 height 9
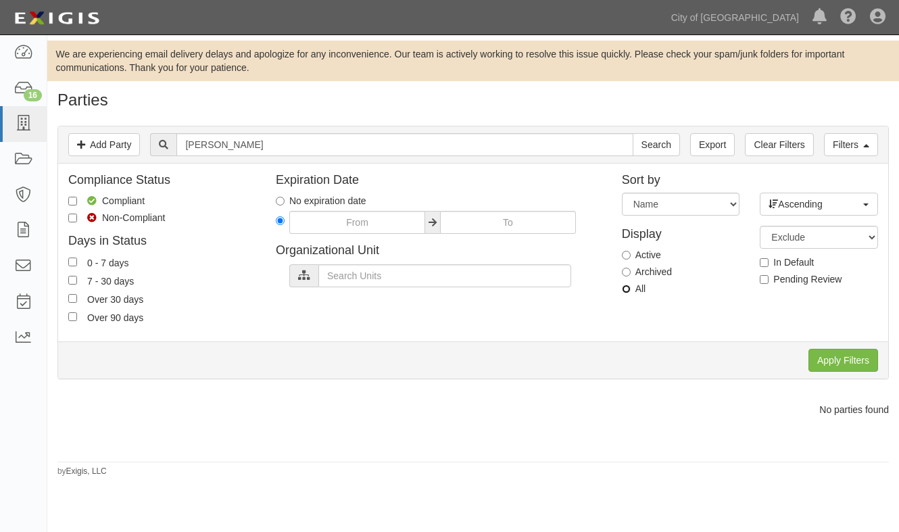
click at [629, 292] on input "All" at bounding box center [626, 289] width 9 height 9
radio input "true"
click at [826, 360] on input "Apply Filters" at bounding box center [844, 360] width 70 height 23
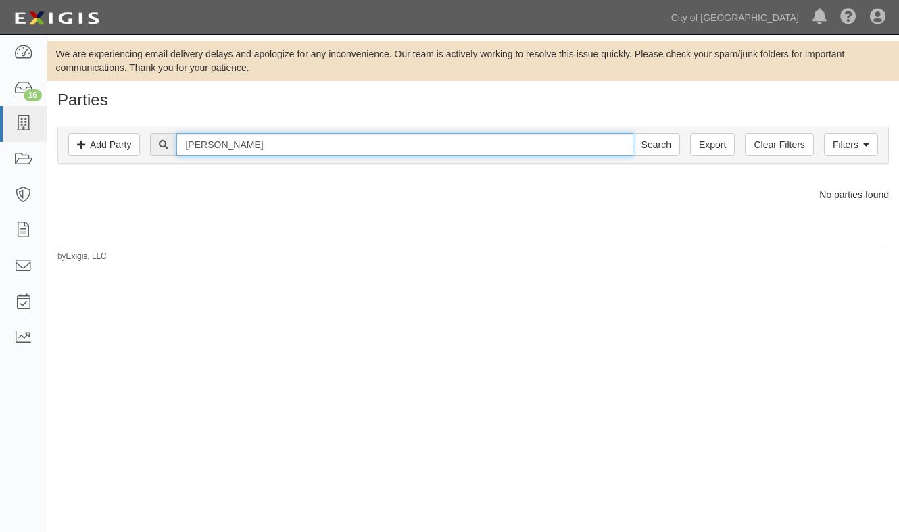
drag, startPoint x: 239, startPoint y: 148, endPoint x: 172, endPoint y: 148, distance: 67.6
click at [172, 148] on div "[PERSON_NAME] Search" at bounding box center [414, 144] width 529 height 23
type input "[PERSON_NAME]"
click at [633, 133] on input "Search" at bounding box center [656, 144] width 47 height 23
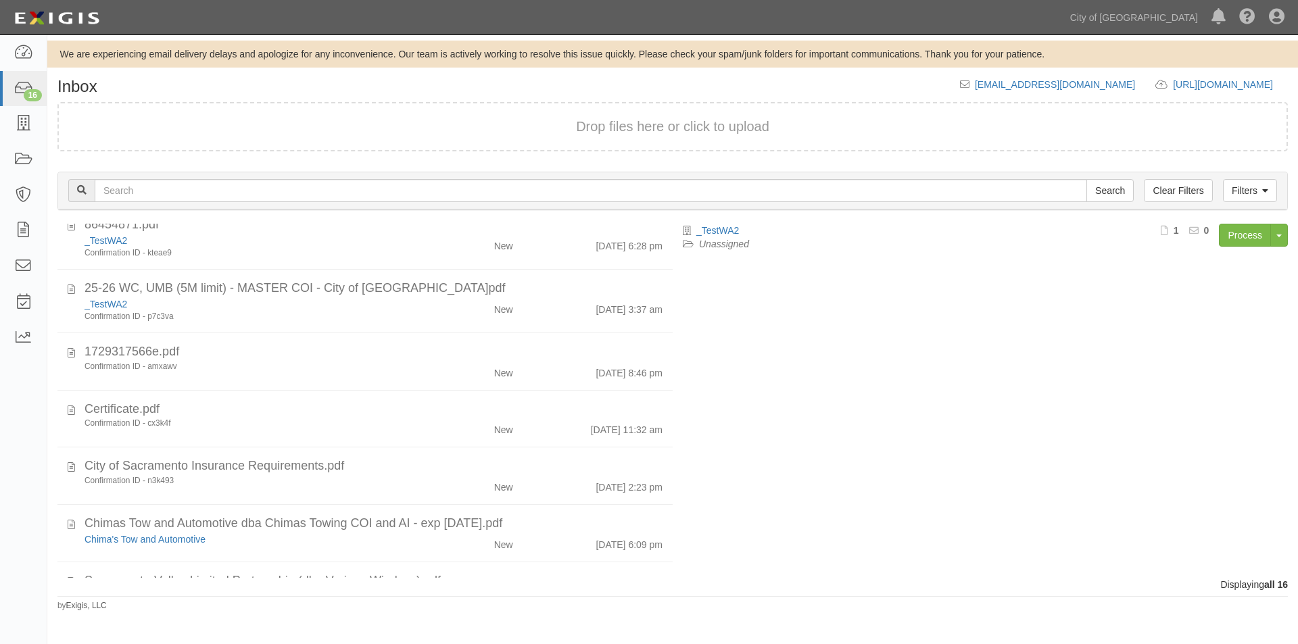
scroll to position [340, 0]
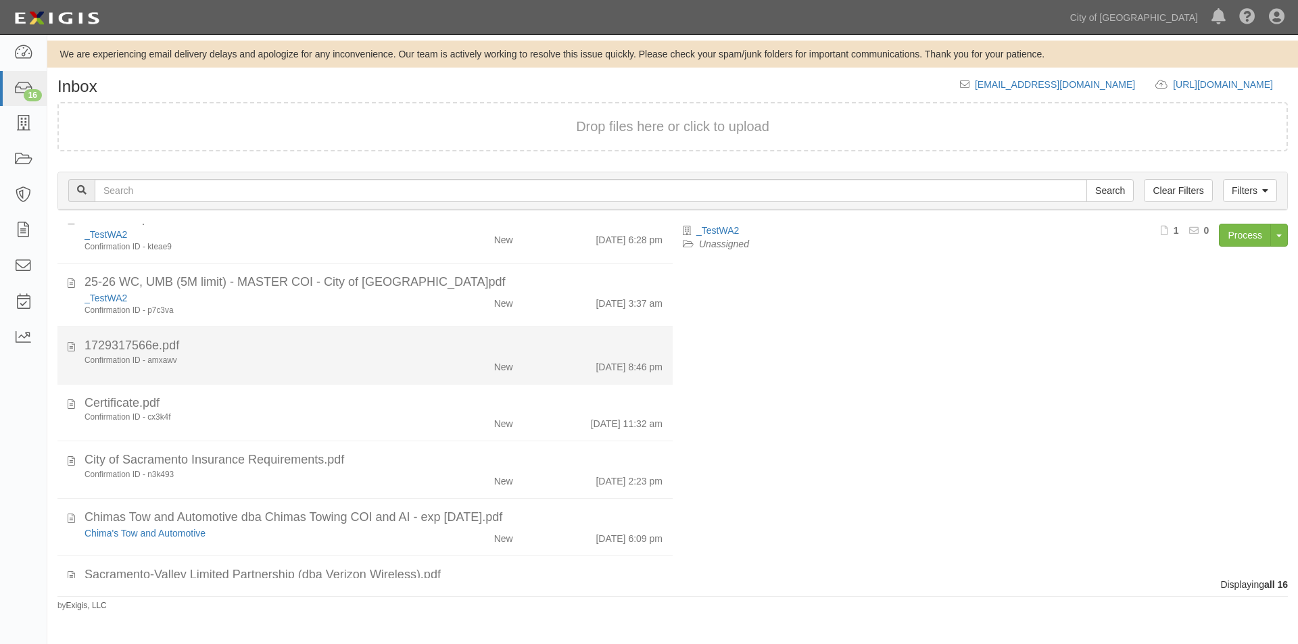
click at [247, 354] on div "1729317566e.pdf" at bounding box center [374, 346] width 578 height 18
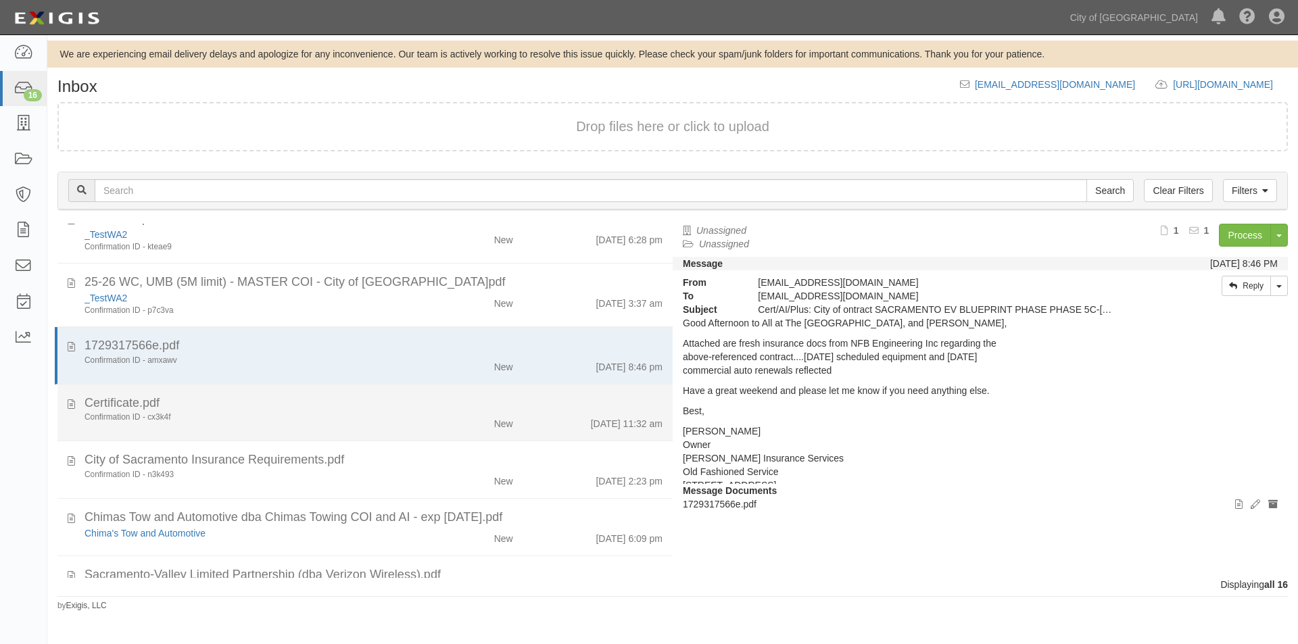
click at [268, 414] on div "Confirmation ID - cx3k4f" at bounding box center [249, 417] width 329 height 11
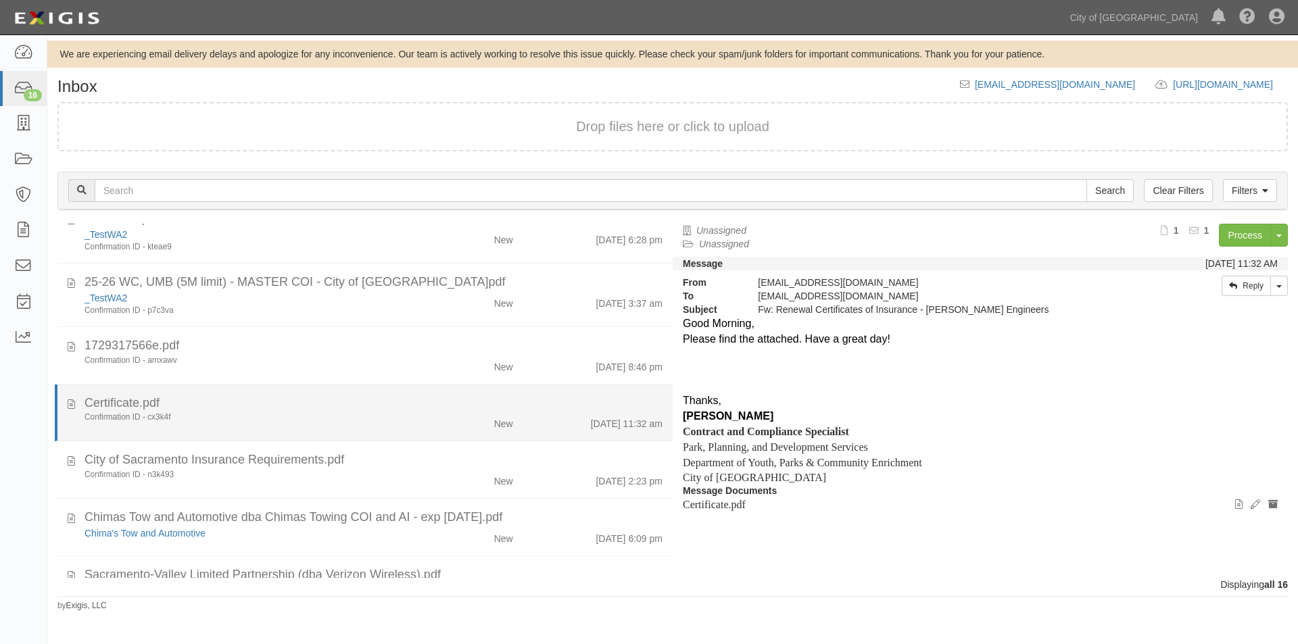
click at [254, 416] on div "Confirmation ID - cx3k4f" at bounding box center [249, 417] width 329 height 11
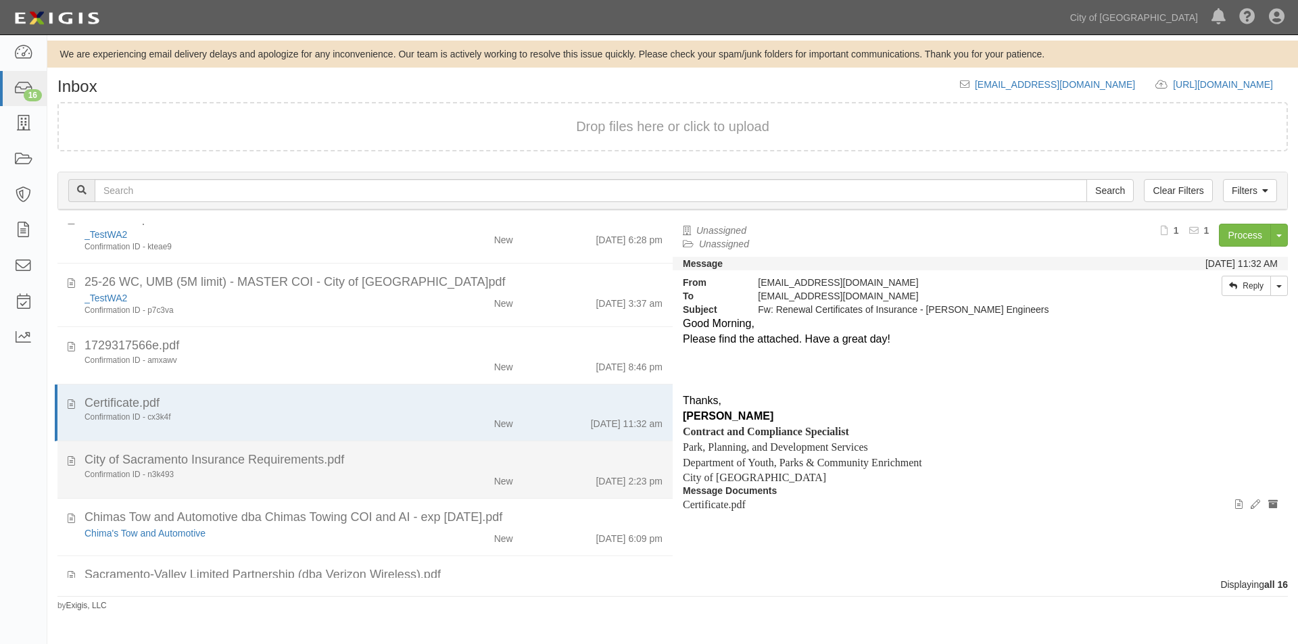
click at [233, 477] on div "Confirmation ID - n3k493" at bounding box center [249, 474] width 329 height 11
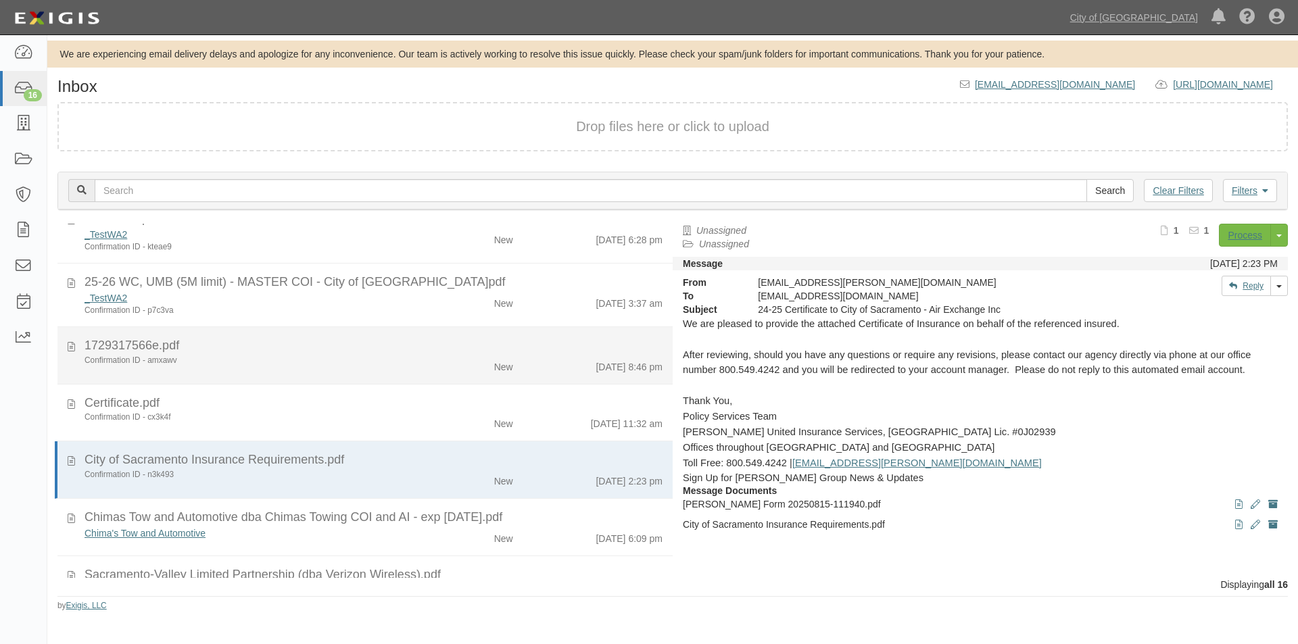
click at [233, 362] on div "Confirmation ID - amxawv" at bounding box center [249, 360] width 329 height 11
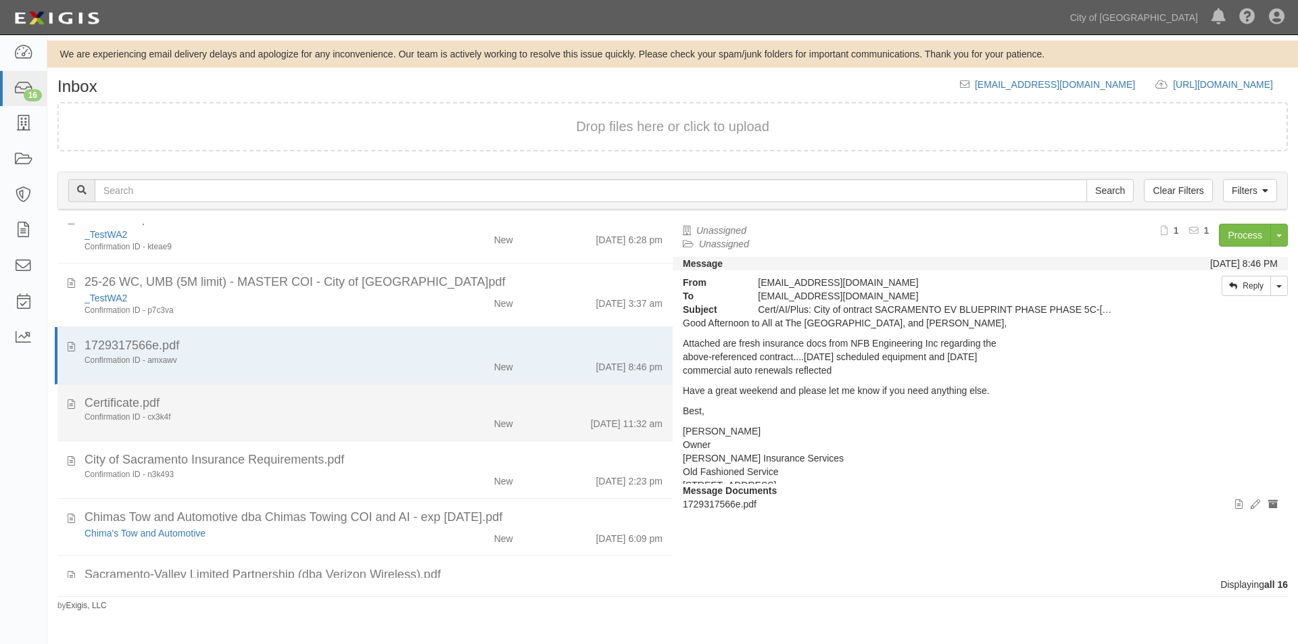
click at [250, 421] on div "Confirmation ID - cx3k4f" at bounding box center [249, 417] width 329 height 11
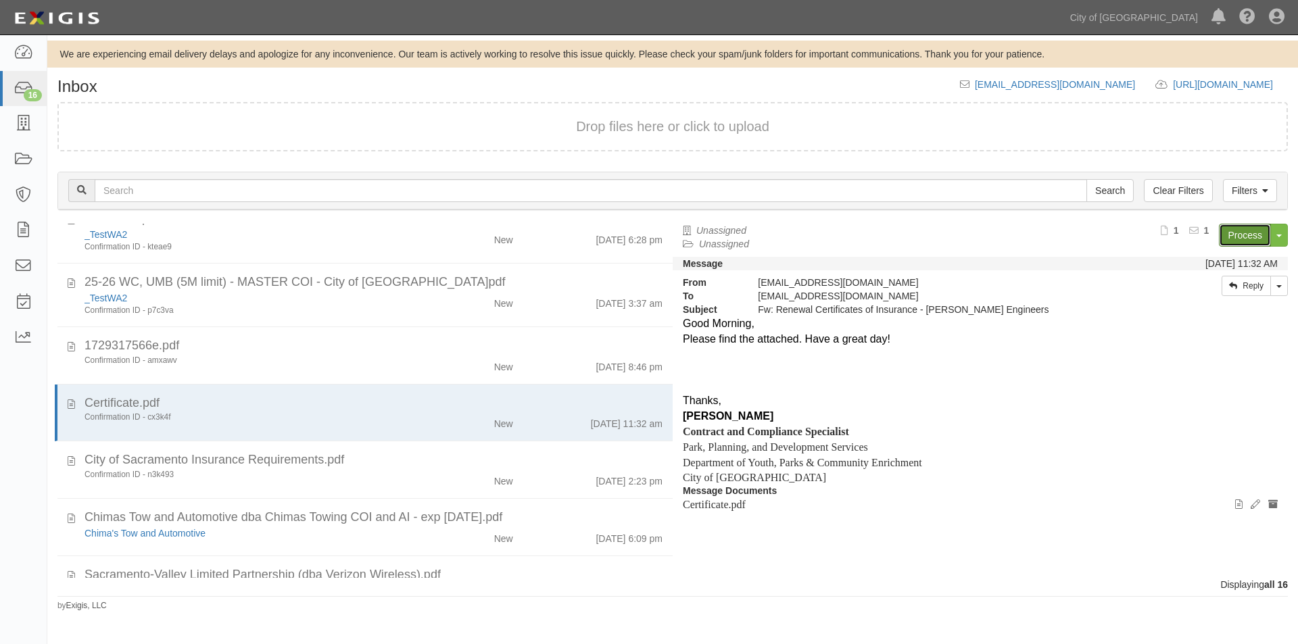
click at [1246, 229] on link "Process" at bounding box center [1245, 235] width 52 height 23
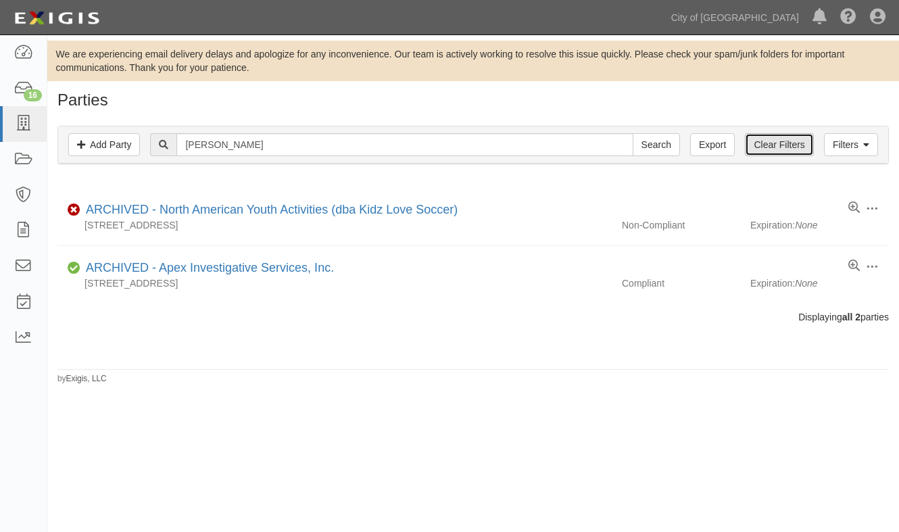
click at [756, 141] on link "Clear Filters" at bounding box center [779, 144] width 68 height 23
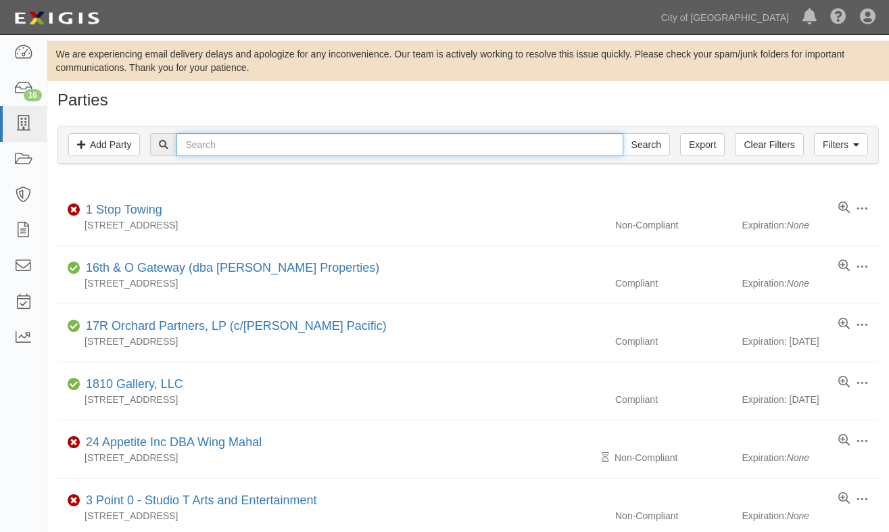
click at [237, 147] on input "text" at bounding box center [399, 144] width 446 height 23
type input "[PERSON_NAME]"
click at [623, 133] on input "Search" at bounding box center [646, 144] width 47 height 23
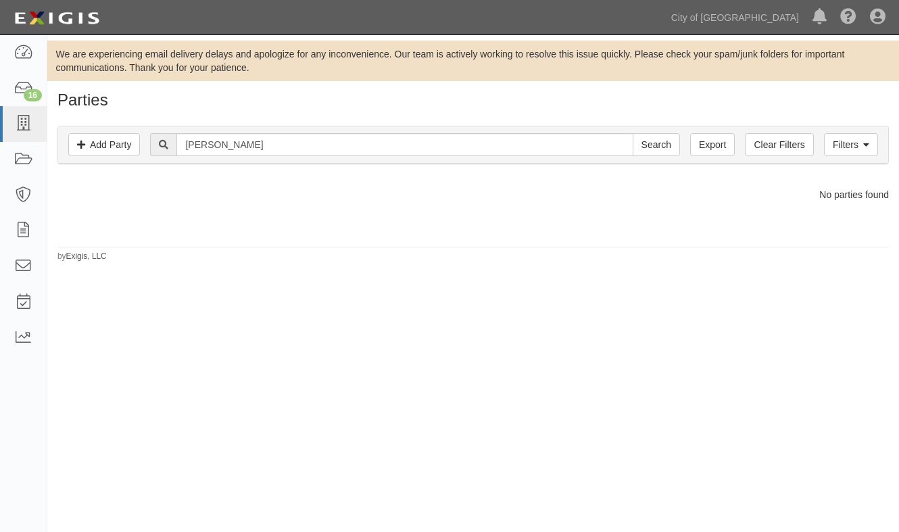
click at [109, 402] on div "We are experiencing email delivery delays and apologize for any inconvenience. …" at bounding box center [449, 280] width 899 height 479
click at [337, 277] on div "We are experiencing email delivery delays and apologize for any inconvenience. …" at bounding box center [449, 280] width 899 height 479
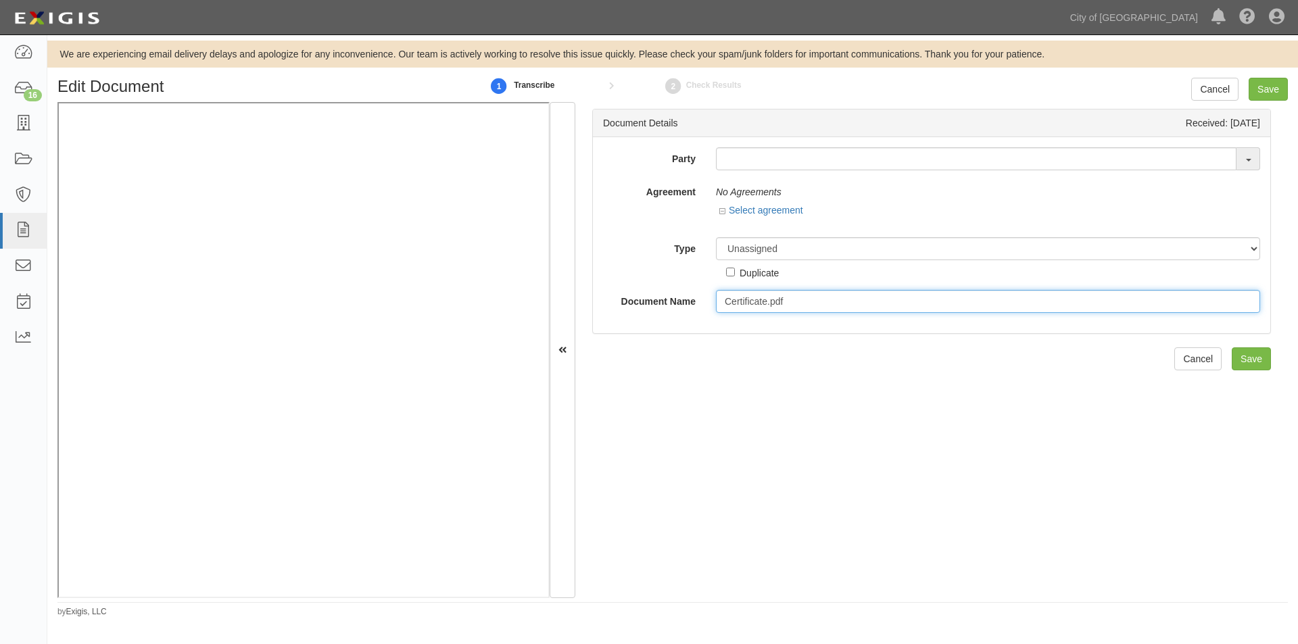
click at [798, 300] on input "Certificate.pdf" at bounding box center [988, 301] width 544 height 23
drag, startPoint x: 805, startPoint y: 300, endPoint x: 709, endPoint y: 304, distance: 96.1
click at [709, 304] on div "Certificate.pdf123" at bounding box center [988, 301] width 565 height 23
type input "Certificate.pdf123"
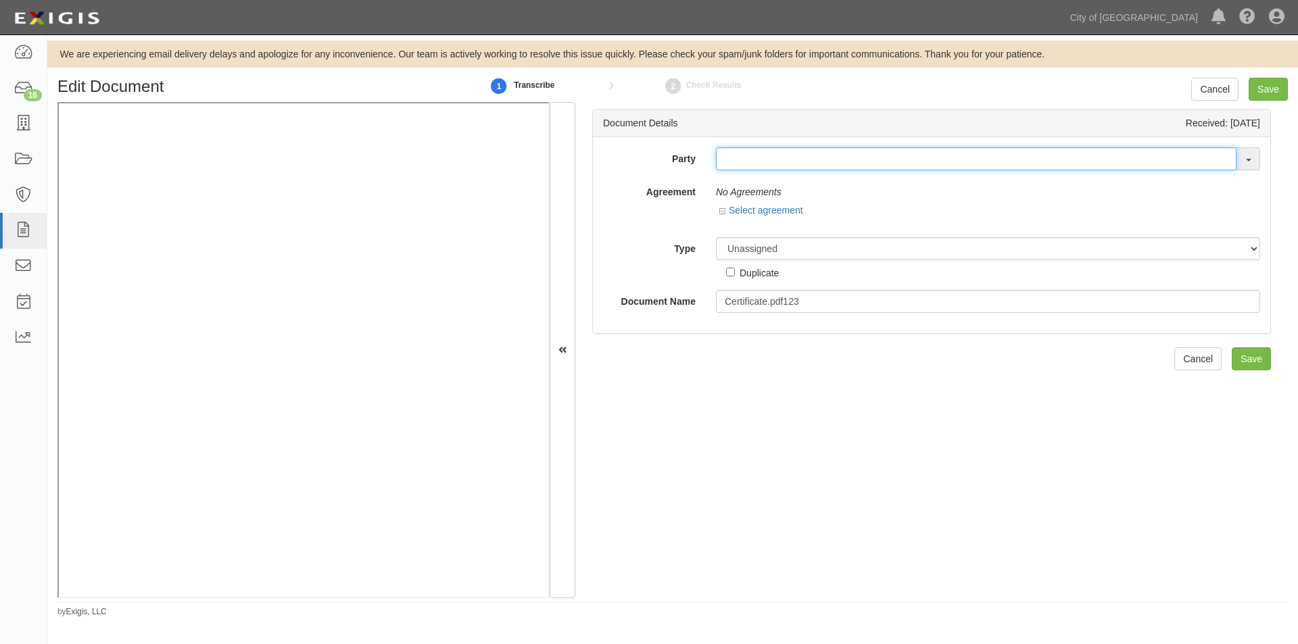
click at [744, 154] on input "text" at bounding box center [976, 158] width 521 height 23
type input "r"
type input "testw"
click at [757, 199] on div "No Agreements Select agreement Show archived Hide archived" at bounding box center [988, 204] width 565 height 47
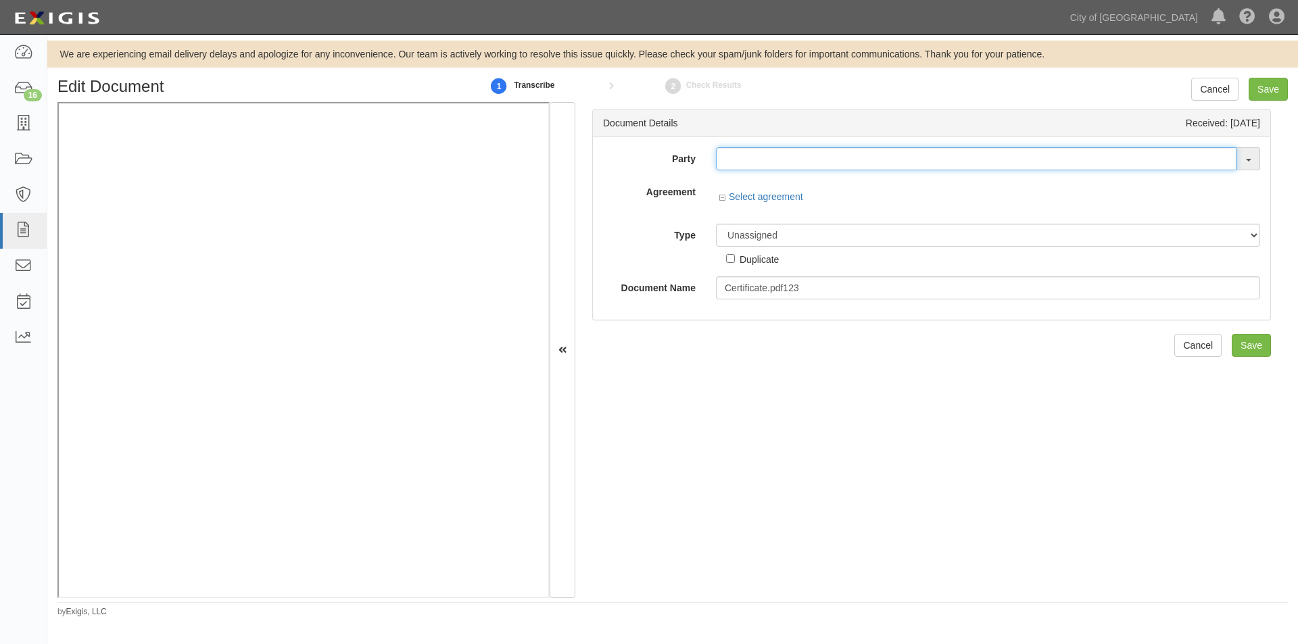
click at [742, 168] on input "text" at bounding box center [976, 158] width 521 height 23
type input "testw"
click at [744, 176] on link "_ TestW A2" at bounding box center [770, 185] width 107 height 18
type input "_TestWA2"
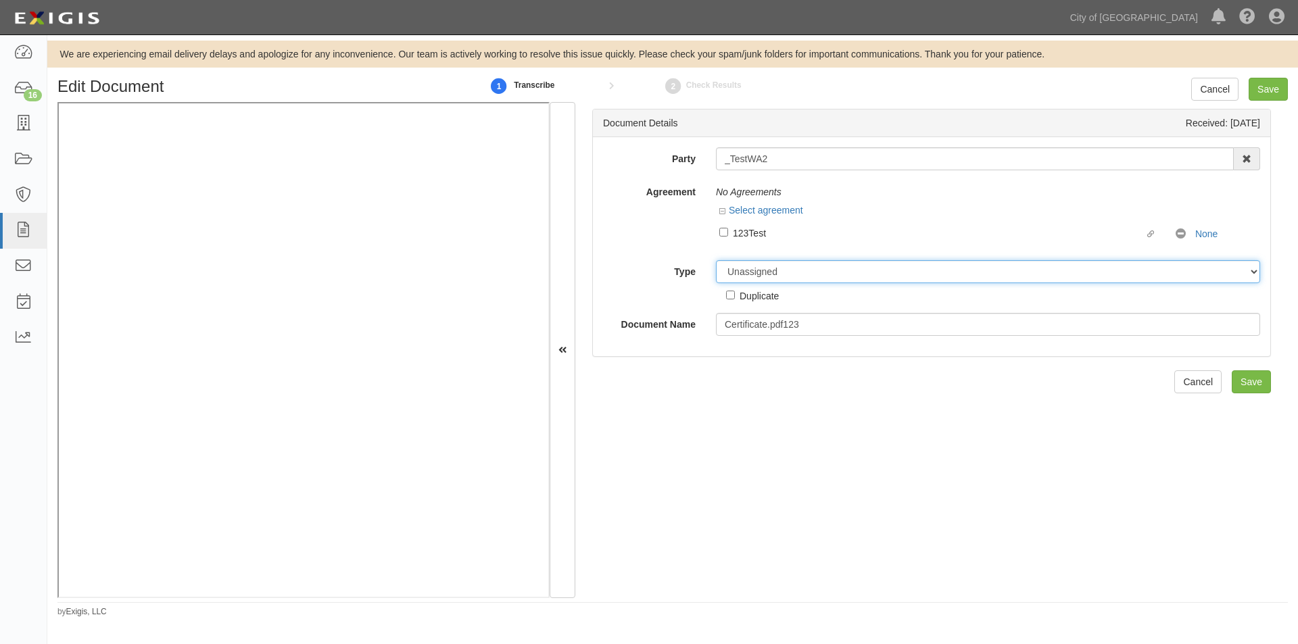
click at [752, 268] on select "Unassigned Binder Cancellation Notice Certificate Contract Endorsement Insuranc…" at bounding box center [988, 271] width 544 height 23
select select "OtherDetail"
click at [716, 260] on select "Unassigned Binder Cancellation Notice Certificate Contract Endorsement Insuranc…" at bounding box center [988, 271] width 544 height 23
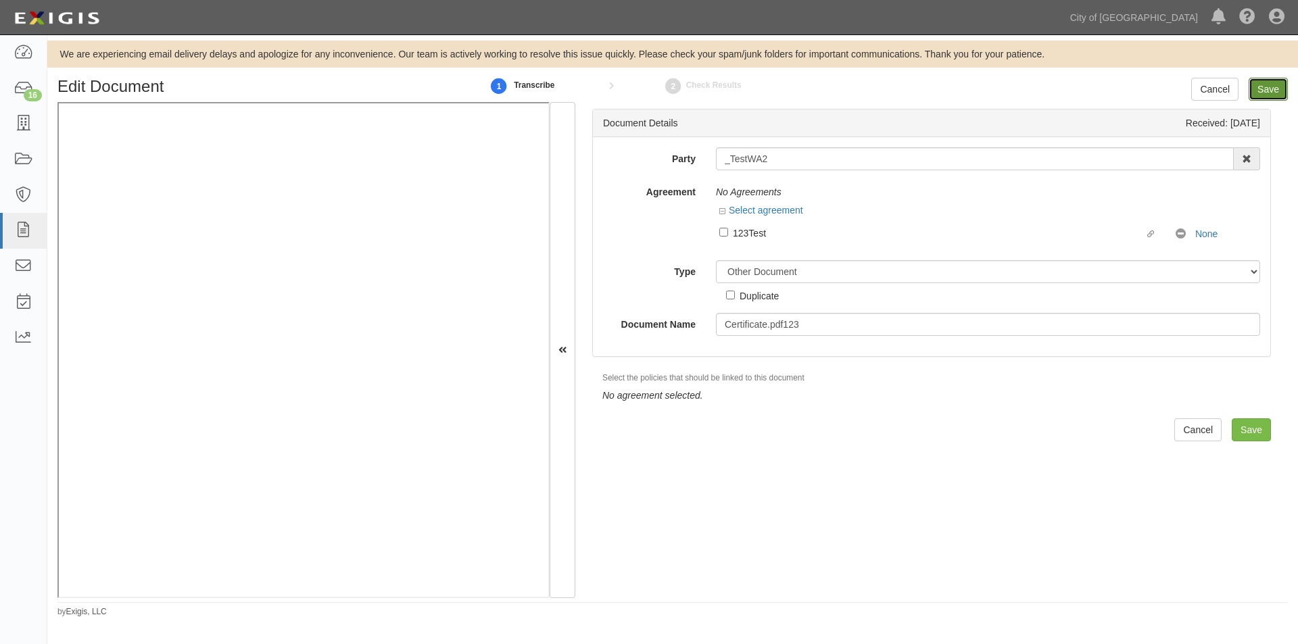
click at [1256, 85] on input "Save" at bounding box center [1268, 89] width 39 height 23
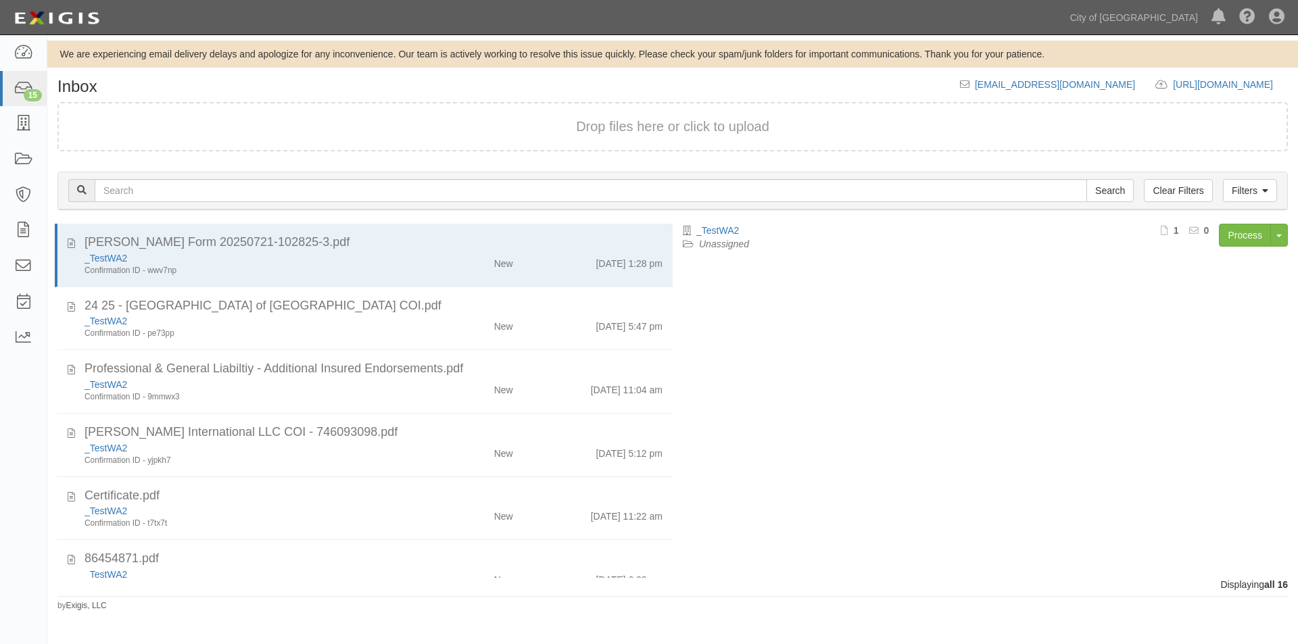
click at [30, 510] on div "Dashboard 15 Inbox Parties Agreements Coverages Documents Messages Tasks Reports" at bounding box center [23, 339] width 47 height 609
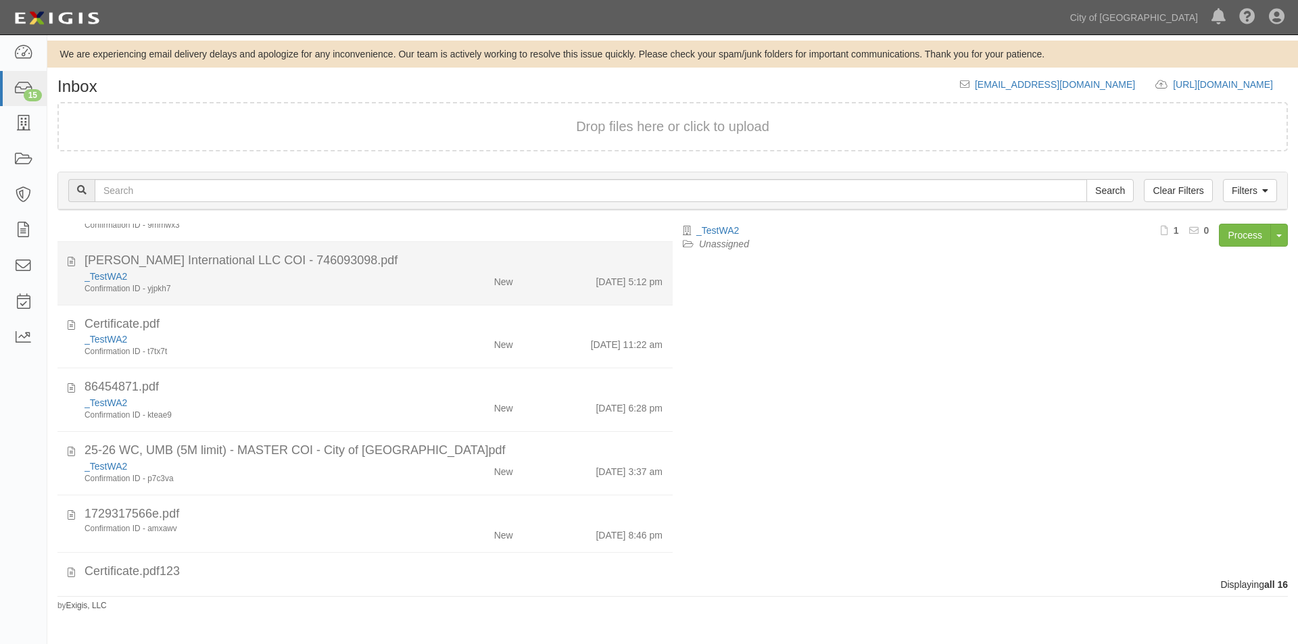
scroll to position [270, 0]
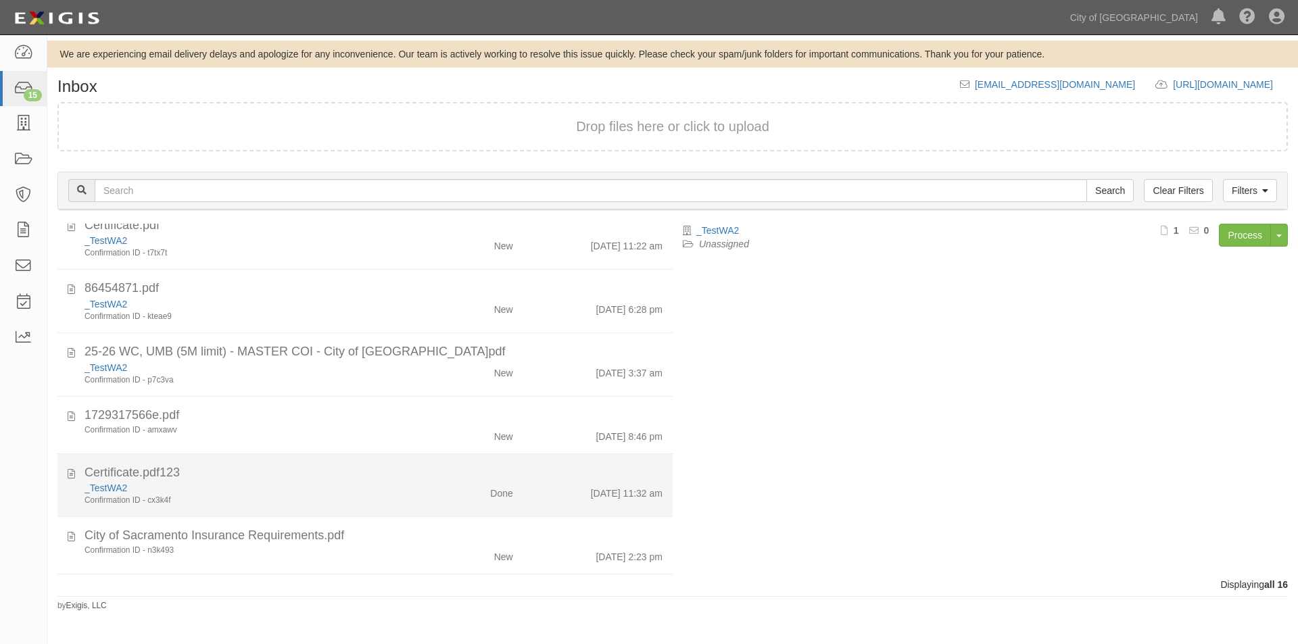
click at [449, 489] on div "Done" at bounding box center [472, 490] width 99 height 19
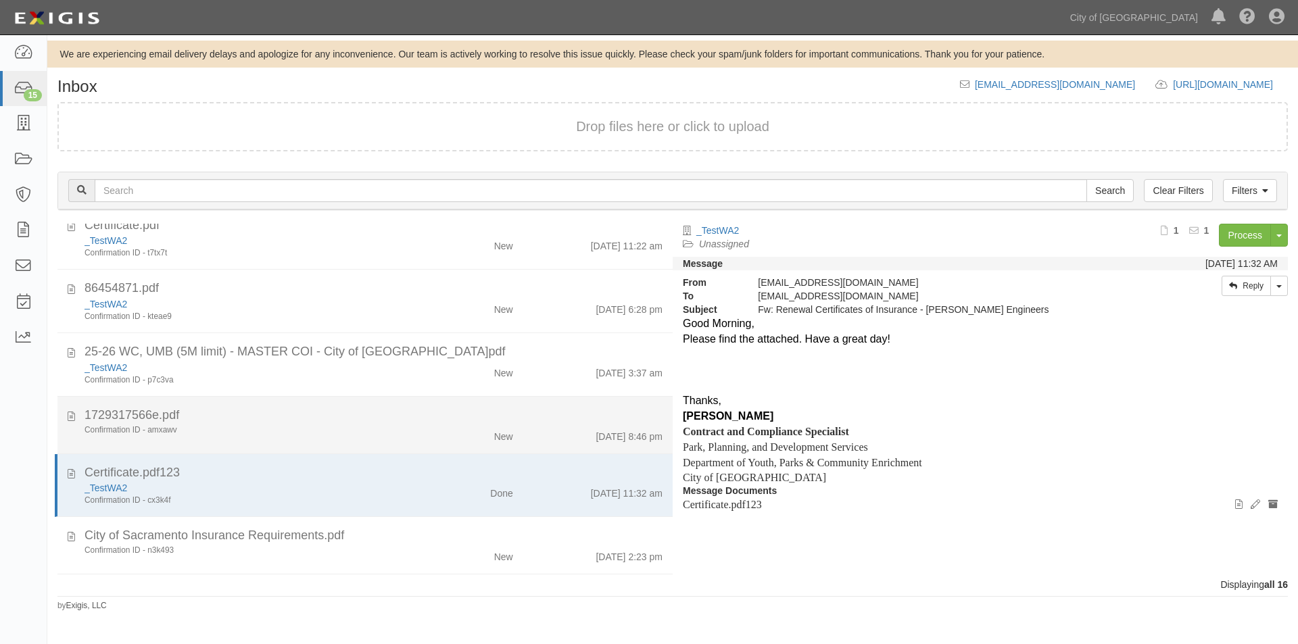
drag, startPoint x: 660, startPoint y: 385, endPoint x: 652, endPoint y: 446, distance: 62.0
click at [652, 446] on ul "ACORD Form 20250721-102825-3.pdf _TestWA2 Confirmation ID - wwv7np New 7/21/25 …" at bounding box center [364, 438] width 615 height 970
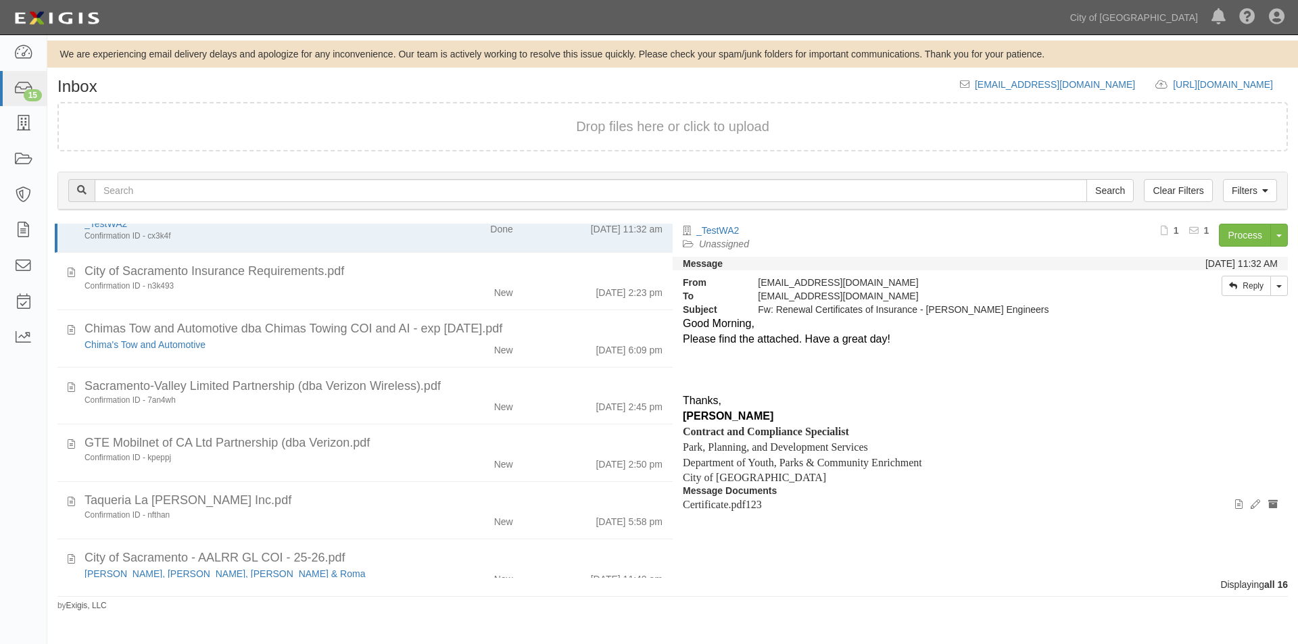
scroll to position [623, 0]
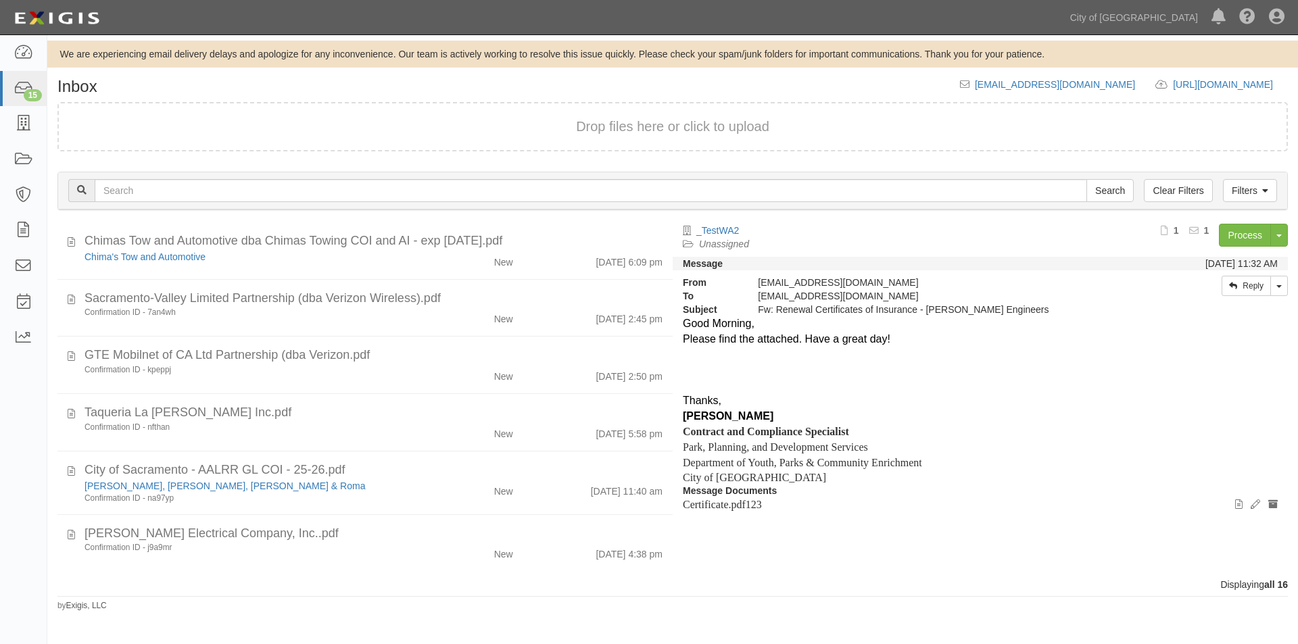
click at [264, 607] on div "Inbox inbox@cos.complianz.com https://complianz.com/organizations/cos/portal/ne…" at bounding box center [672, 345] width 1251 height 534
